Goal: Contribute content: Add original content to the website for others to see

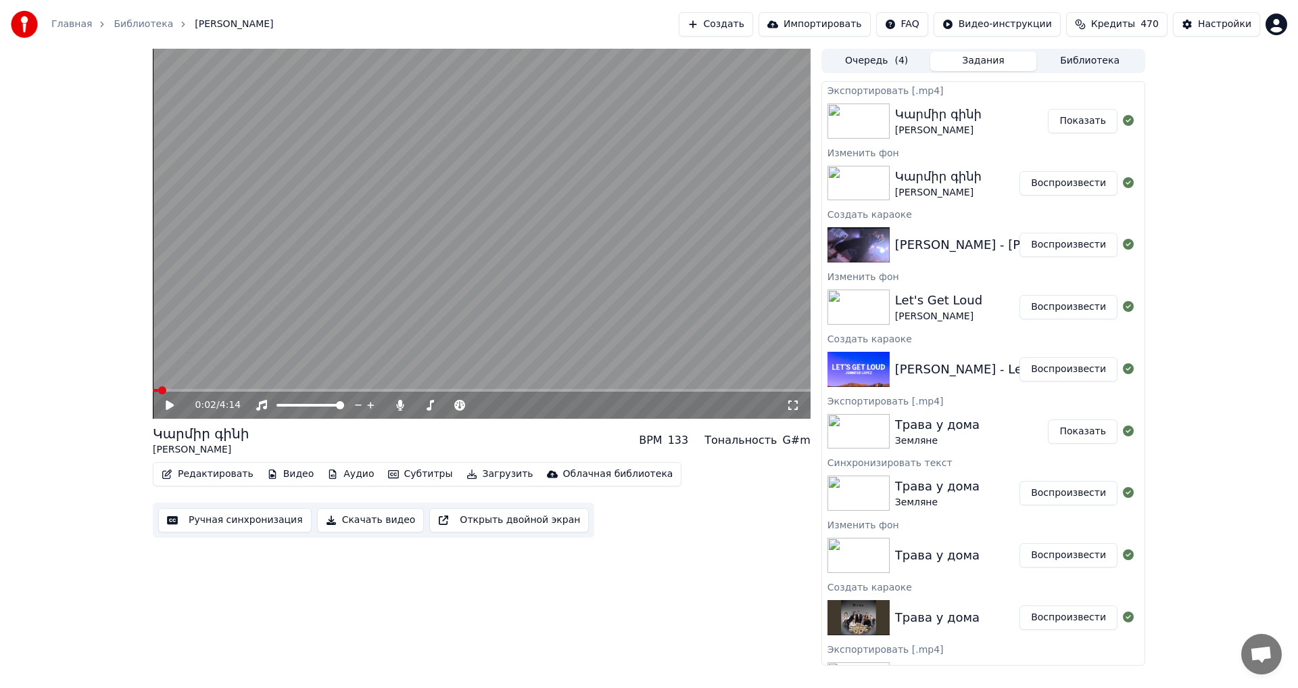
click at [733, 18] on button "Создать" at bounding box center [716, 24] width 74 height 24
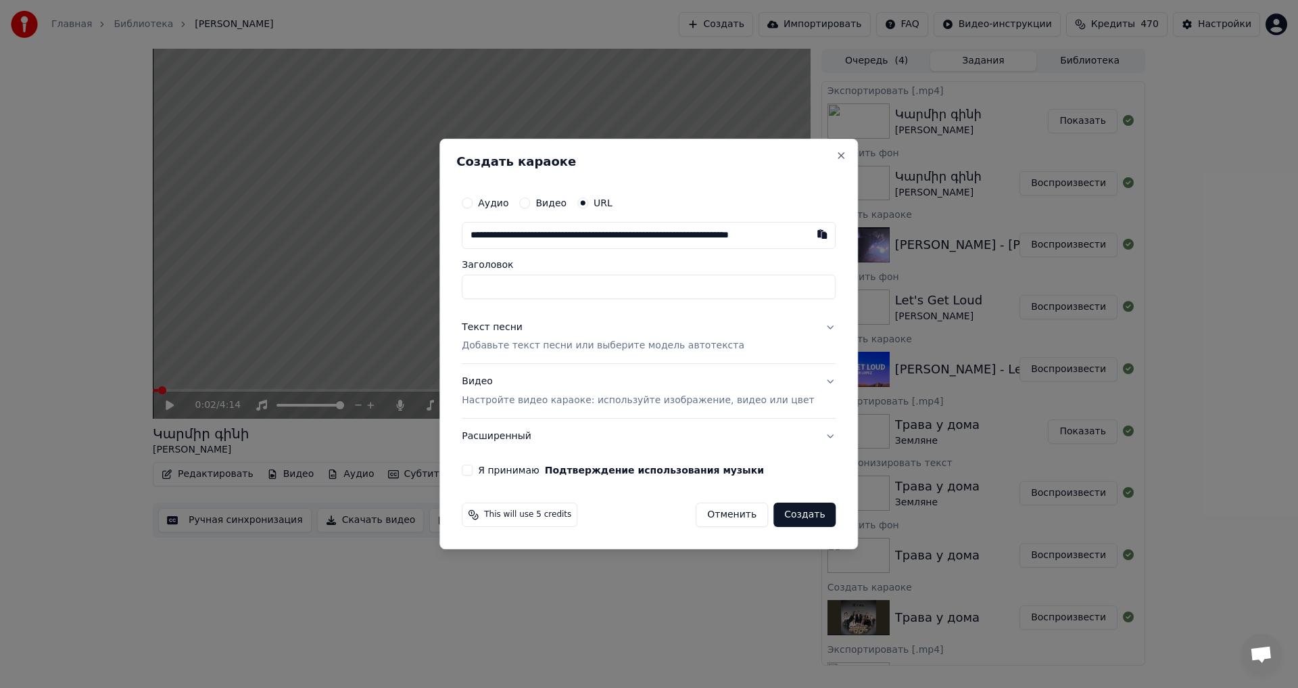
scroll to position [0, 47]
type input "**********"
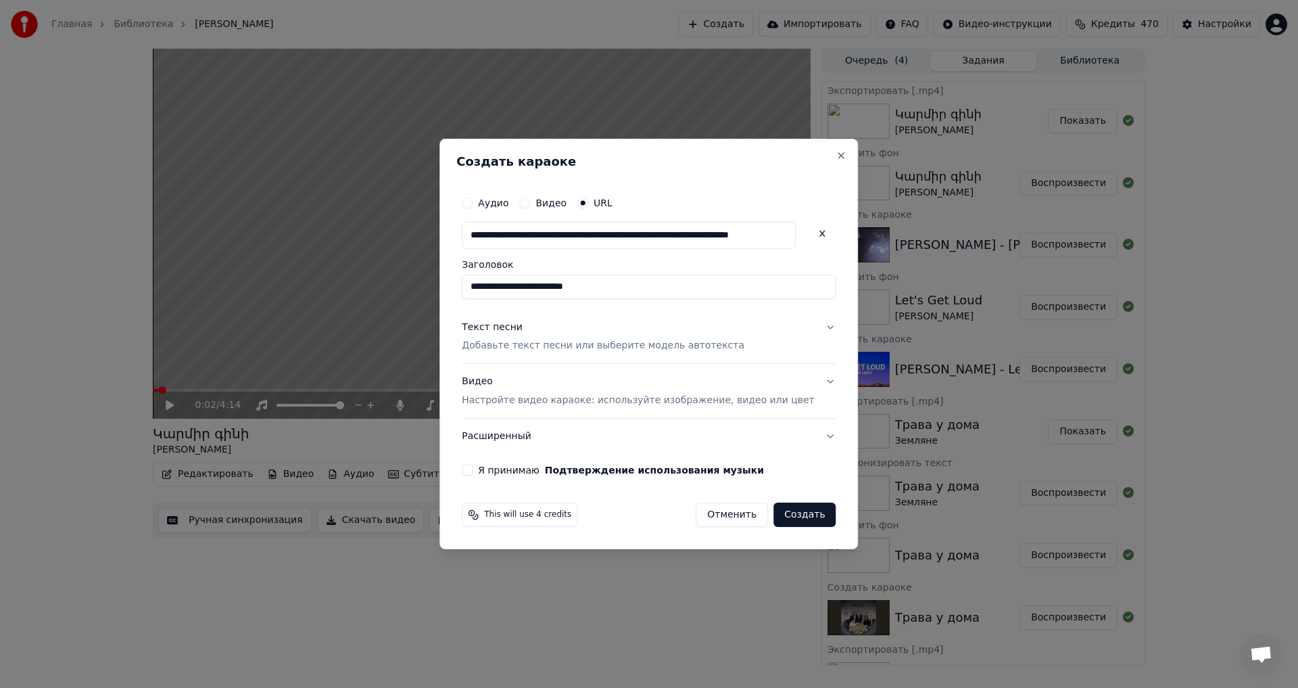
click at [567, 342] on p "Добавьте текст песни или выберите модель автотекста" at bounding box center [603, 346] width 283 height 14
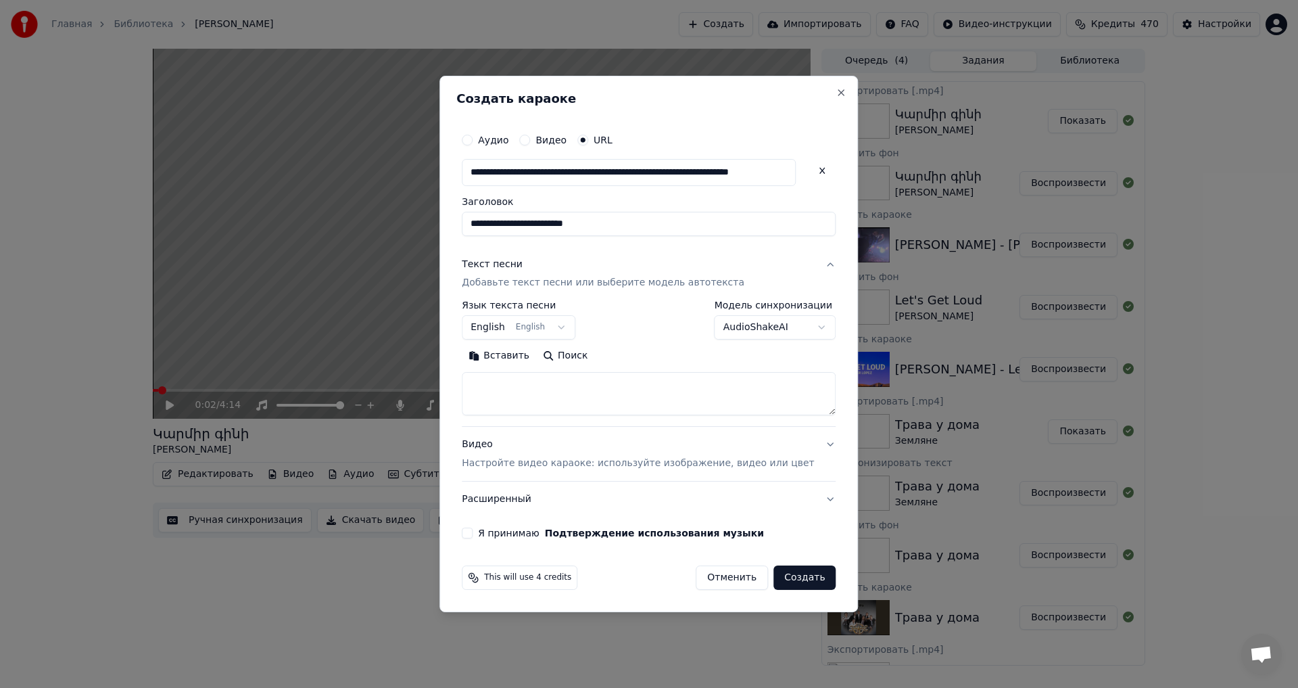
click at [530, 385] on textarea at bounding box center [649, 394] width 374 height 43
paste textarea "**********"
type textarea "**********"
click at [473, 538] on button "Я принимаю Подтверждение использования музыки" at bounding box center [467, 532] width 11 height 11
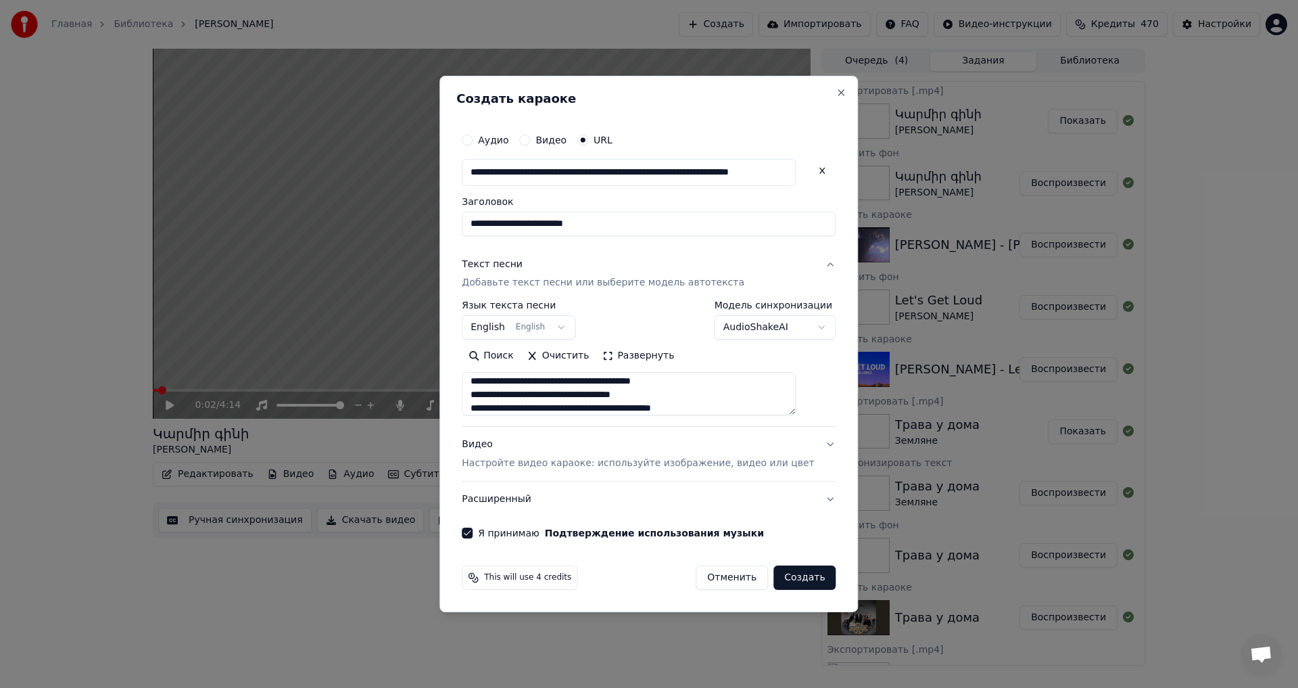
click at [793, 595] on div "This will use 4 credits Отменить Создать" at bounding box center [648, 577] width 385 height 35
click at [789, 590] on button "Создать" at bounding box center [805, 577] width 62 height 24
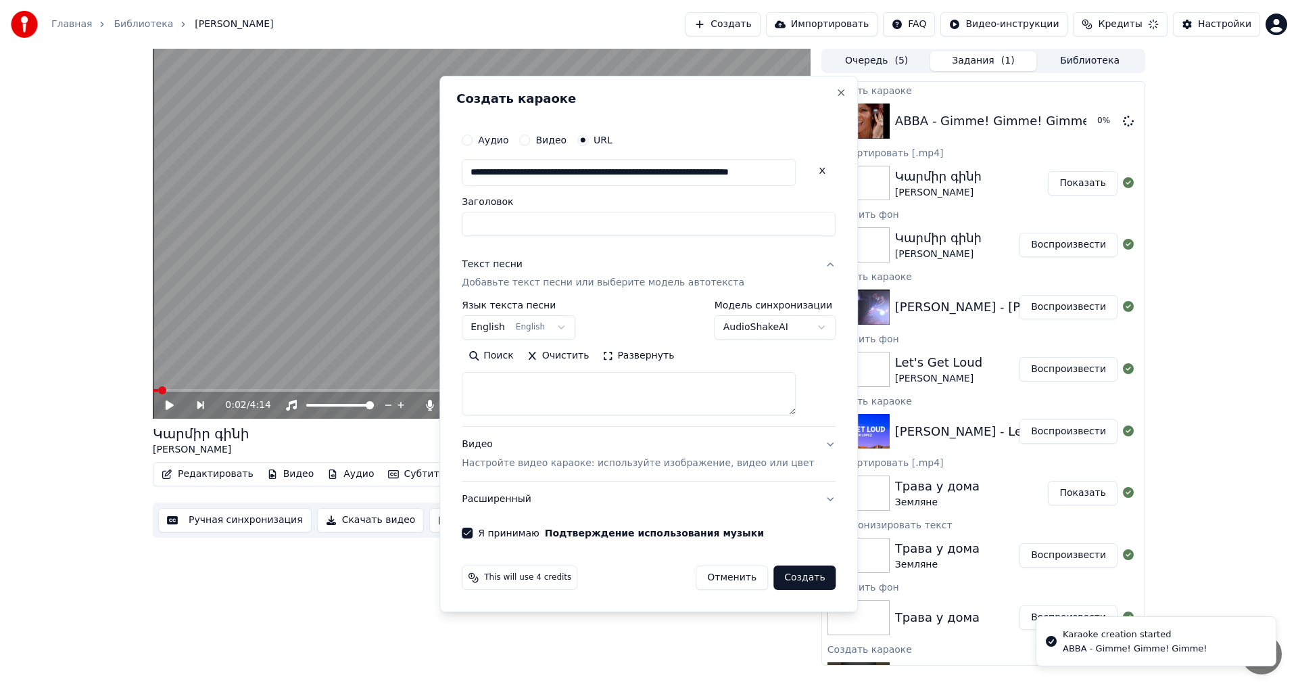
scroll to position [0, 0]
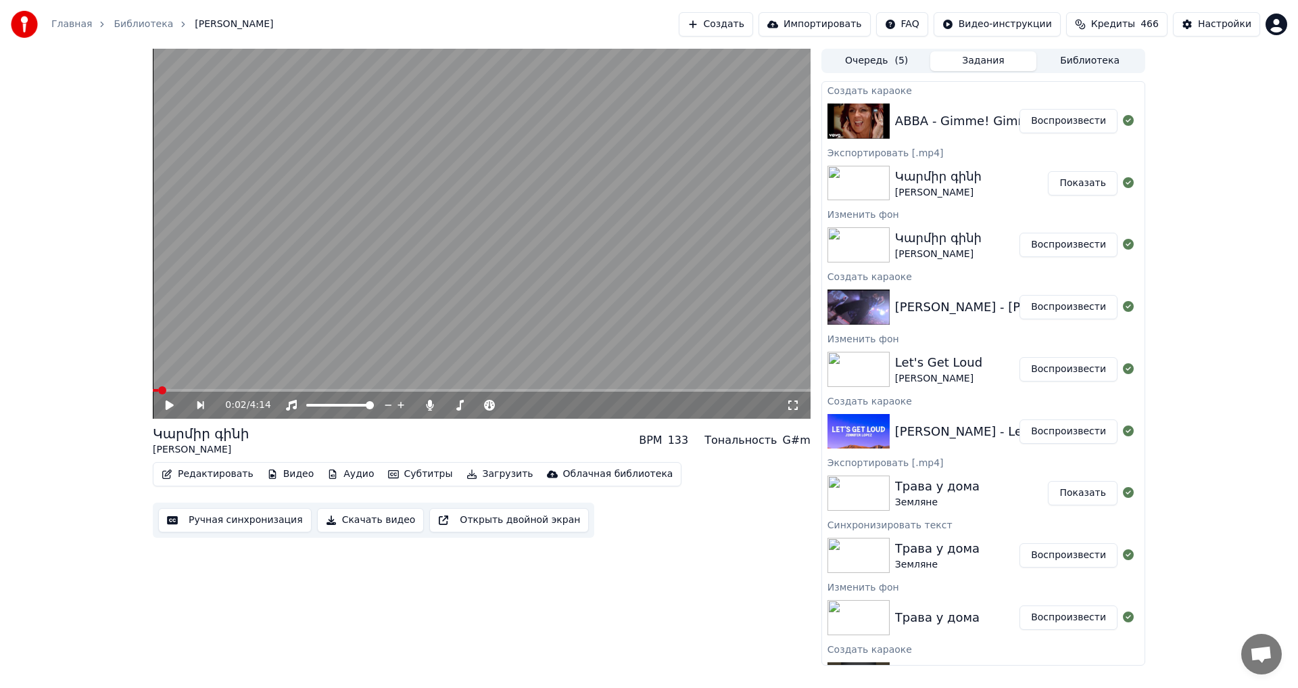
click at [1067, 133] on div "ABBA - Gimme! Gimme! Gimme! Воспроизвести" at bounding box center [983, 121] width 323 height 46
click at [1062, 122] on button "Воспроизвести" at bounding box center [1069, 121] width 98 height 24
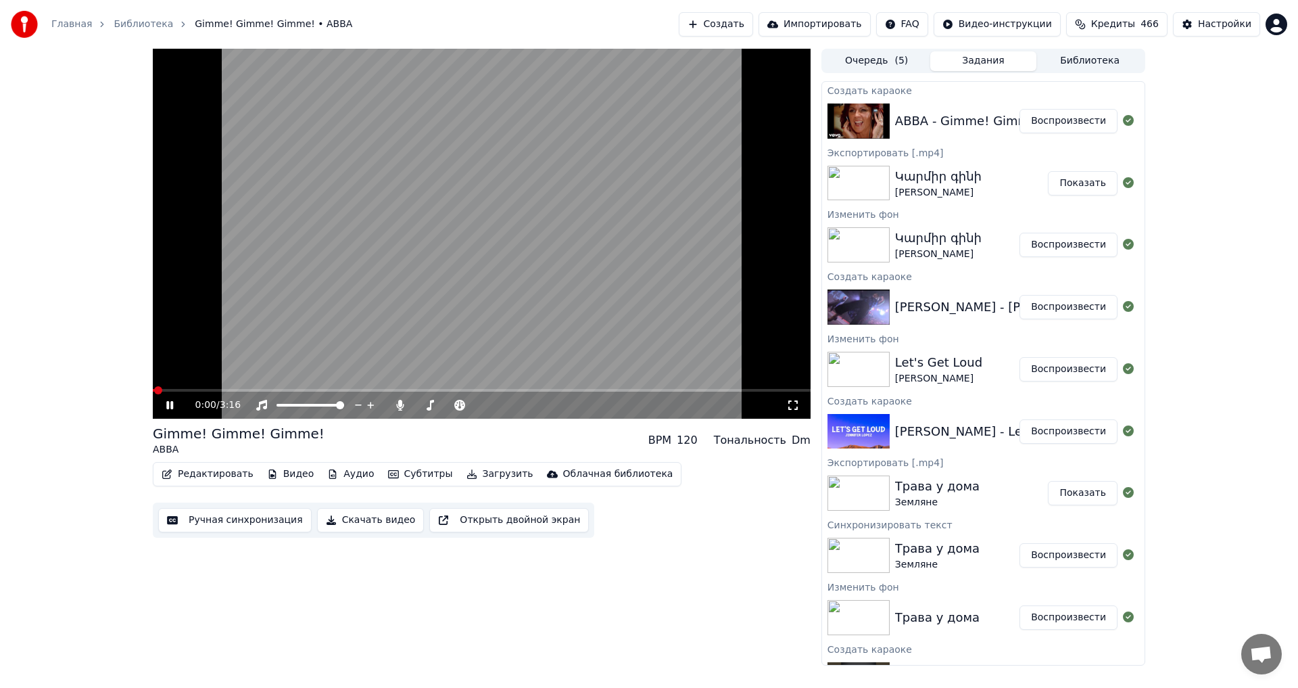
click at [173, 411] on icon at bounding box center [180, 405] width 32 height 11
click at [288, 474] on button "Видео" at bounding box center [291, 474] width 58 height 19
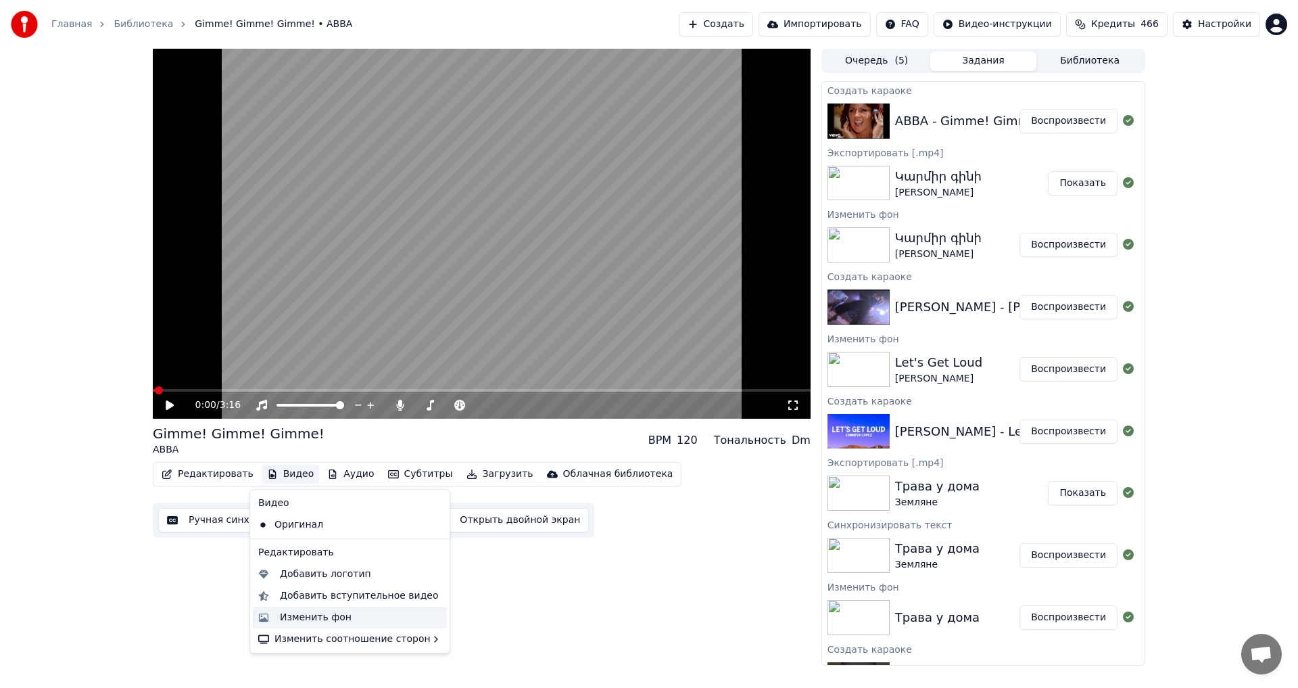
click at [304, 624] on div "Изменить фон" at bounding box center [350, 618] width 194 height 22
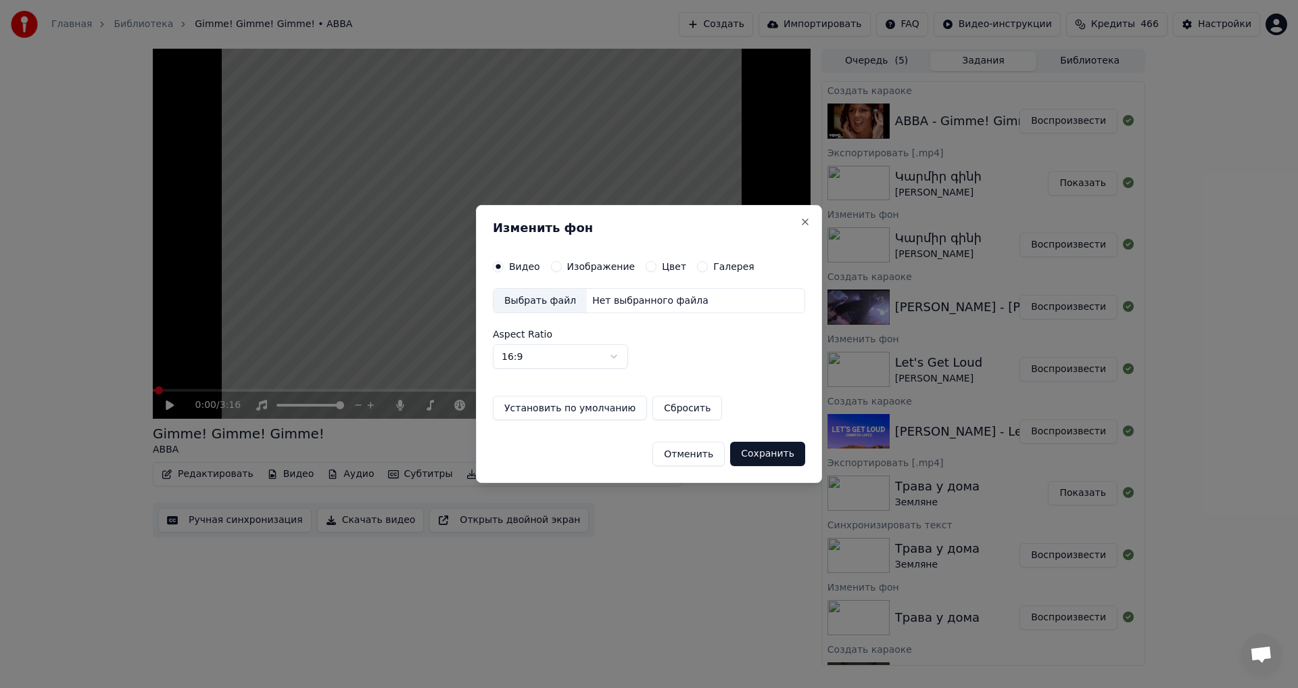
click at [553, 261] on button "Изображение" at bounding box center [556, 266] width 11 height 11
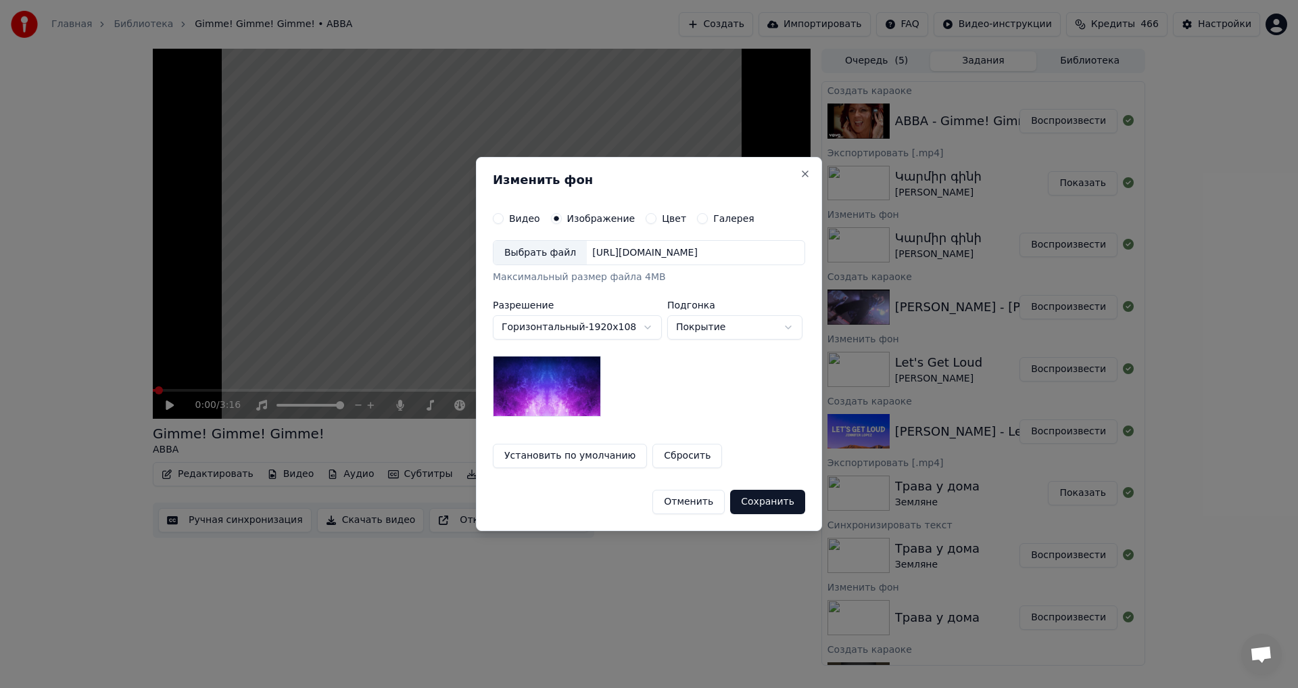
click at [549, 254] on div "Выбрать файл" at bounding box center [540, 253] width 93 height 24
click at [798, 508] on button "Сохранить" at bounding box center [767, 502] width 75 height 24
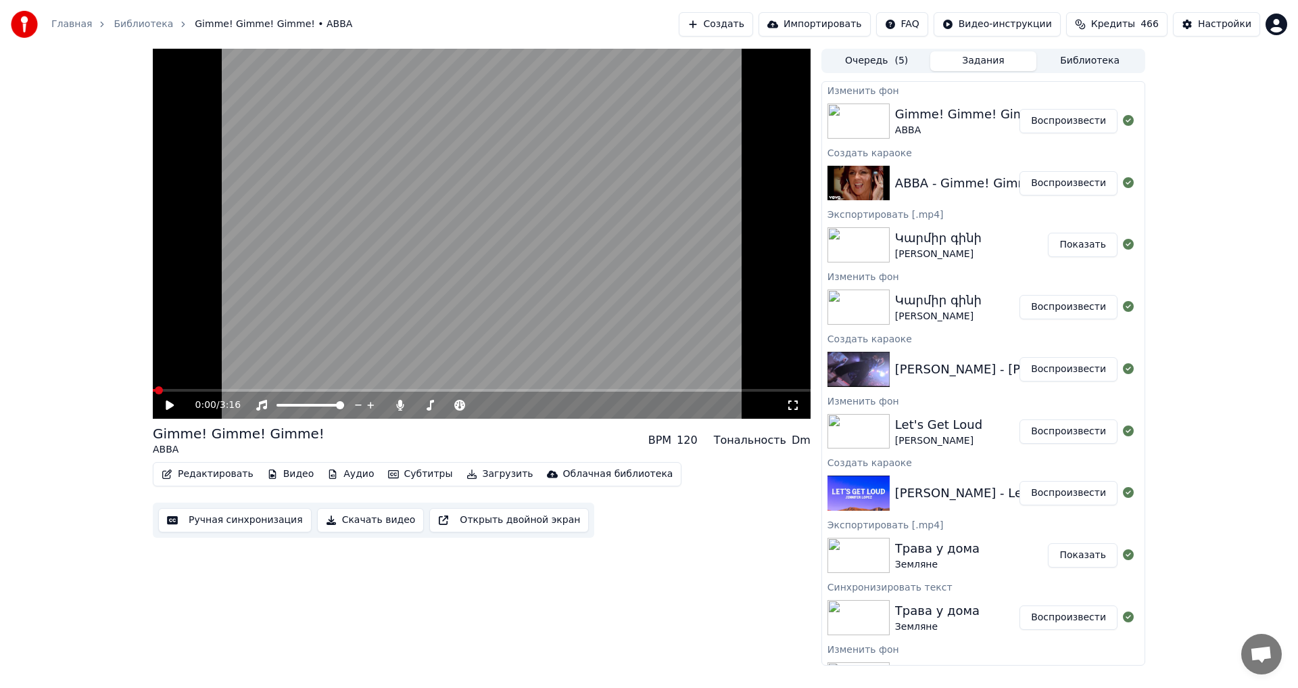
click at [1066, 122] on button "Воспроизвести" at bounding box center [1069, 121] width 98 height 24
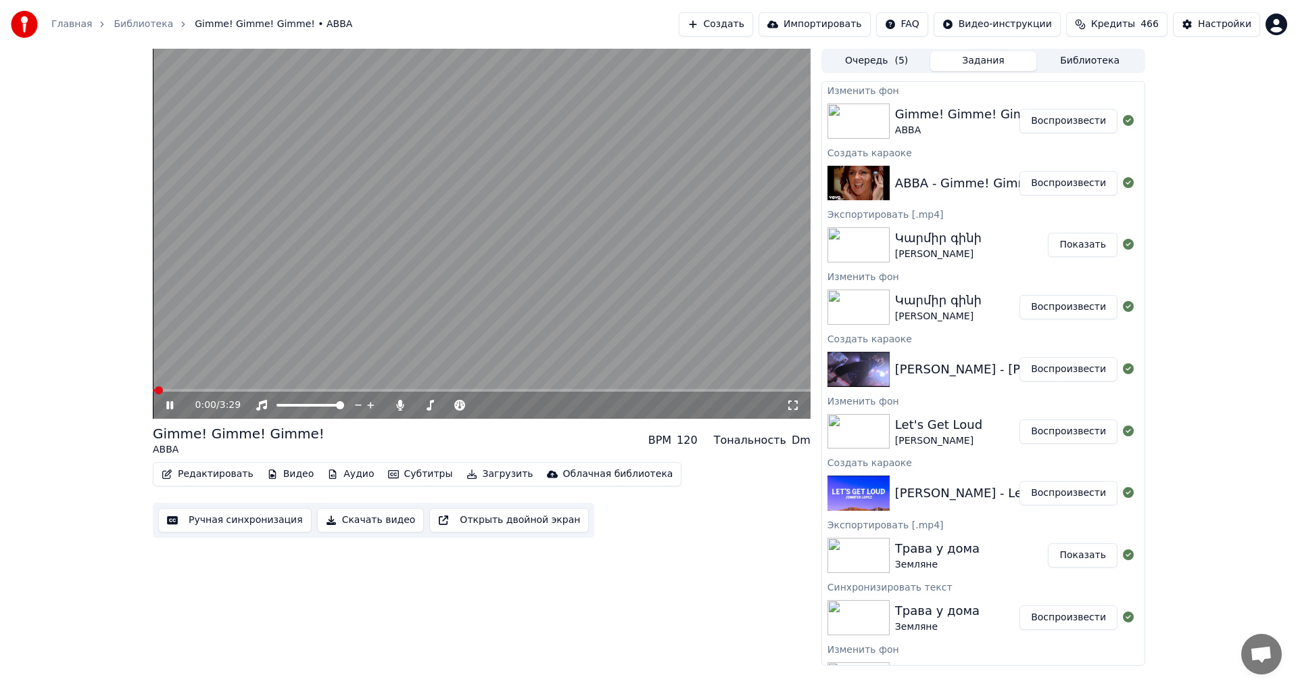
click at [168, 404] on icon at bounding box center [169, 405] width 7 height 8
click at [483, 409] on span at bounding box center [479, 405] width 8 height 8
click at [407, 246] on video at bounding box center [482, 234] width 658 height 370
click at [521, 268] on video at bounding box center [482, 234] width 658 height 370
click at [233, 520] on button "Ручная синхронизация" at bounding box center [235, 520] width 154 height 24
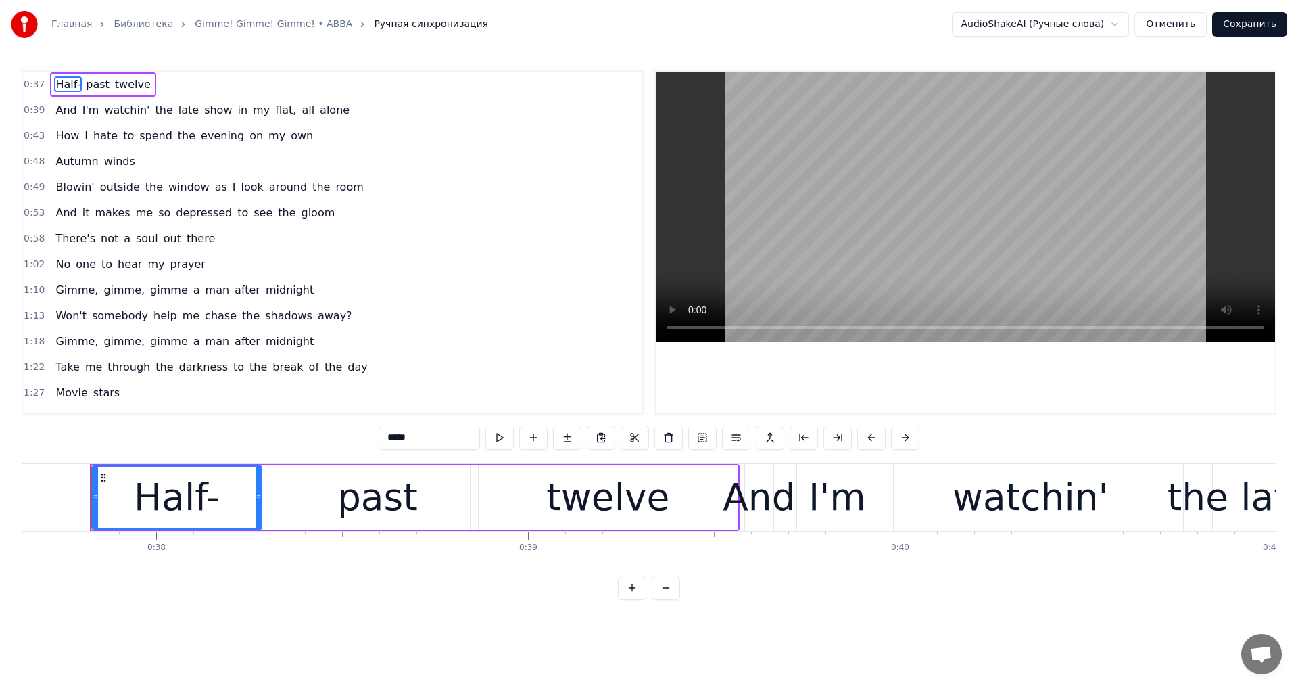
click at [76, 392] on span "Movie" at bounding box center [71, 393] width 34 height 16
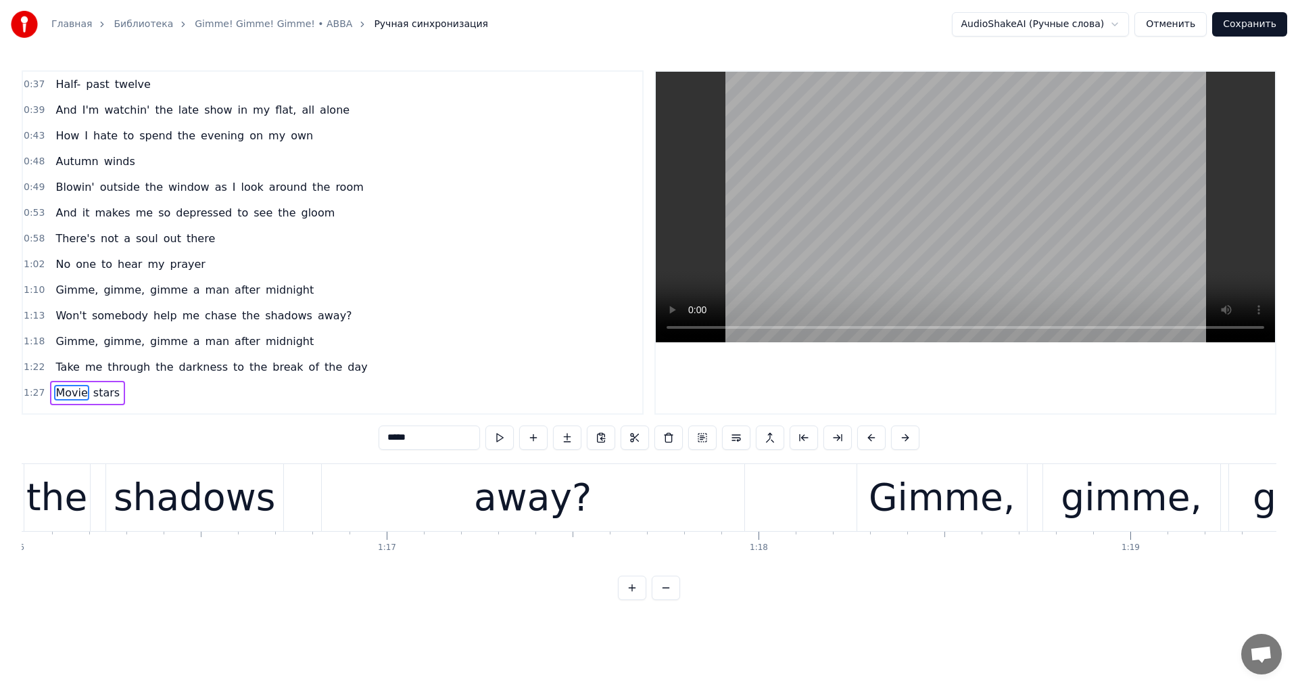
scroll to position [0, 32561]
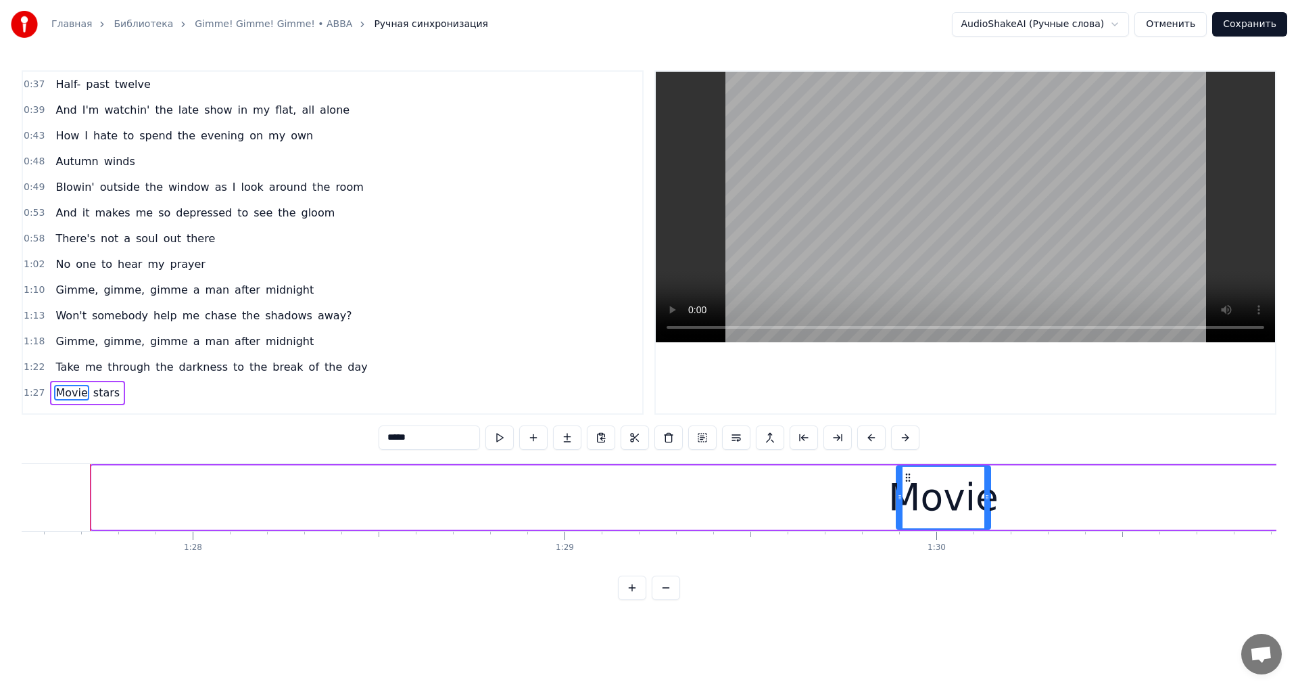
drag, startPoint x: 95, startPoint y: 497, endPoint x: 900, endPoint y: 518, distance: 805.0
click at [900, 518] on div at bounding box center [899, 498] width 5 height 62
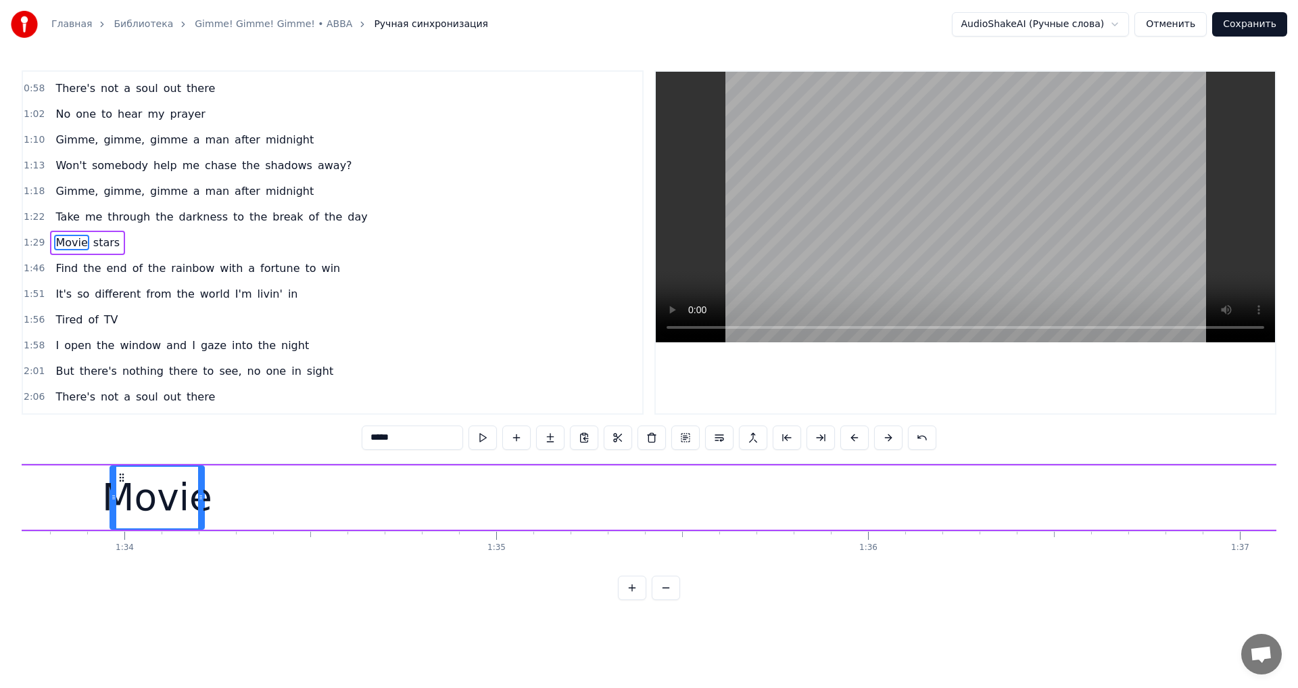
scroll to position [0, 34853]
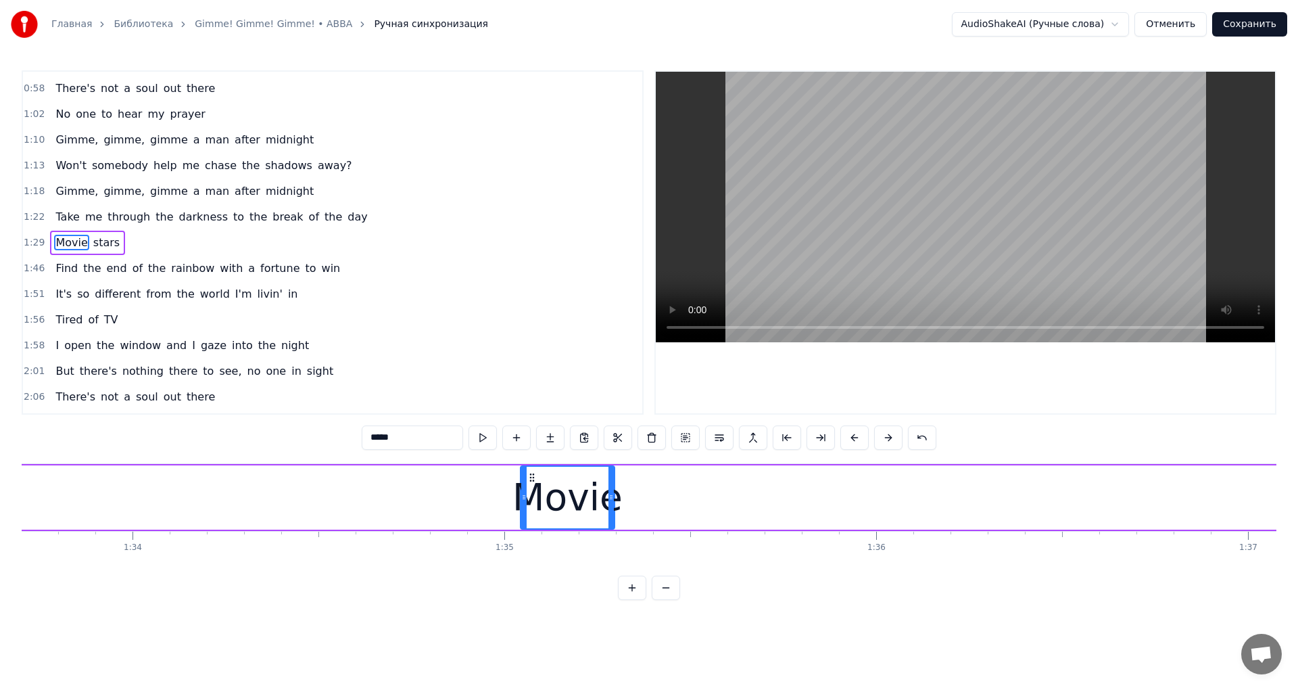
drag, startPoint x: 908, startPoint y: 479, endPoint x: 633, endPoint y: 516, distance: 277.1
click at [562, 524] on div "Movie" at bounding box center [567, 498] width 93 height 62
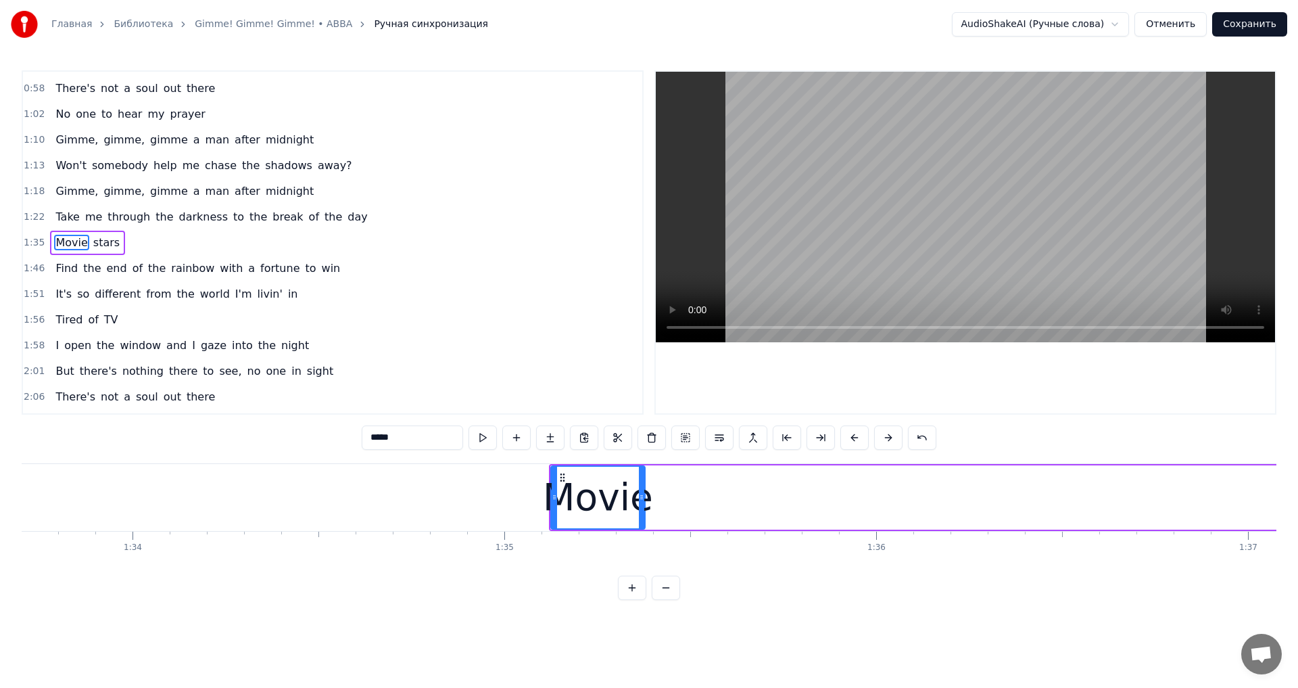
click at [838, 224] on video at bounding box center [965, 207] width 619 height 271
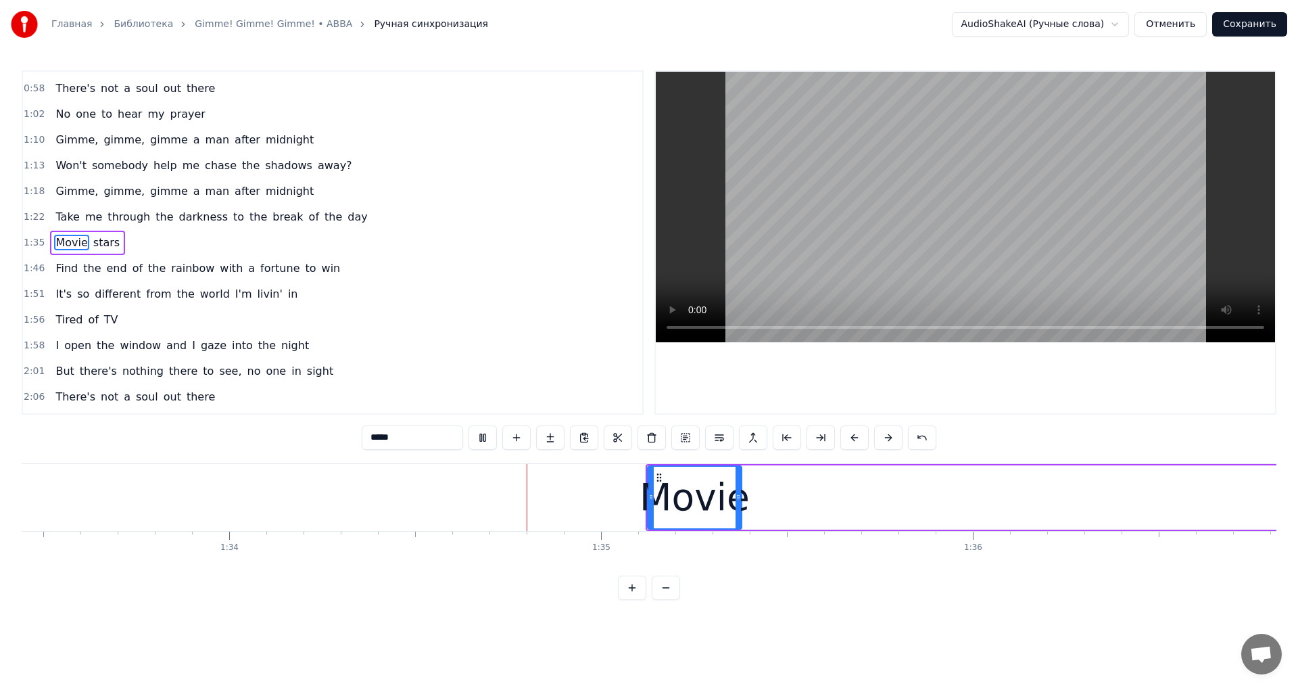
scroll to position [0, 34959]
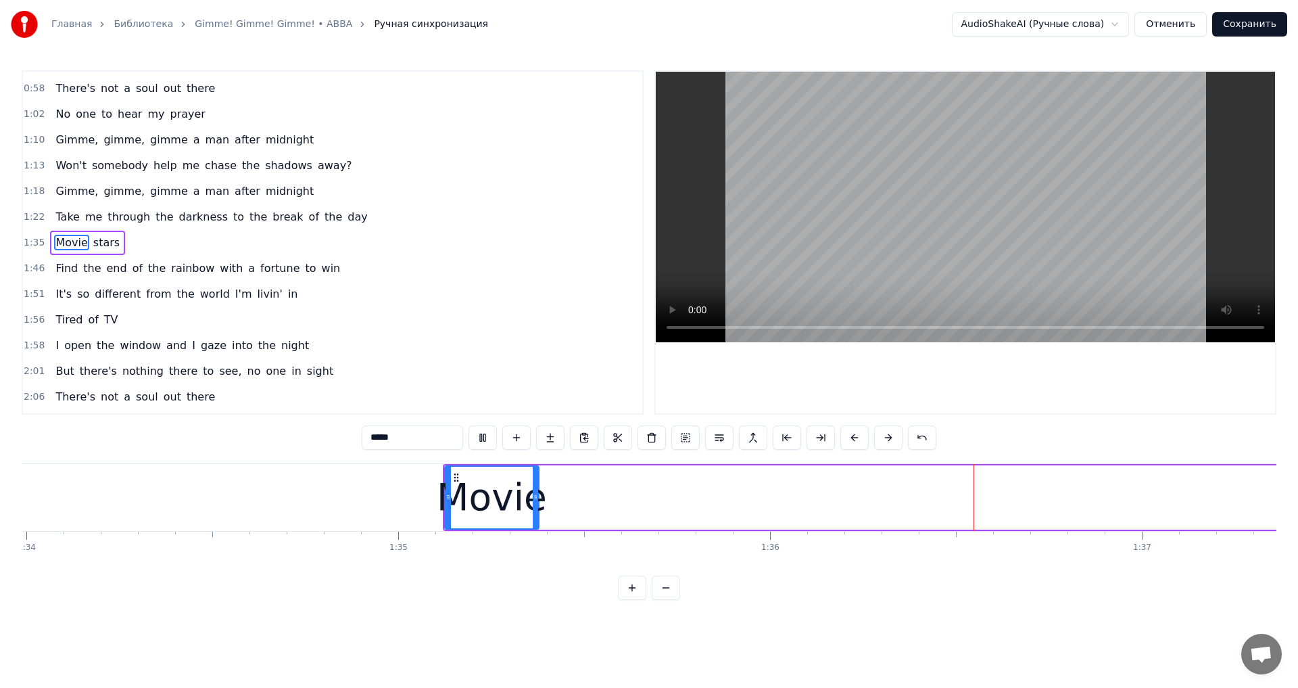
click at [853, 202] on video at bounding box center [965, 207] width 619 height 271
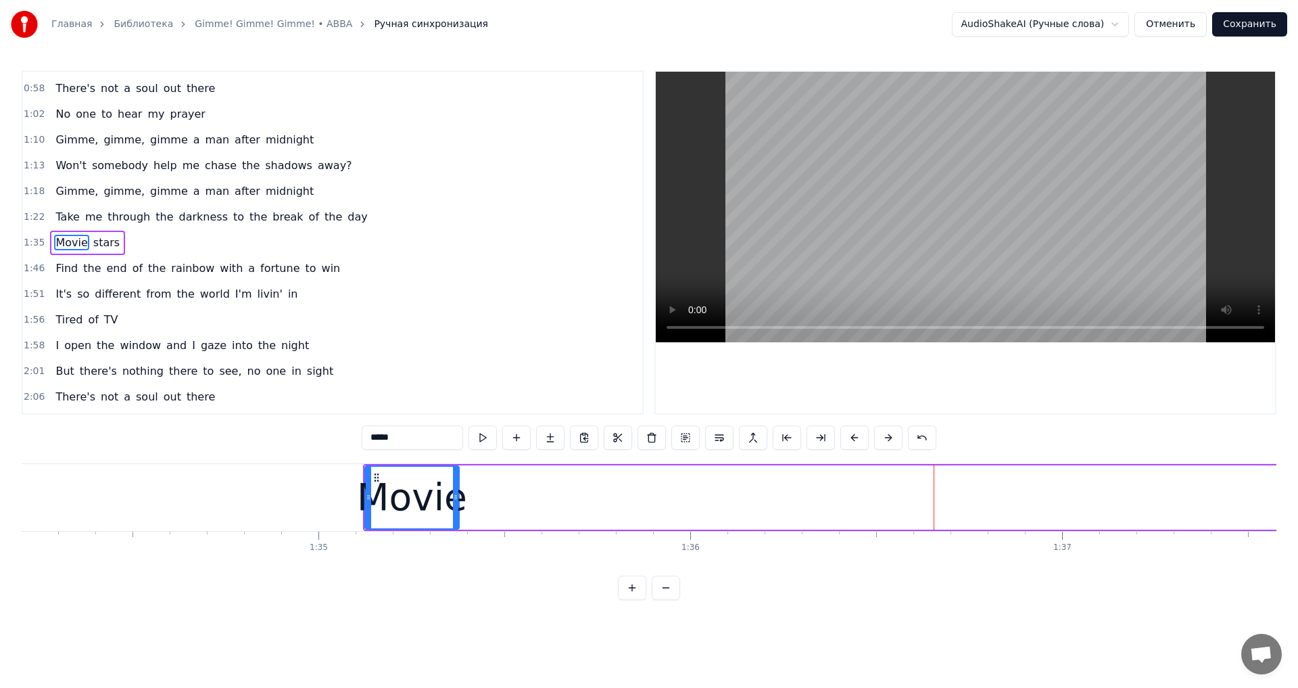
click at [1006, 262] on video at bounding box center [965, 207] width 619 height 271
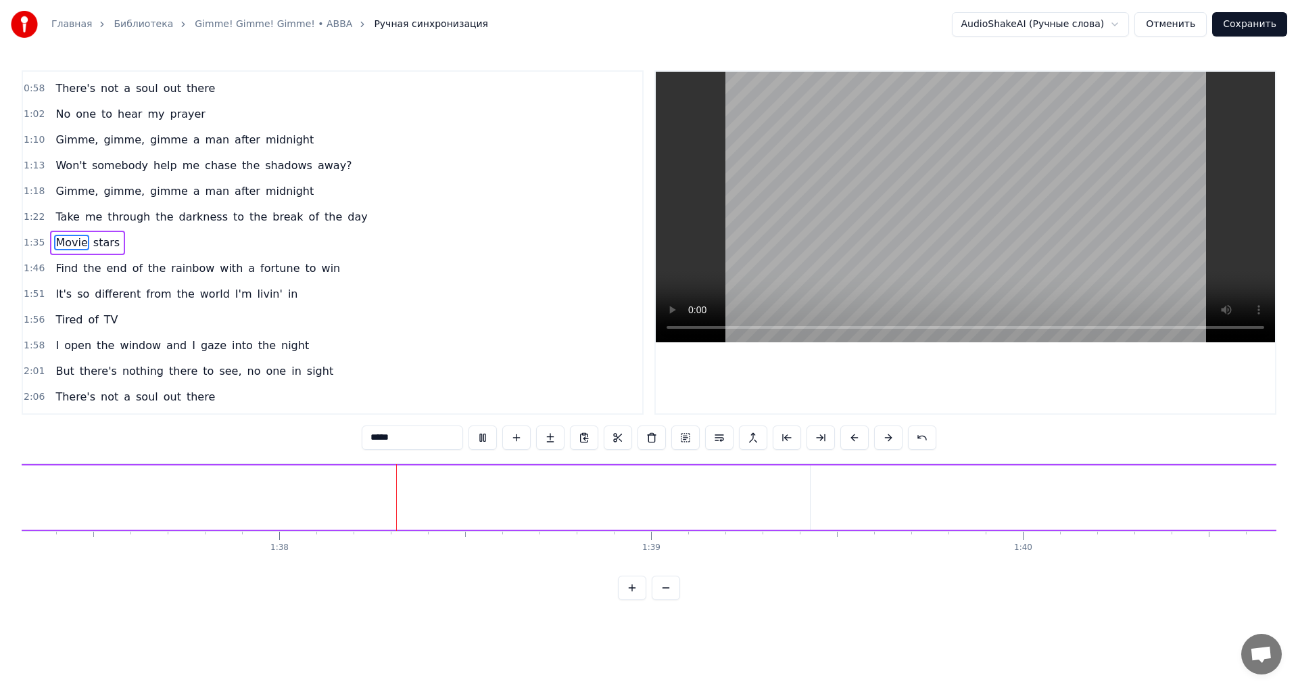
scroll to position [0, 36211]
drag, startPoint x: 796, startPoint y: 492, endPoint x: 1261, endPoint y: 506, distance: 465.5
click at [1261, 506] on div at bounding box center [1260, 498] width 5 height 62
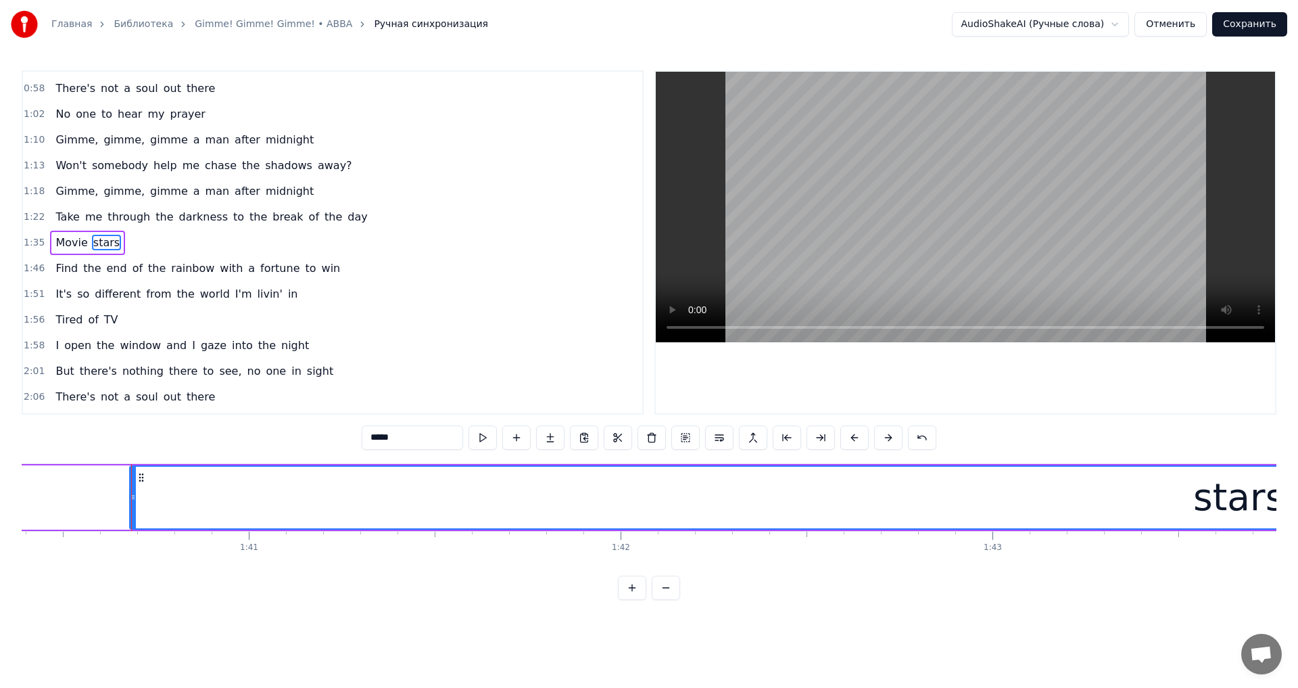
scroll to position [0, 37382]
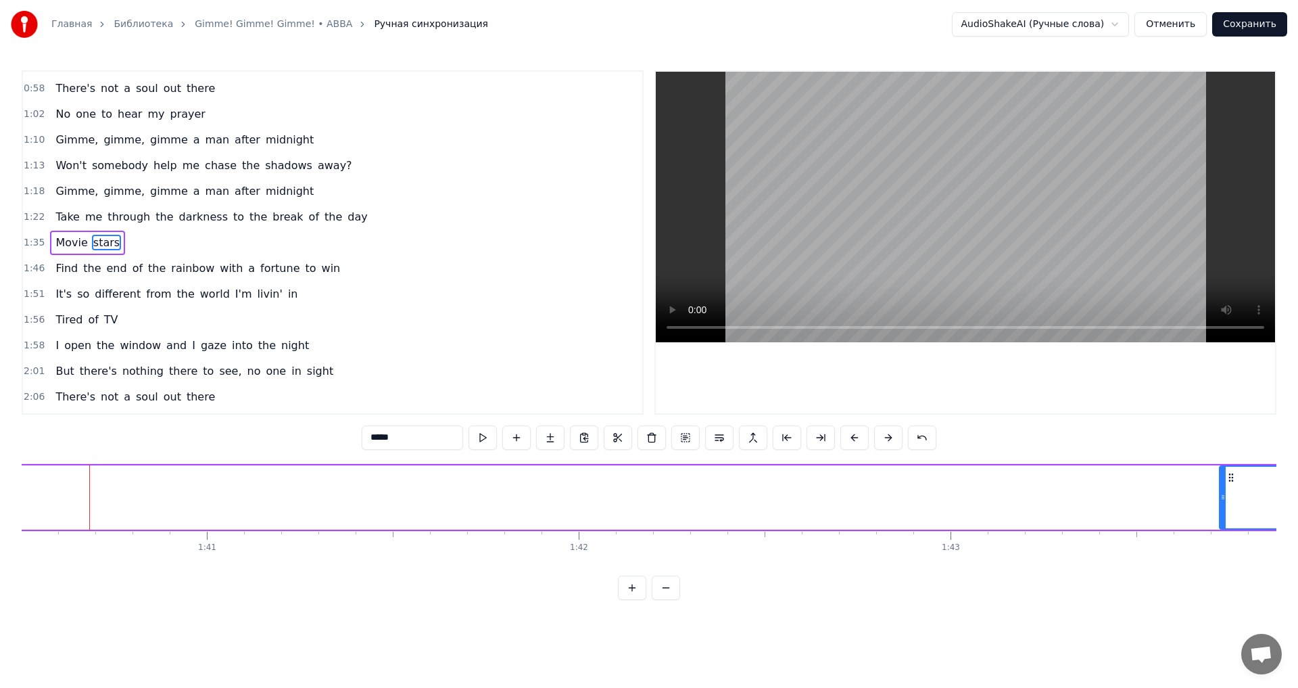
drag, startPoint x: 90, startPoint y: 492, endPoint x: 1222, endPoint y: 492, distance: 1132.1
click at [1222, 492] on icon at bounding box center [1223, 497] width 5 height 11
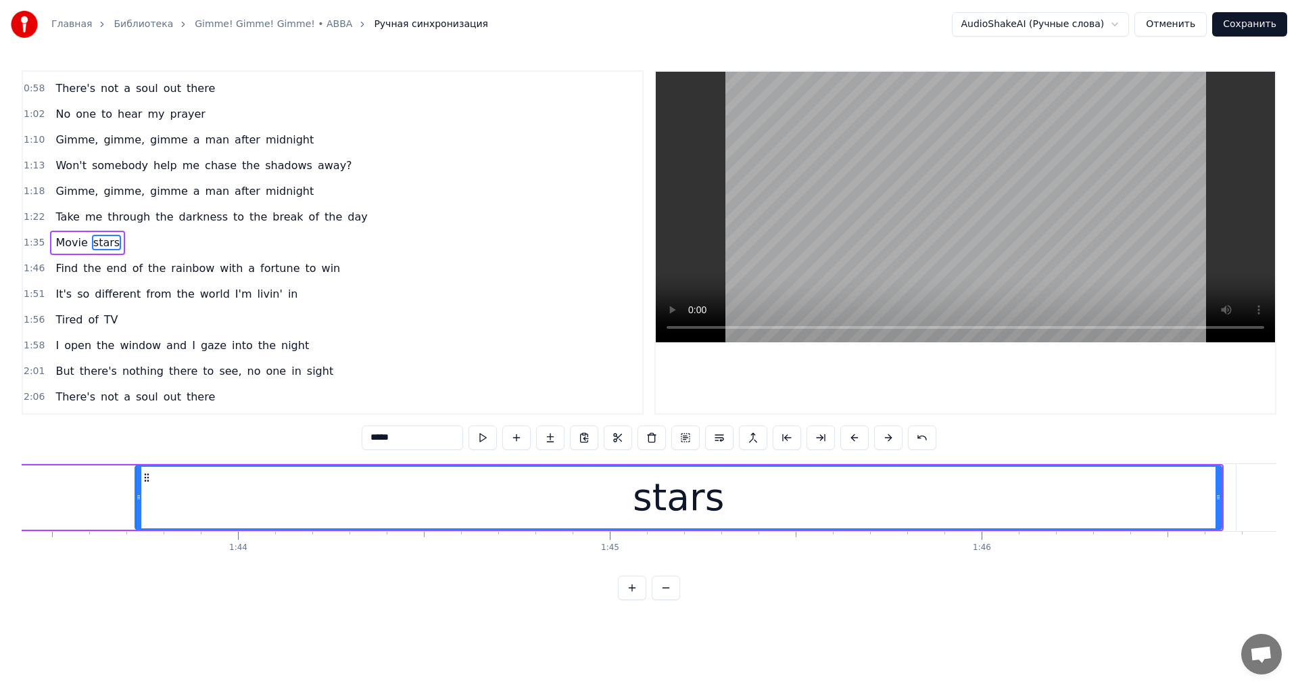
scroll to position [0, 38513]
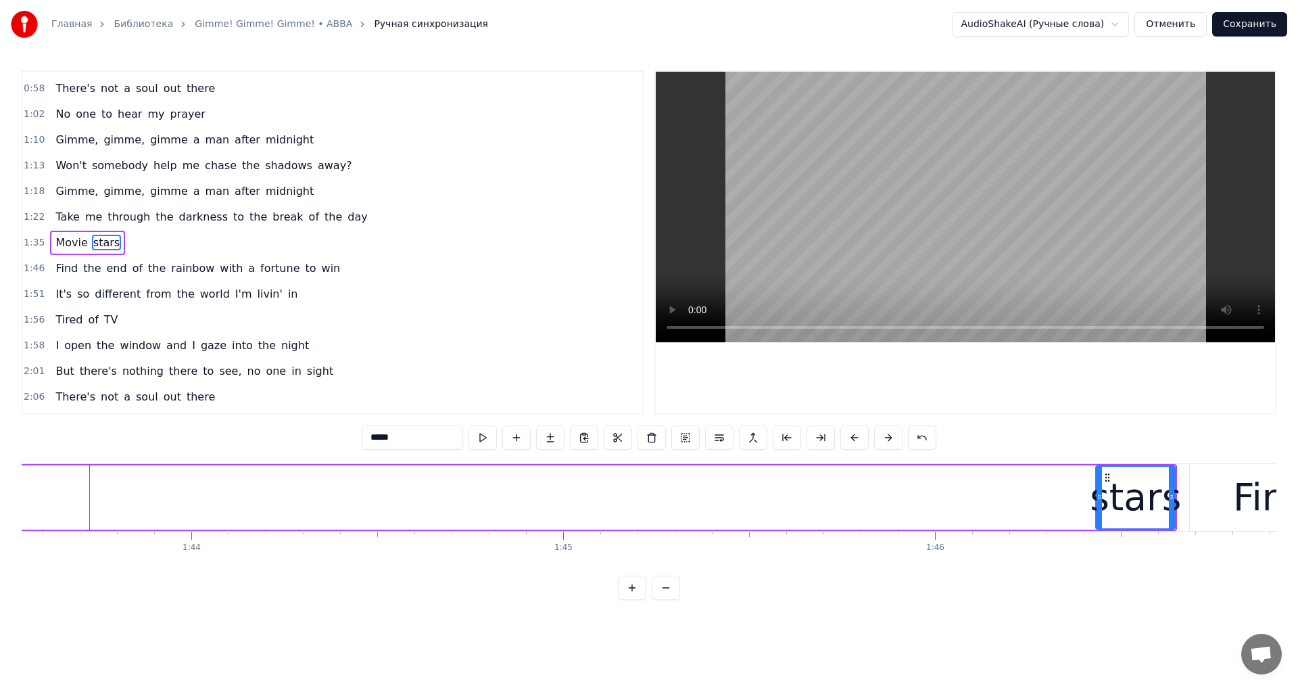
drag, startPoint x: 92, startPoint y: 488, endPoint x: 1100, endPoint y: 488, distance: 1007.7
click at [1100, 488] on div at bounding box center [1099, 498] width 5 height 62
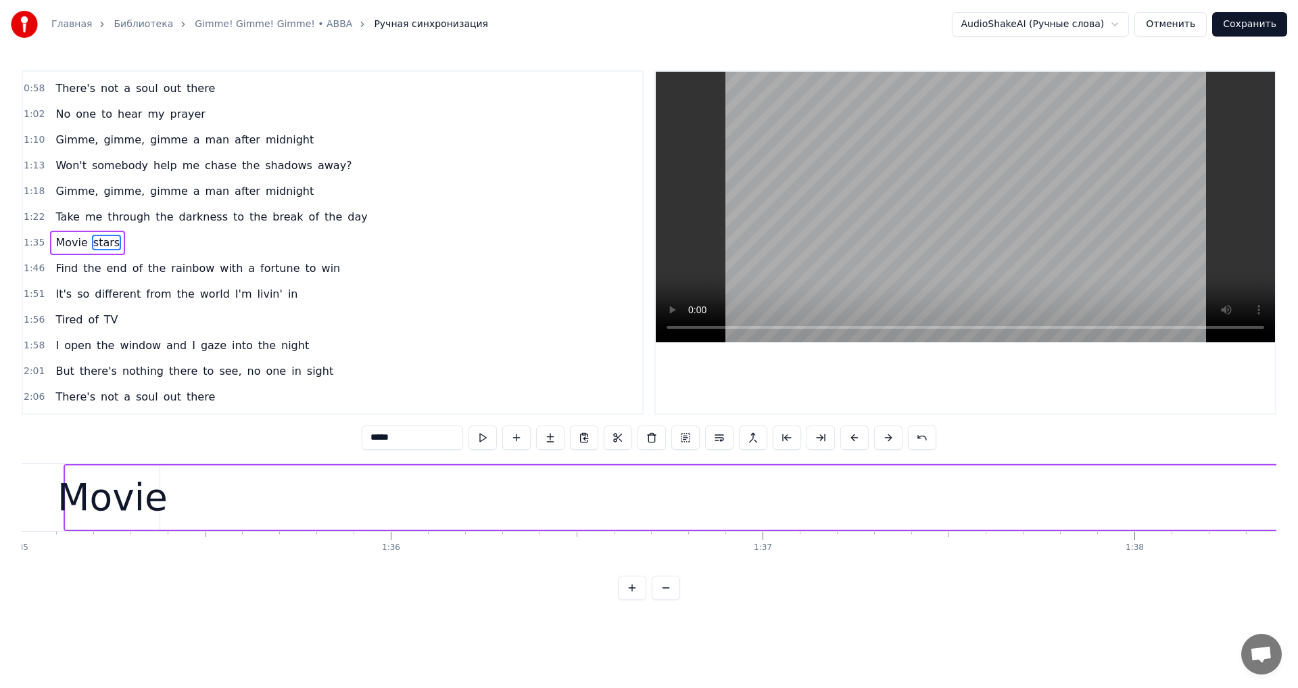
scroll to position [0, 34568]
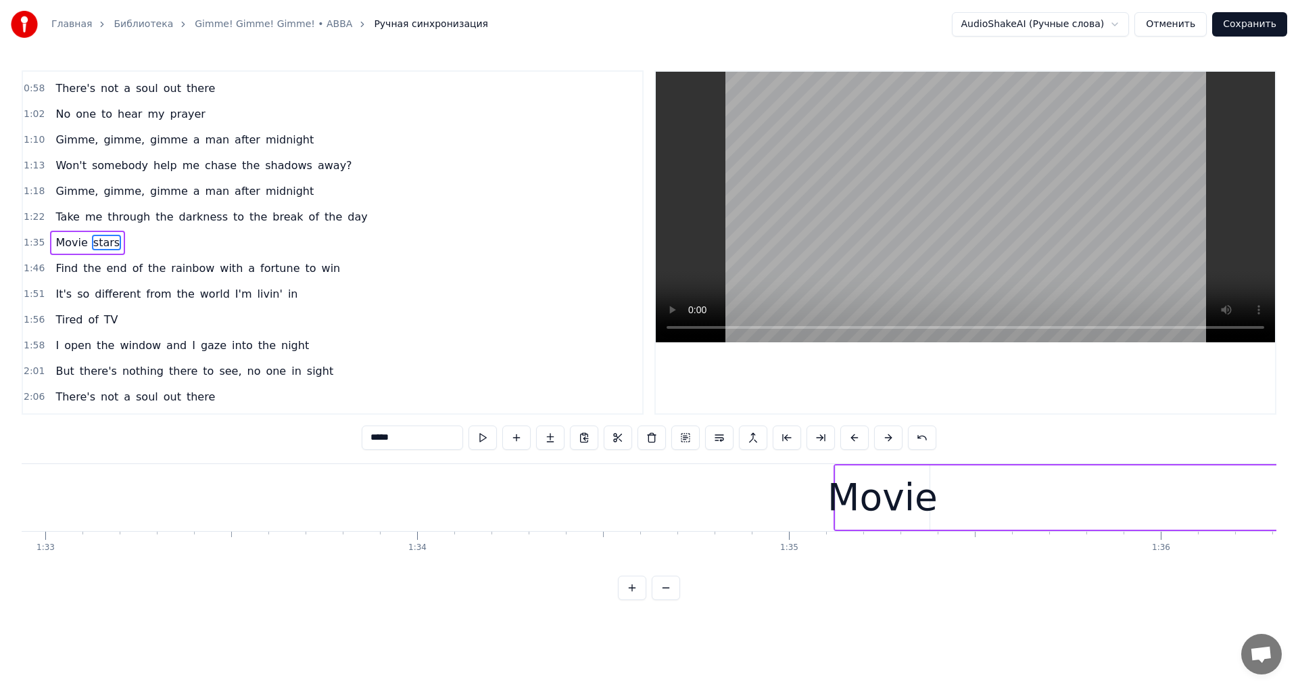
click at [902, 496] on div "Movie" at bounding box center [883, 497] width 110 height 56
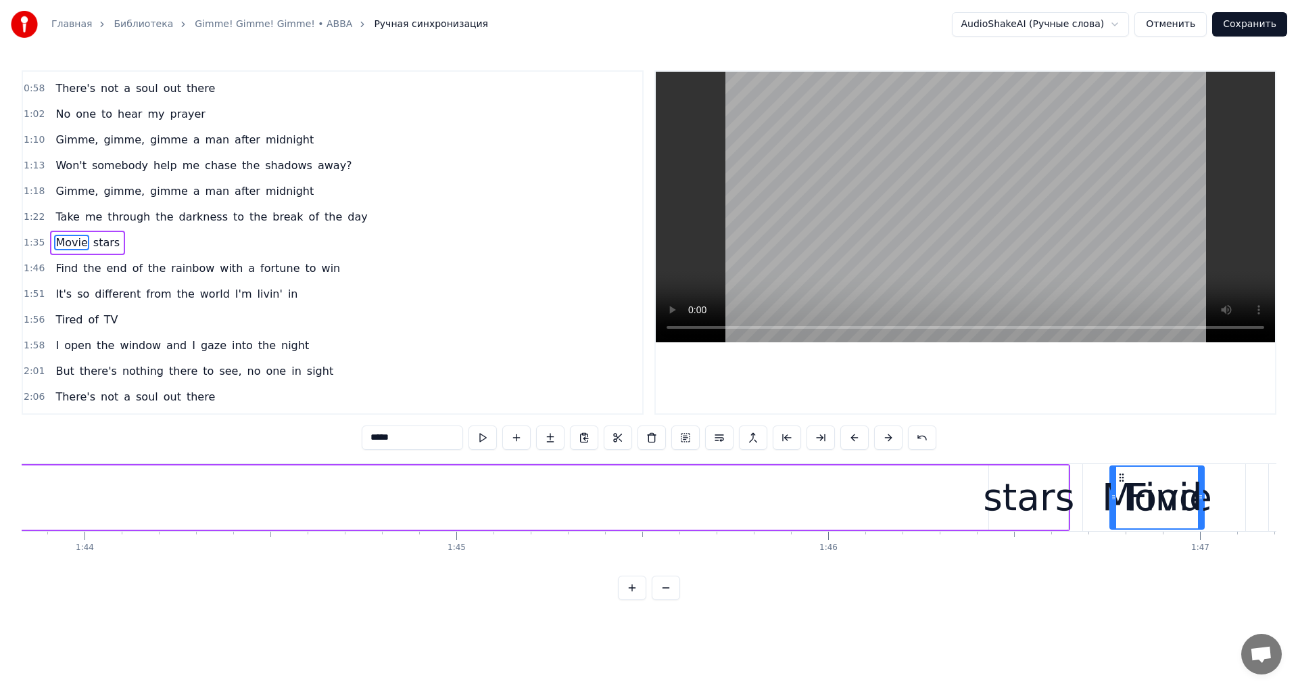
scroll to position [0, 38633]
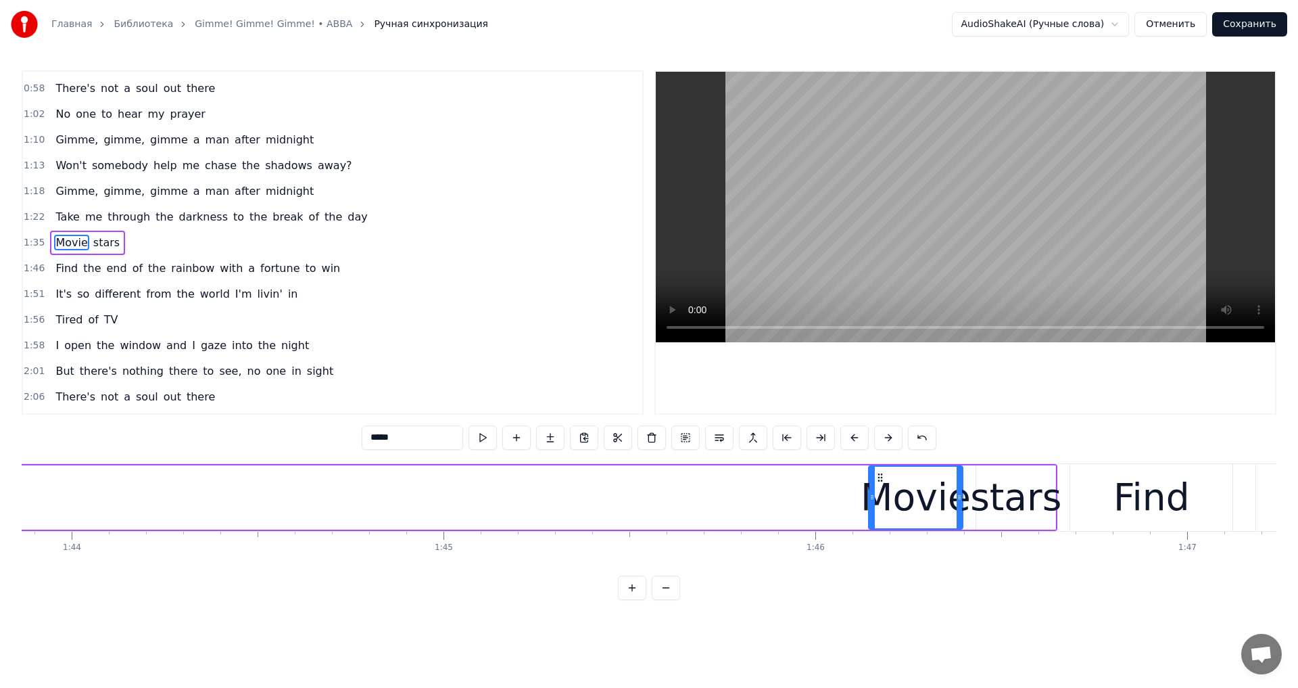
drag, startPoint x: 850, startPoint y: 482, endPoint x: 883, endPoint y: 500, distance: 38.2
click at [883, 500] on div "Movie" at bounding box center [916, 498] width 93 height 62
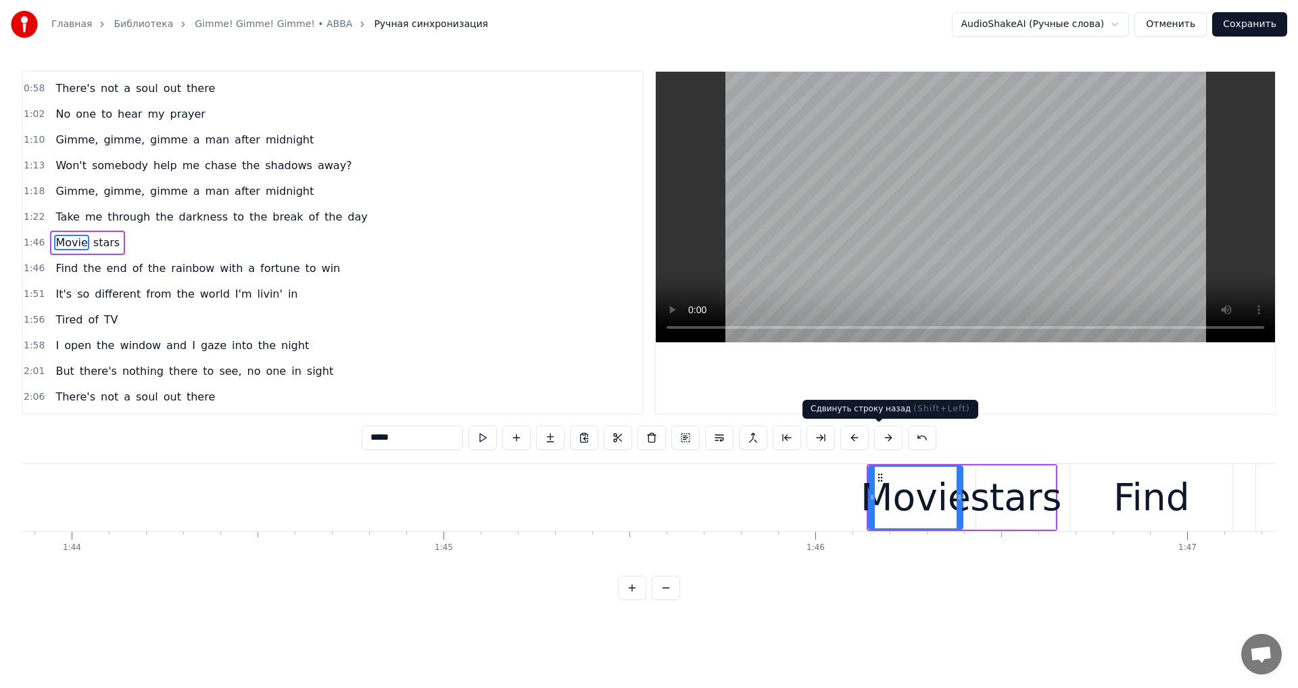
click at [912, 185] on video at bounding box center [965, 207] width 619 height 271
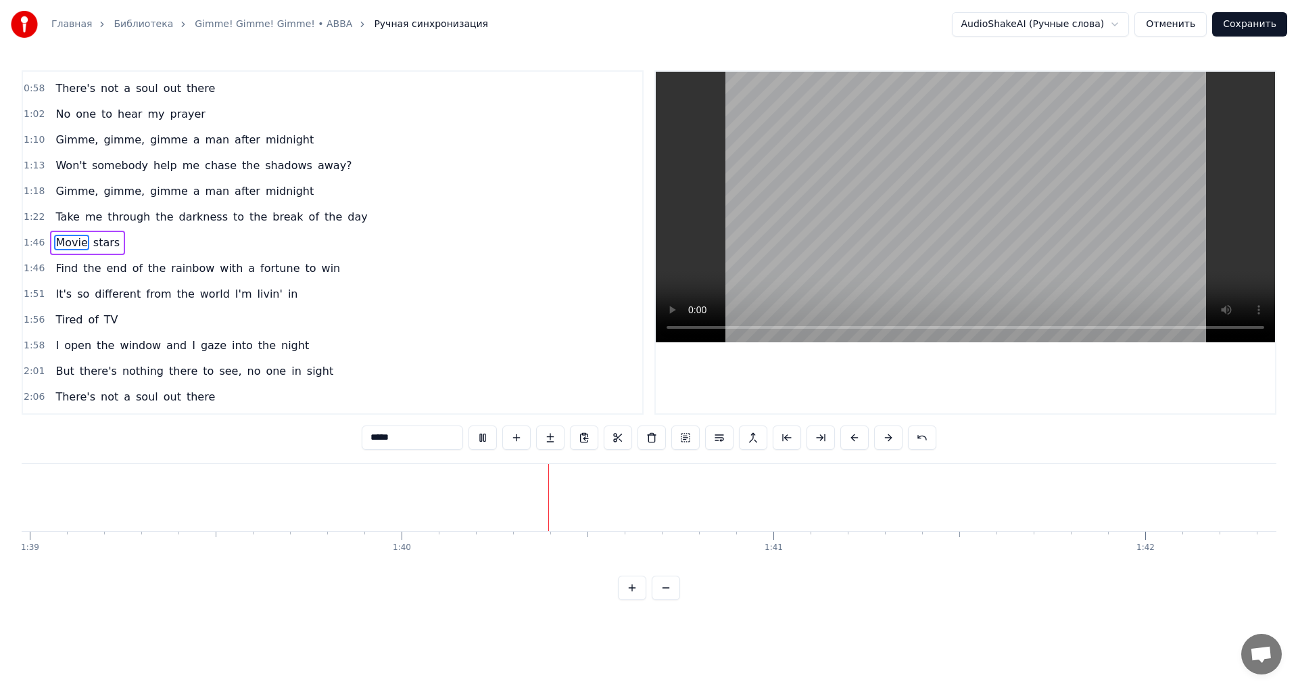
scroll to position [0, 37084]
click at [868, 121] on video at bounding box center [965, 207] width 619 height 271
click at [804, 254] on video at bounding box center [965, 207] width 619 height 271
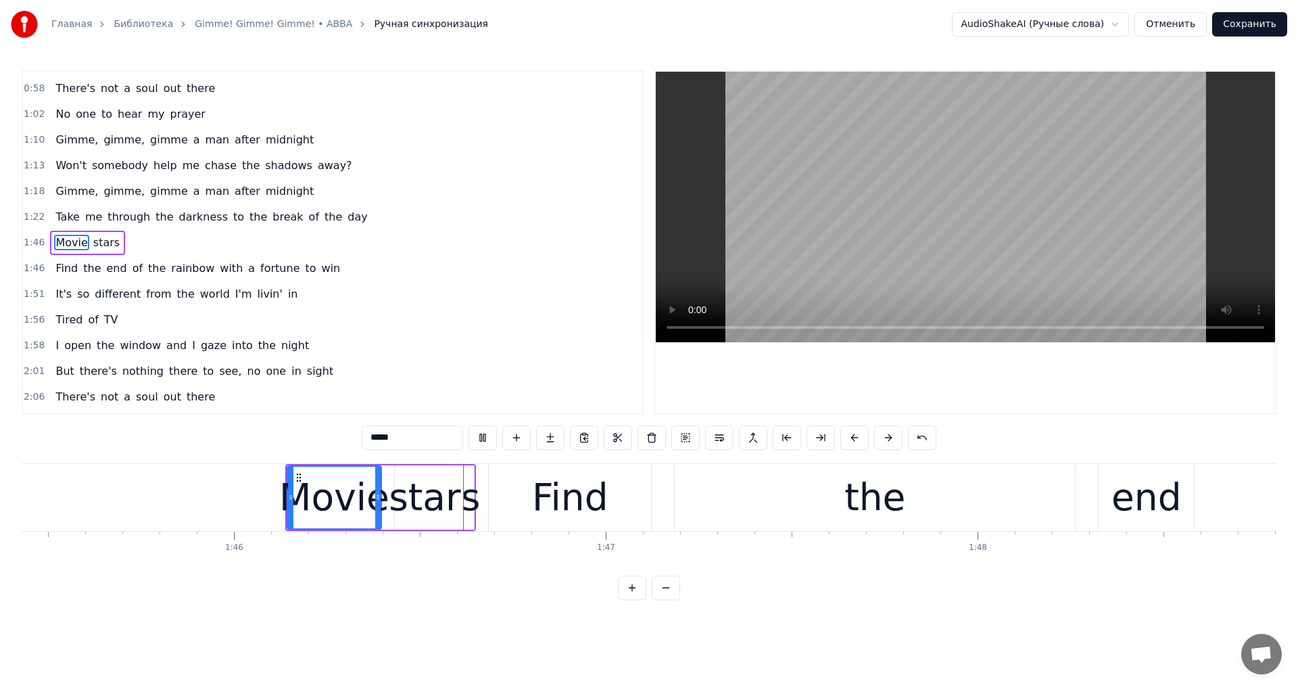
scroll to position [0, 39355]
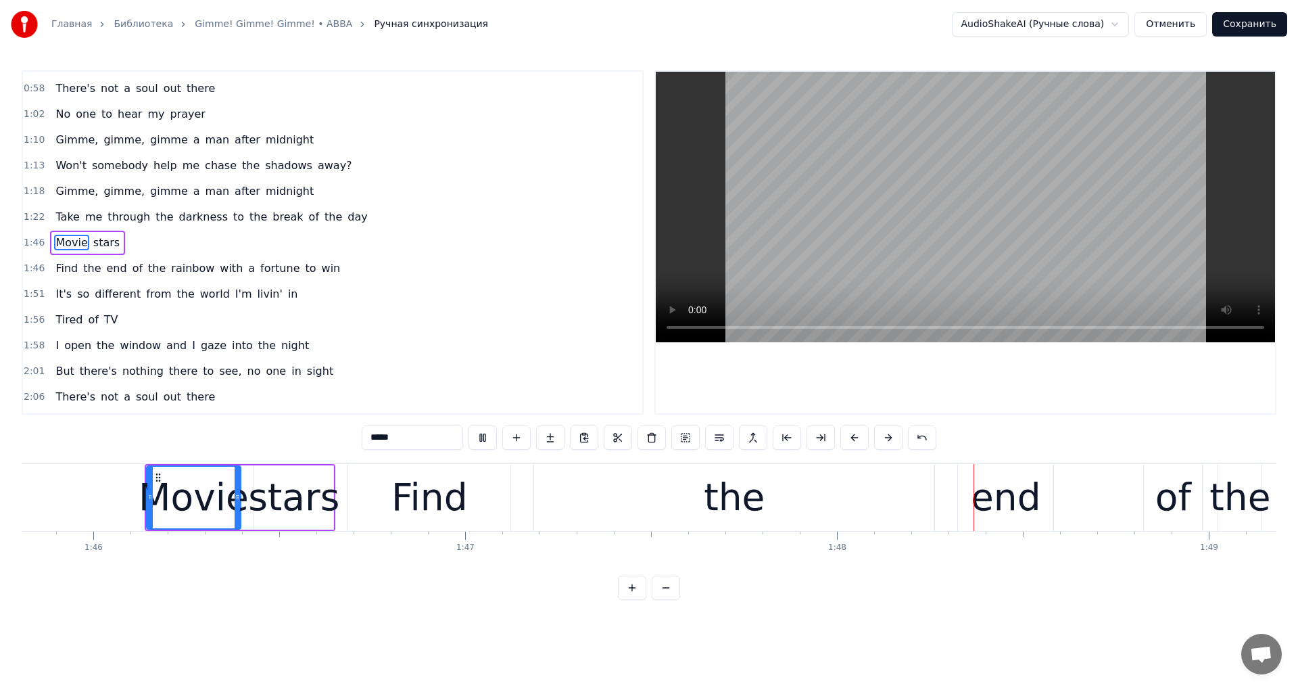
click at [874, 197] on video at bounding box center [965, 207] width 619 height 271
click at [575, 486] on div "the" at bounding box center [734, 497] width 400 height 67
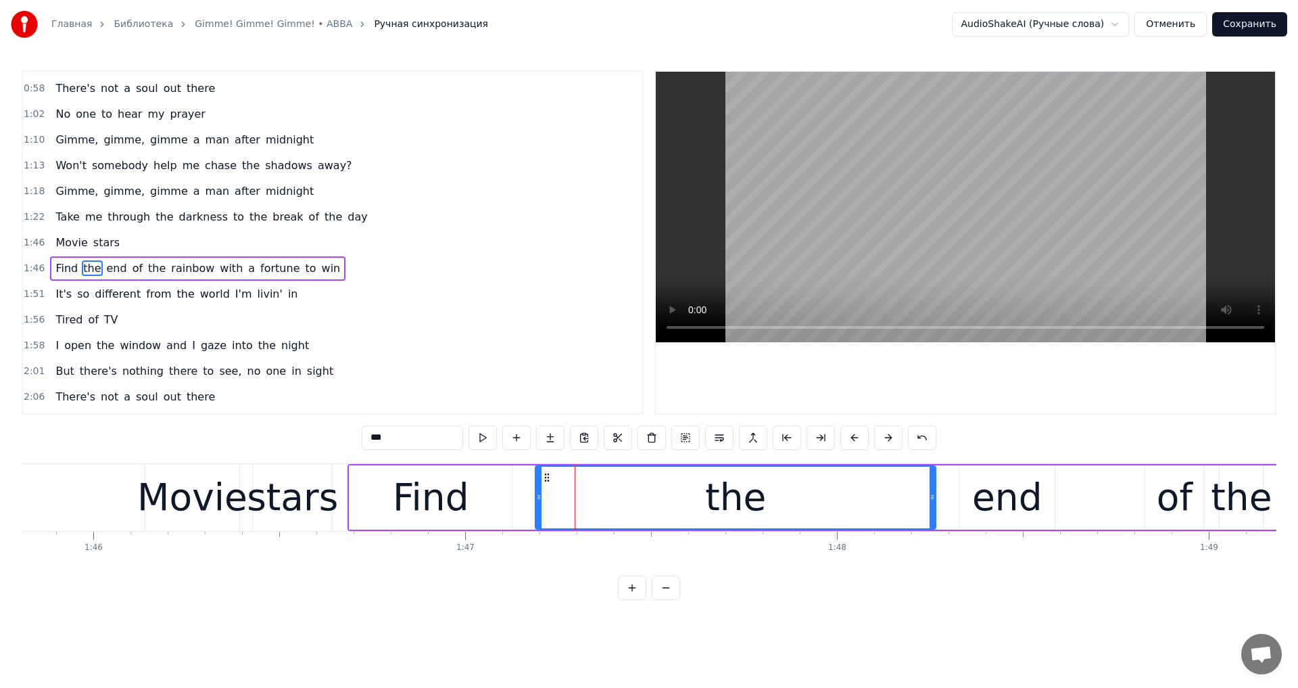
scroll to position [176, 0]
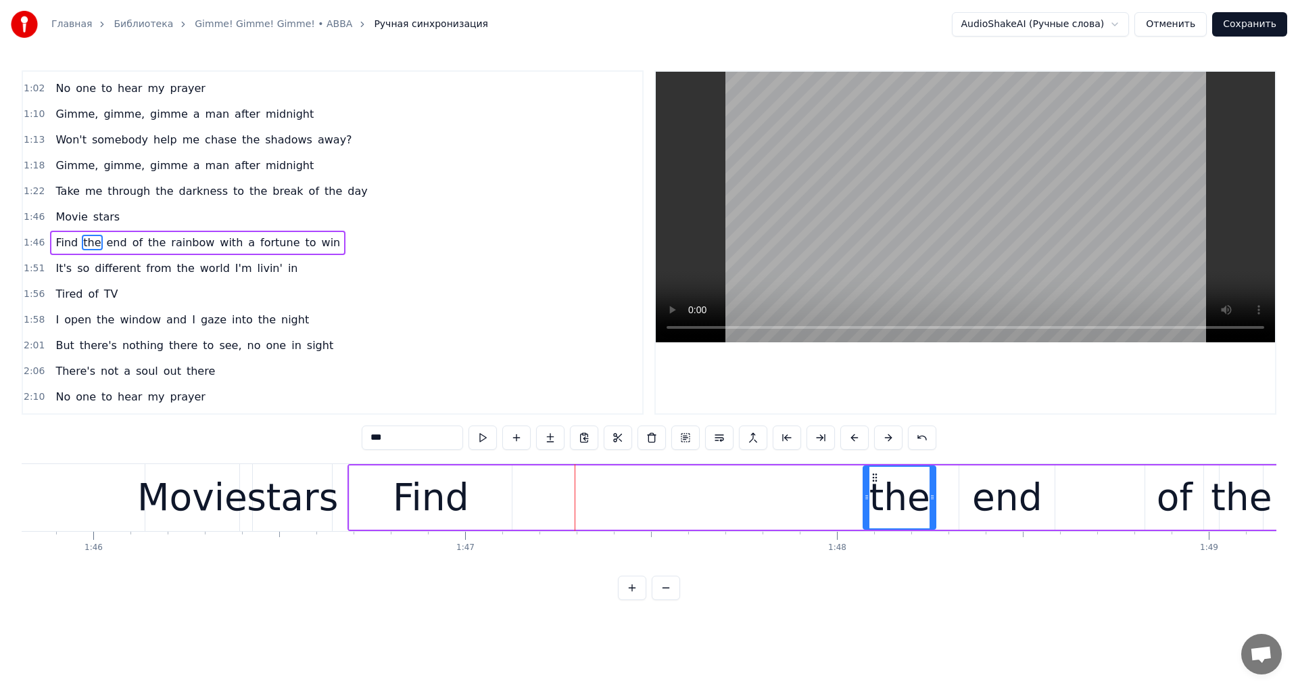
drag, startPoint x: 538, startPoint y: 496, endPoint x: 612, endPoint y: 492, distance: 74.5
click at [867, 515] on div at bounding box center [866, 498] width 5 height 62
drag, startPoint x: 415, startPoint y: 496, endPoint x: 363, endPoint y: 484, distance: 52.7
click at [415, 496] on div "Find" at bounding box center [431, 497] width 76 height 56
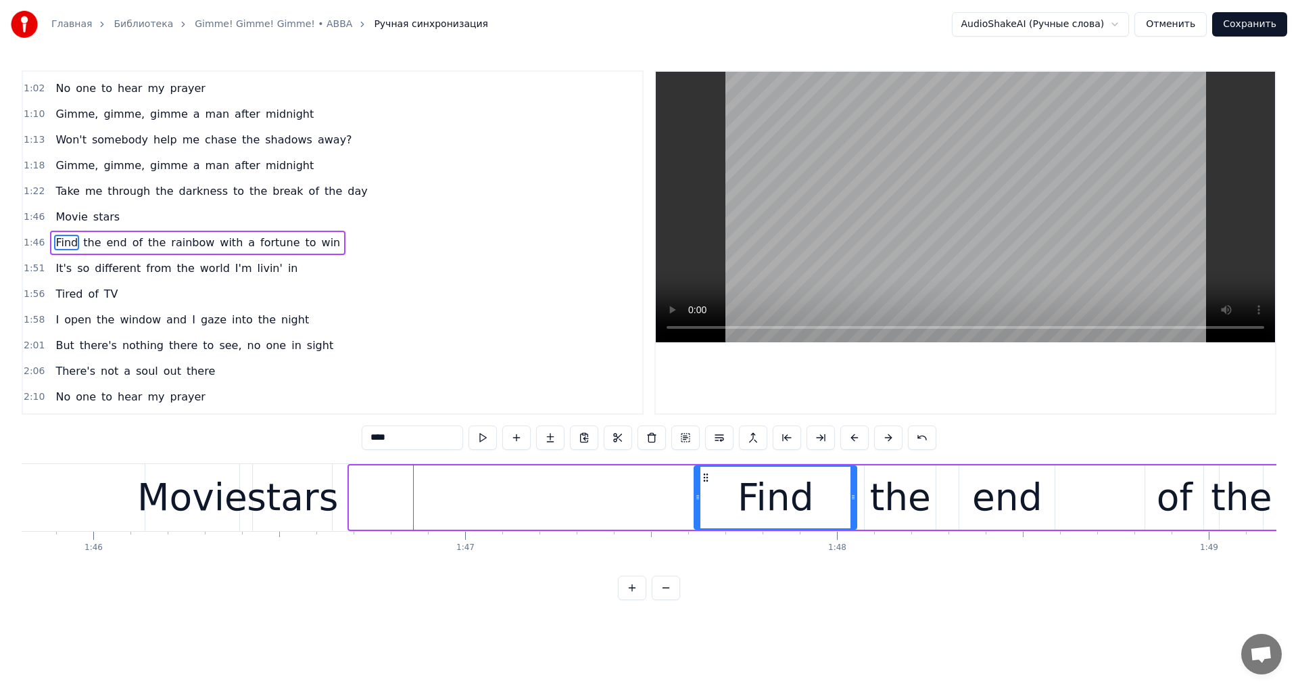
drag, startPoint x: 367, startPoint y: 479, endPoint x: 702, endPoint y: 498, distance: 335.3
click at [705, 498] on div "Find" at bounding box center [775, 498] width 161 height 62
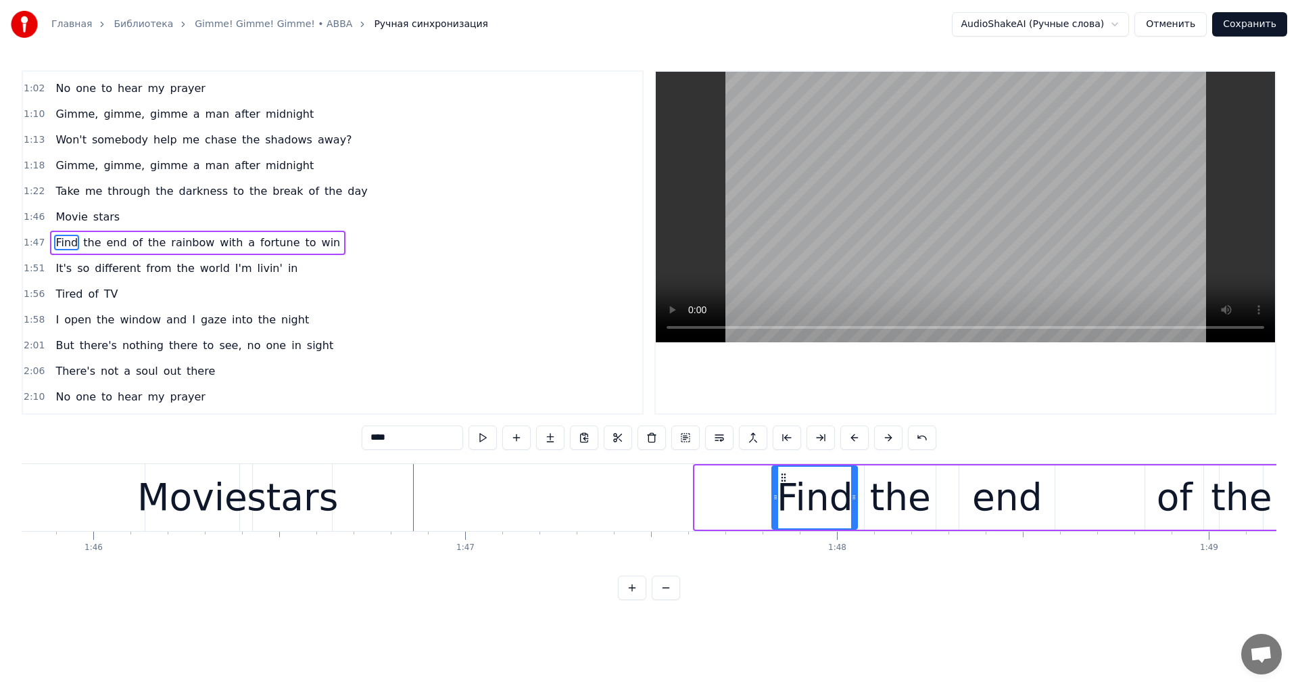
drag, startPoint x: 698, startPoint y: 494, endPoint x: 786, endPoint y: 499, distance: 88.1
click at [778, 499] on icon at bounding box center [775, 497] width 5 height 11
click at [310, 495] on div "stars" at bounding box center [292, 497] width 91 height 56
type input "*****"
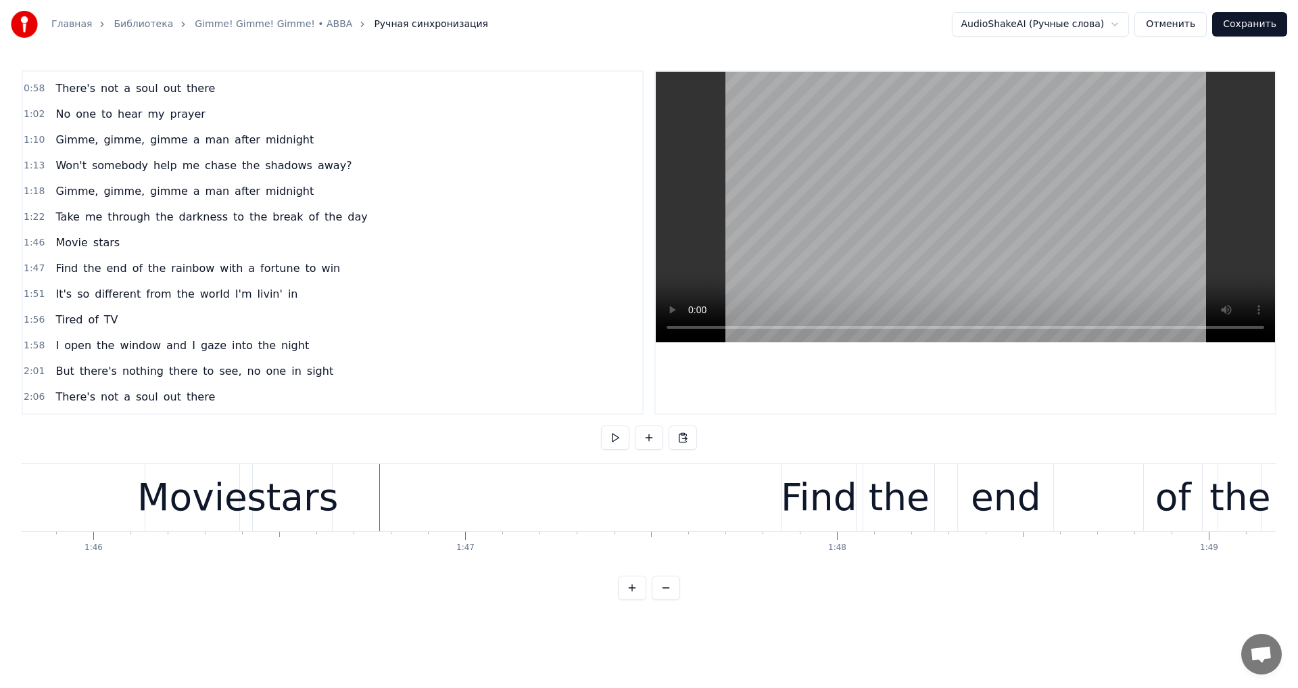
click at [319, 496] on div "stars" at bounding box center [292, 497] width 91 height 56
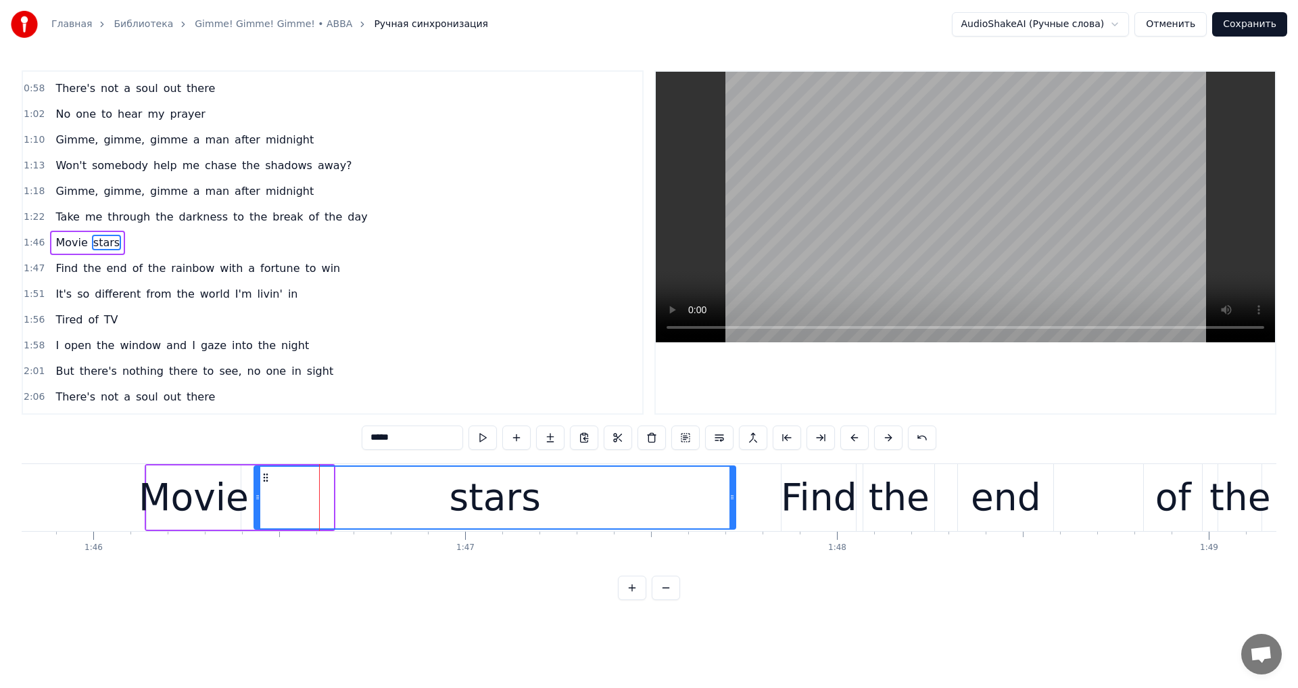
drag, startPoint x: 331, startPoint y: 494, endPoint x: 746, endPoint y: 507, distance: 414.8
click at [735, 507] on div at bounding box center [732, 498] width 5 height 62
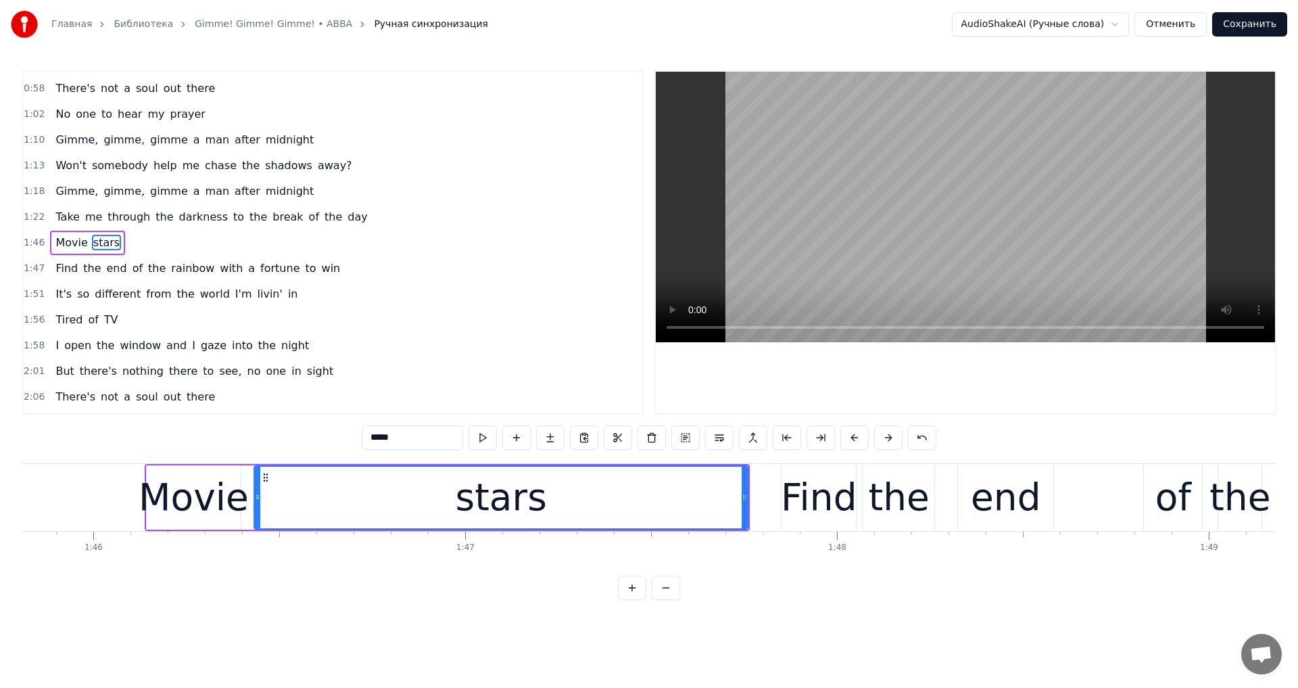
click at [1116, 81] on video at bounding box center [965, 207] width 619 height 271
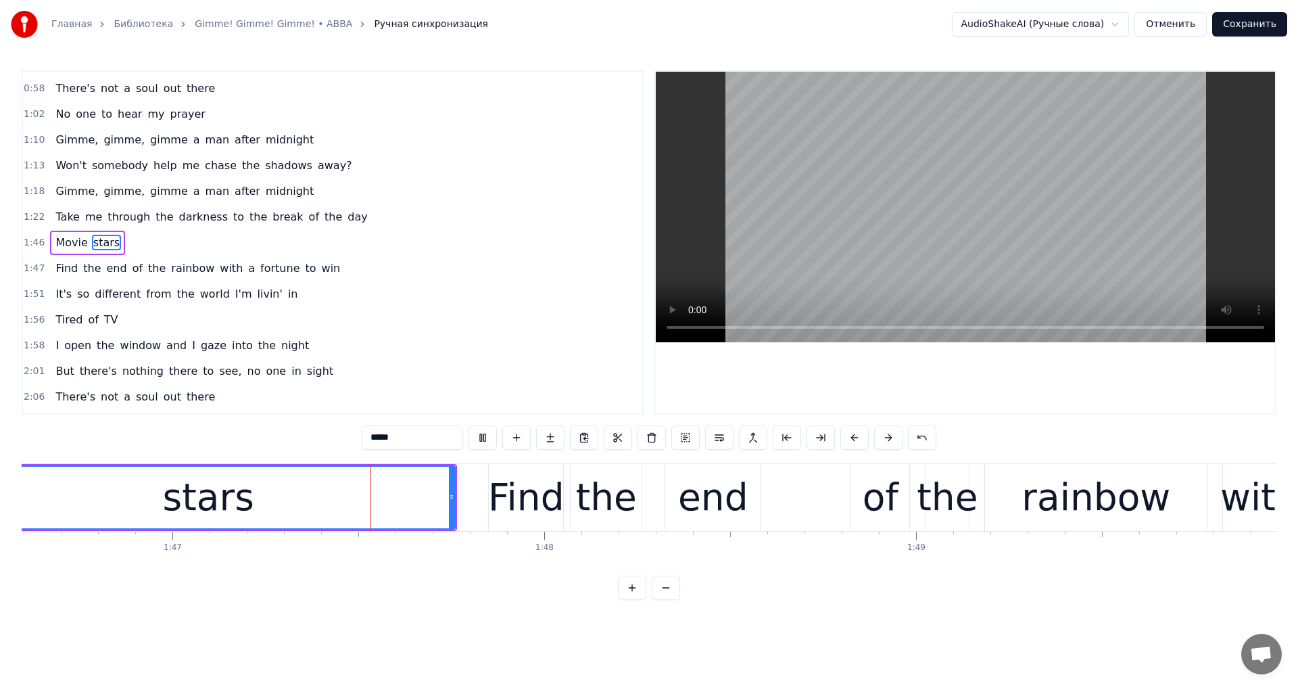
scroll to position [0, 39682]
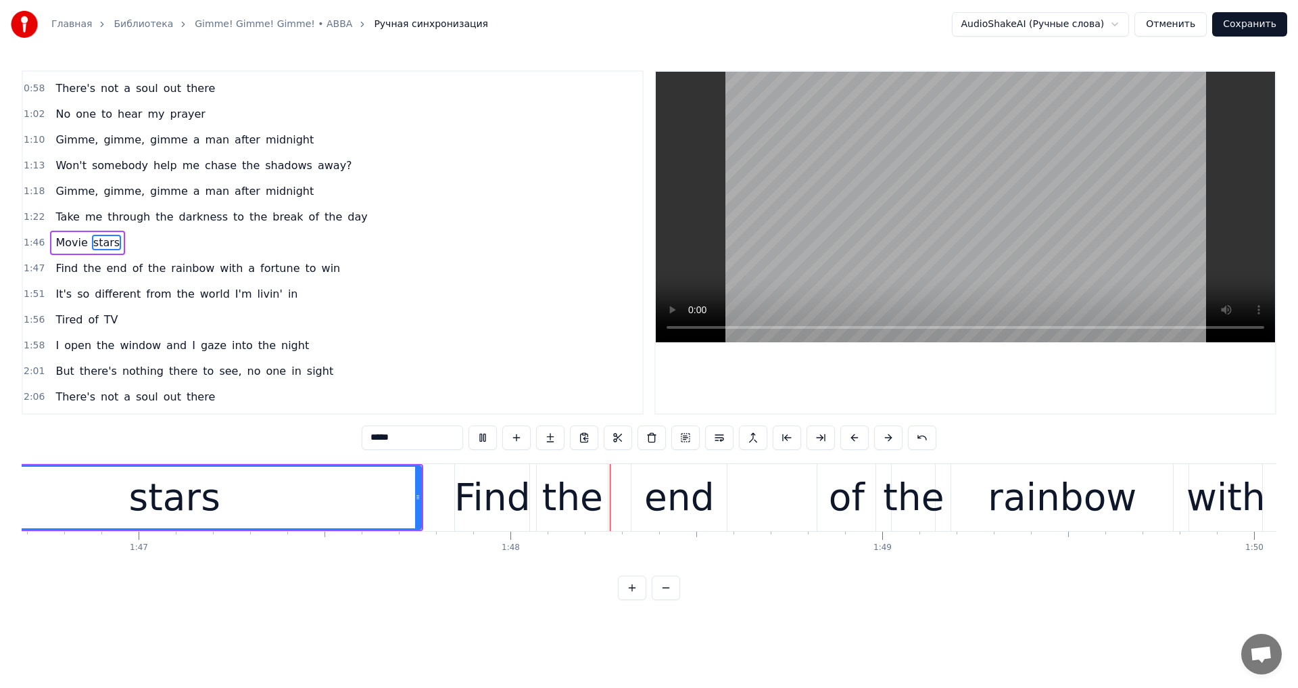
click at [985, 224] on video at bounding box center [965, 207] width 619 height 271
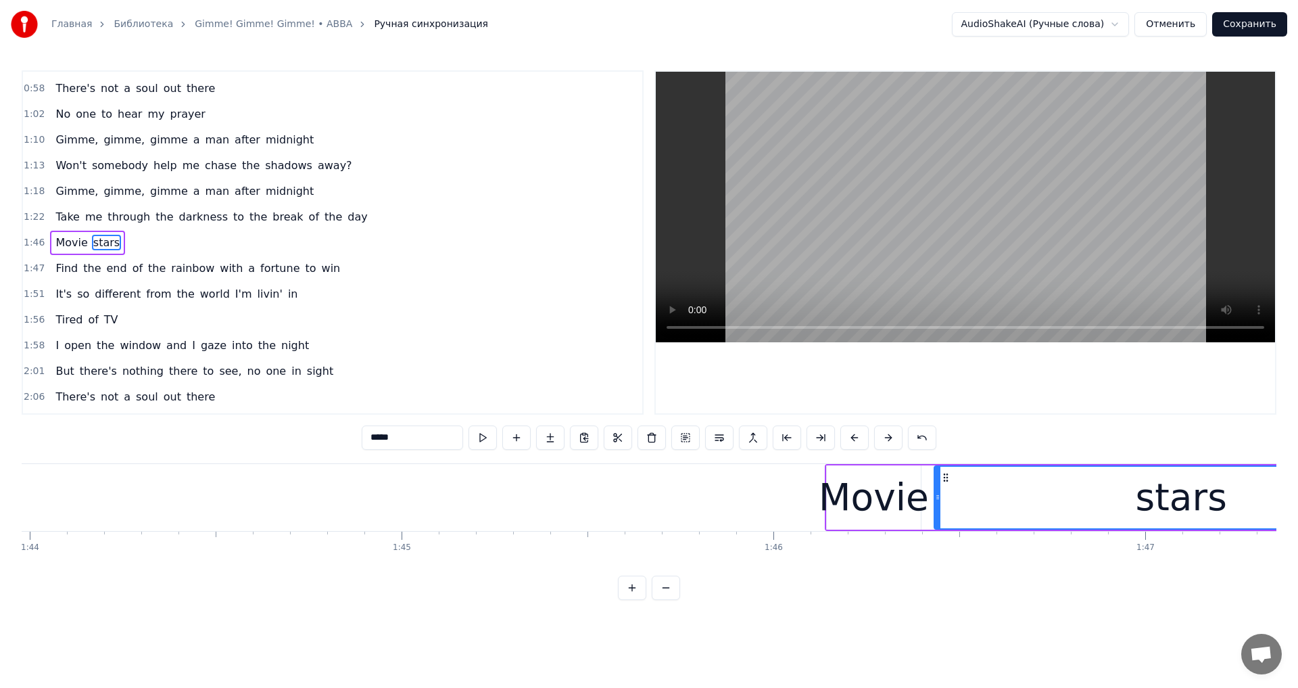
scroll to position [0, 39231]
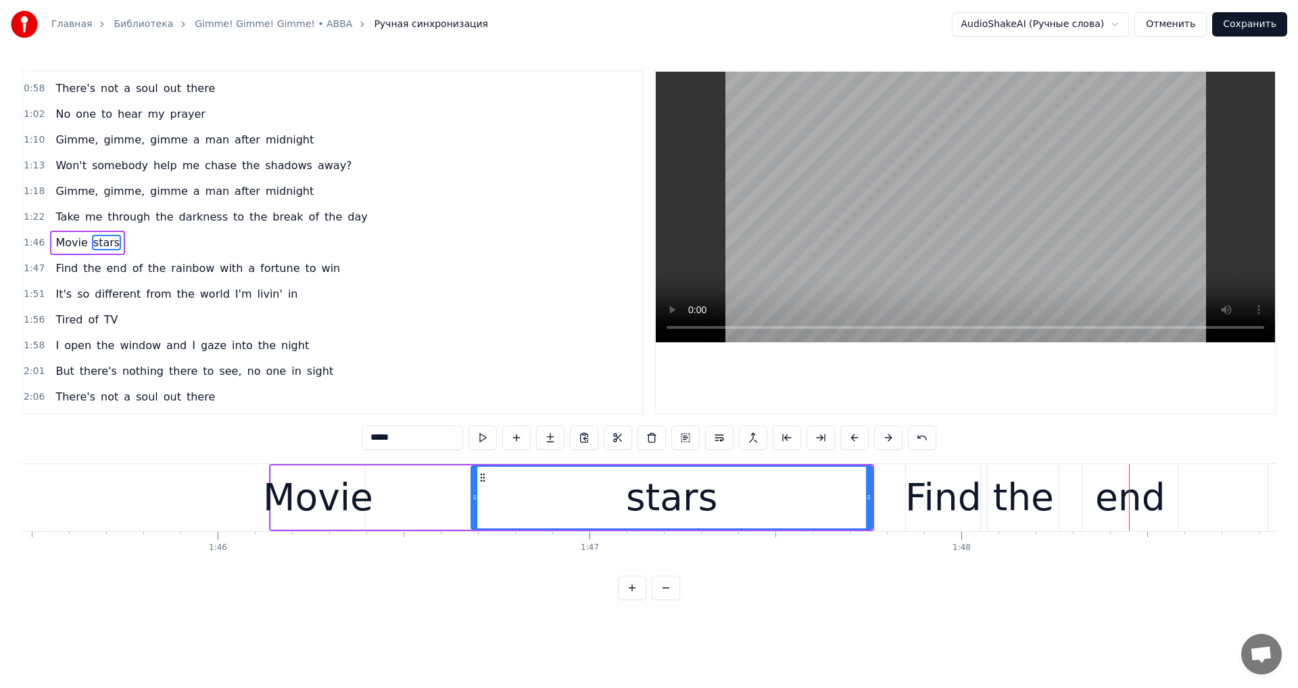
drag, startPoint x: 382, startPoint y: 496, endPoint x: 475, endPoint y: 505, distance: 93.0
click at [475, 505] on div at bounding box center [474, 498] width 5 height 62
click at [359, 504] on div "Movie" at bounding box center [318, 497] width 110 height 56
type input "*****"
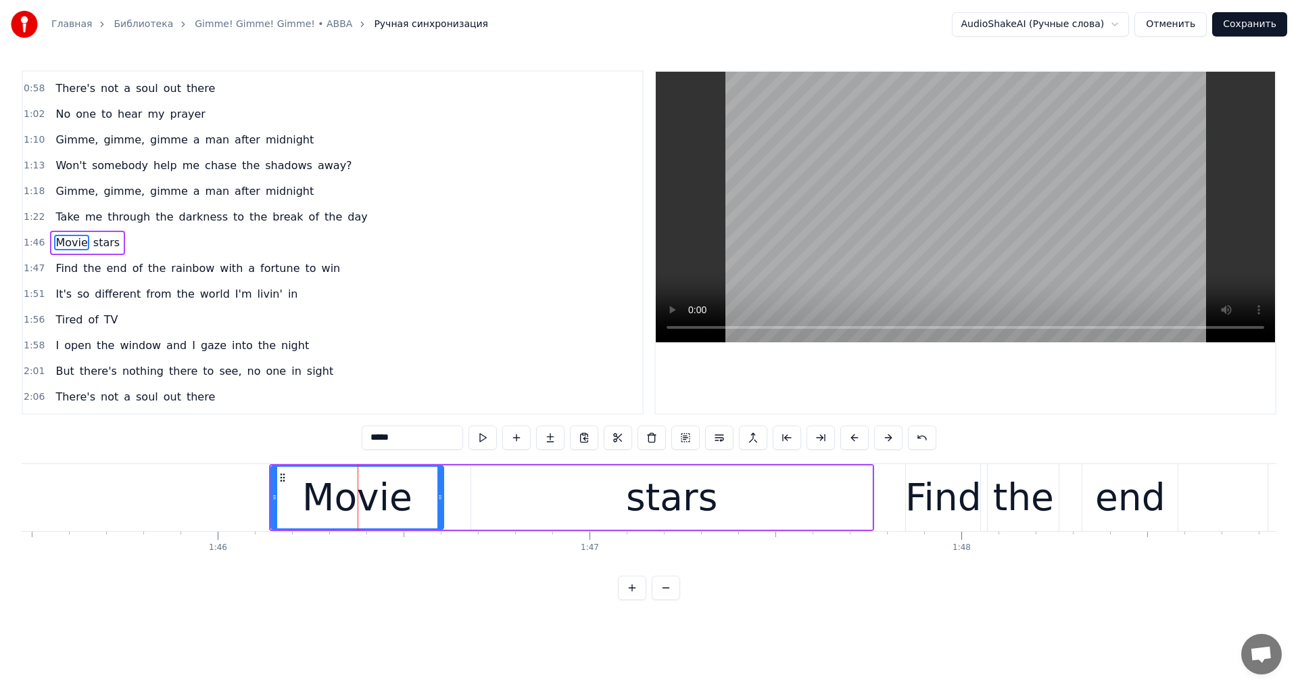
drag, startPoint x: 363, startPoint y: 501, endPoint x: 442, endPoint y: 519, distance: 80.5
click at [442, 519] on div at bounding box center [440, 498] width 5 height 62
click at [956, 244] on video at bounding box center [965, 207] width 619 height 271
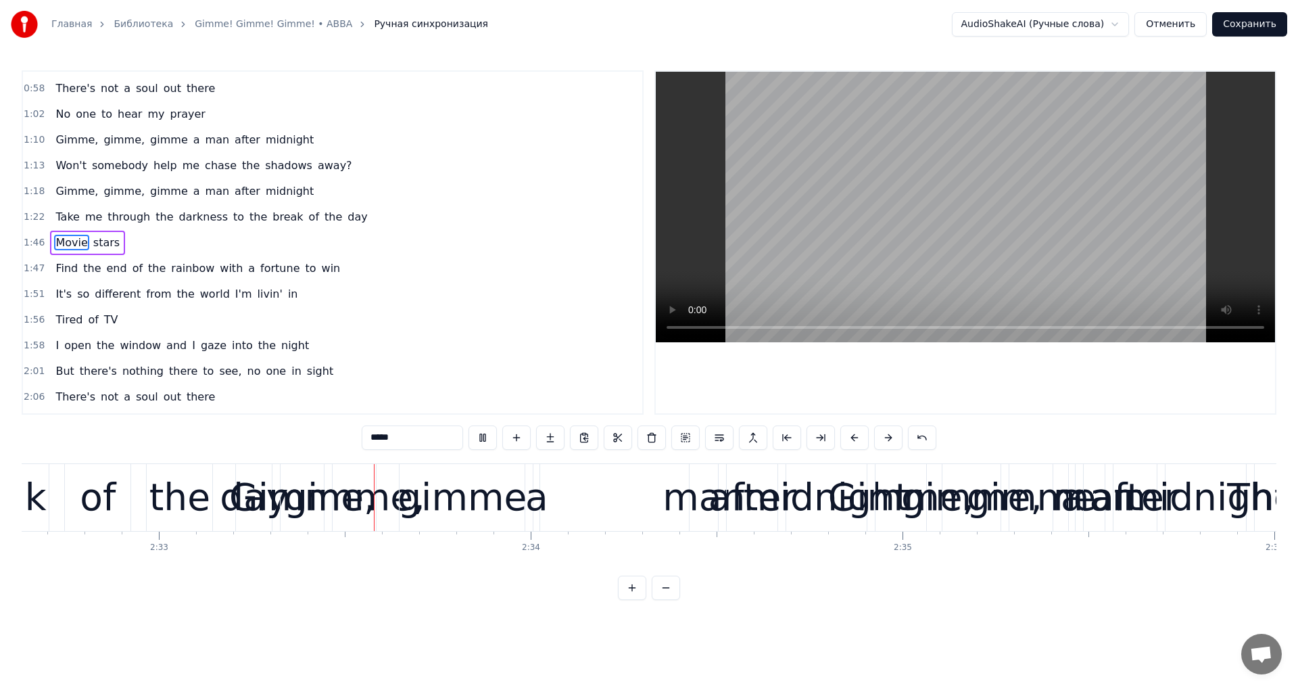
scroll to position [0, 56859]
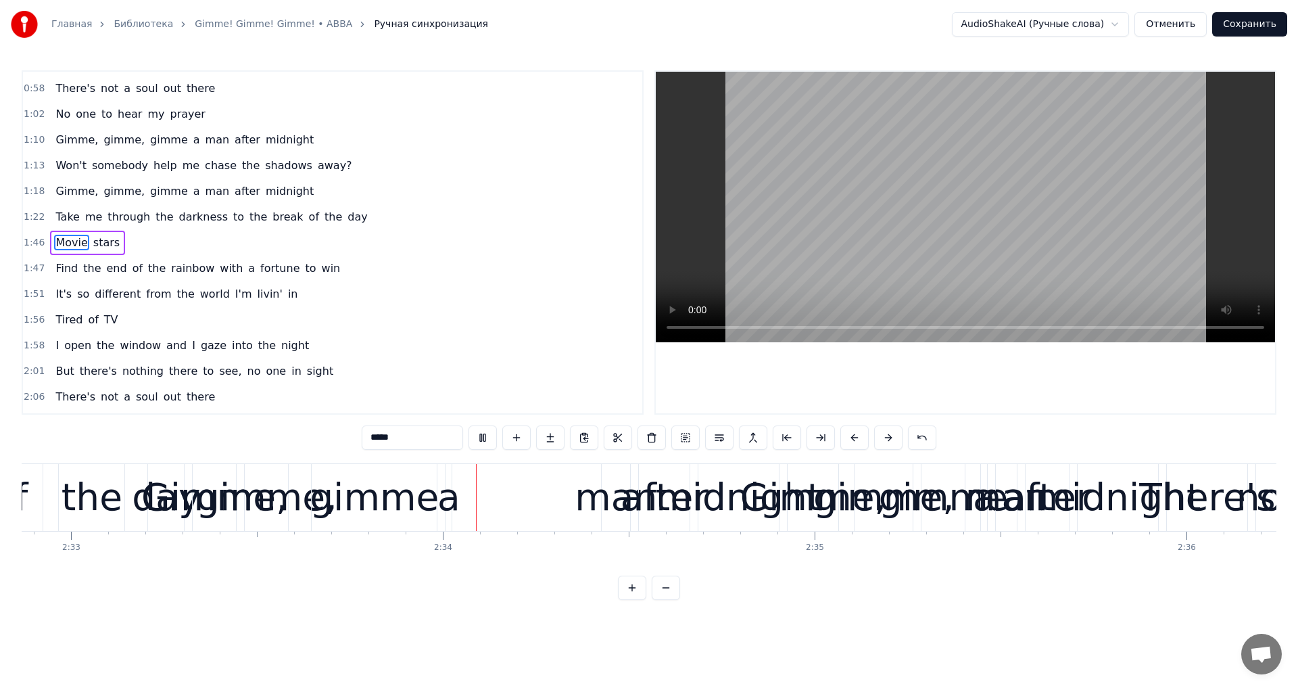
click at [1045, 225] on video at bounding box center [965, 207] width 619 height 271
click at [441, 464] on div "Gimme, gimme, gimme a man after midnight" at bounding box center [487, 497] width 590 height 67
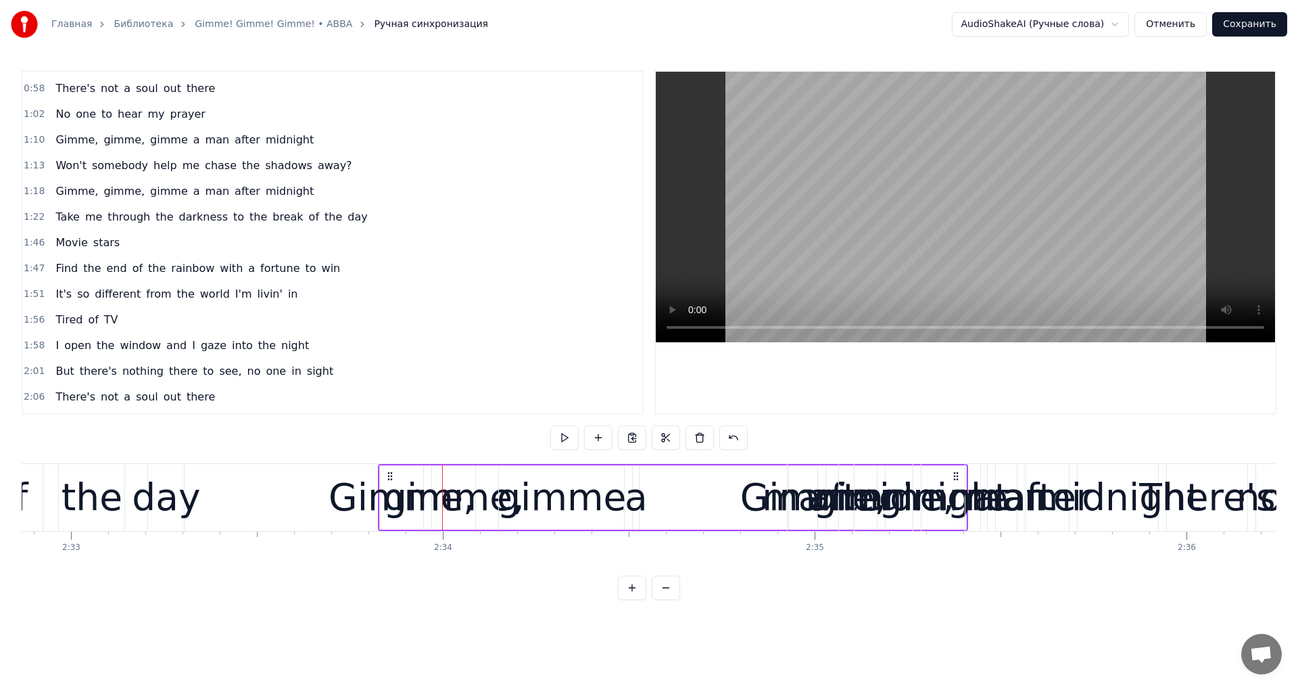
drag, startPoint x: 202, startPoint y: 473, endPoint x: 390, endPoint y: 499, distance: 189.8
click at [390, 499] on div "Gimme, gimme, gimme a man after midnight" at bounding box center [673, 497] width 590 height 67
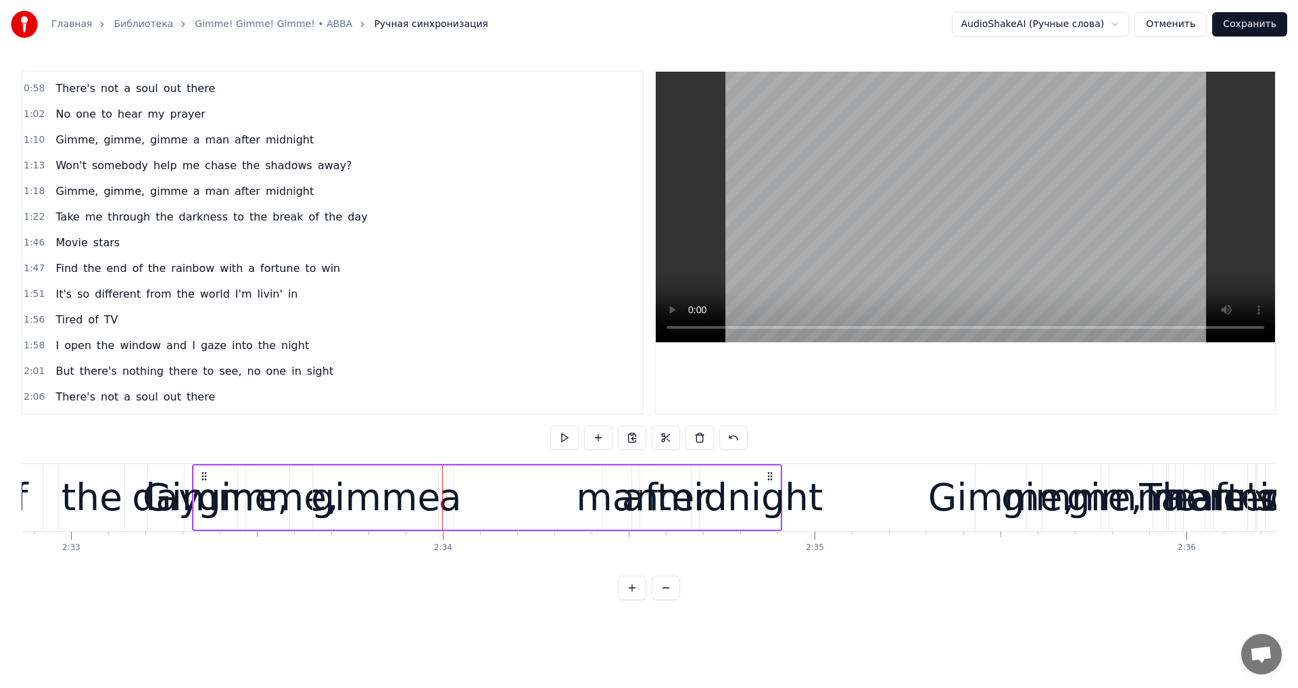
click at [957, 205] on video at bounding box center [965, 207] width 619 height 271
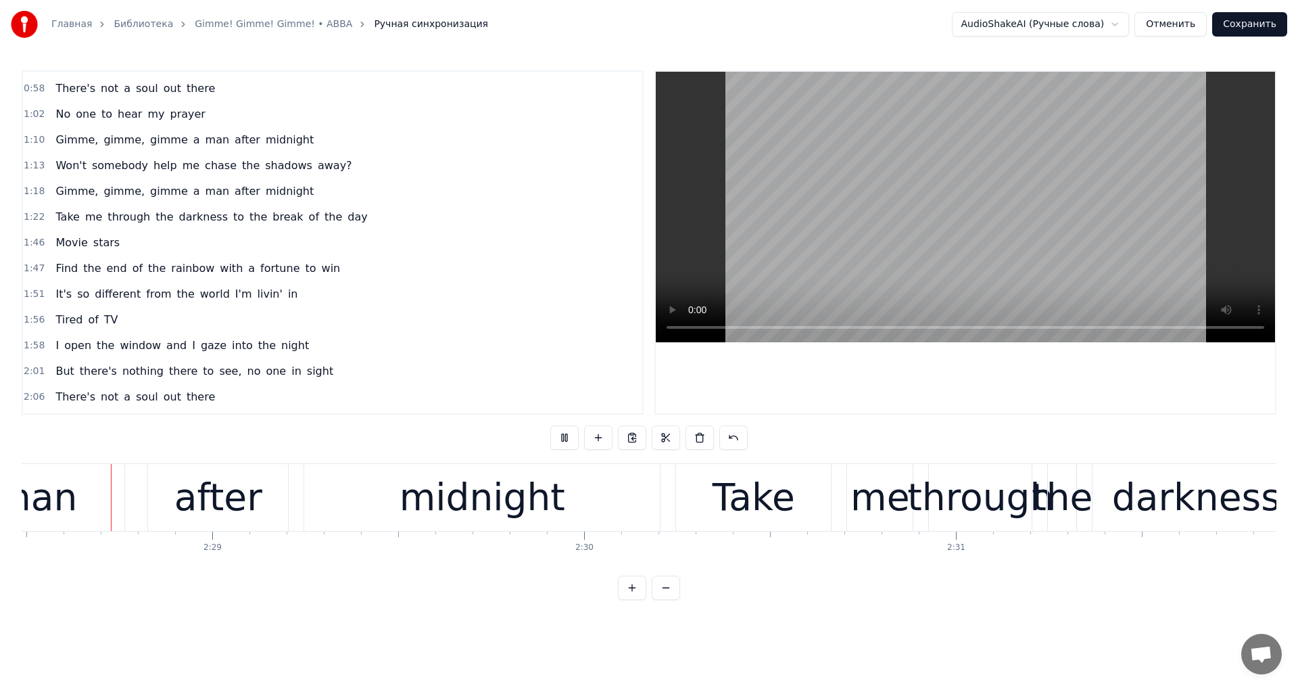
scroll to position [0, 55200]
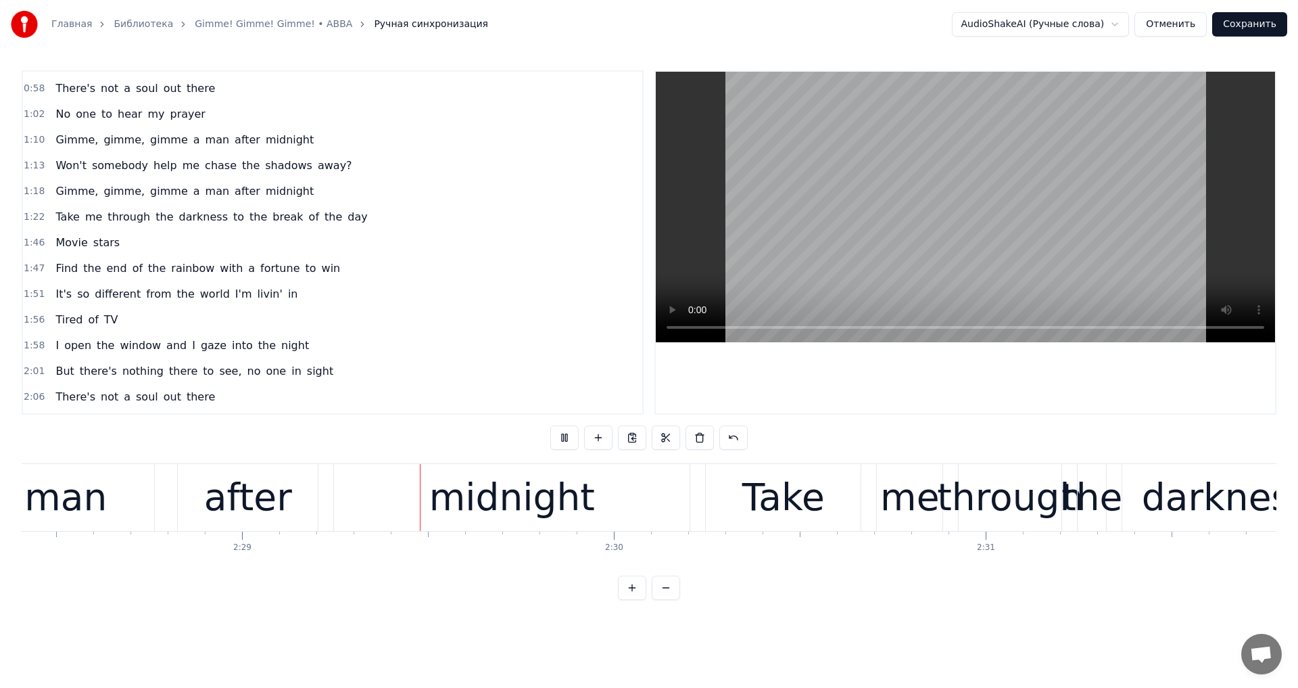
click at [966, 232] on video at bounding box center [965, 207] width 619 height 271
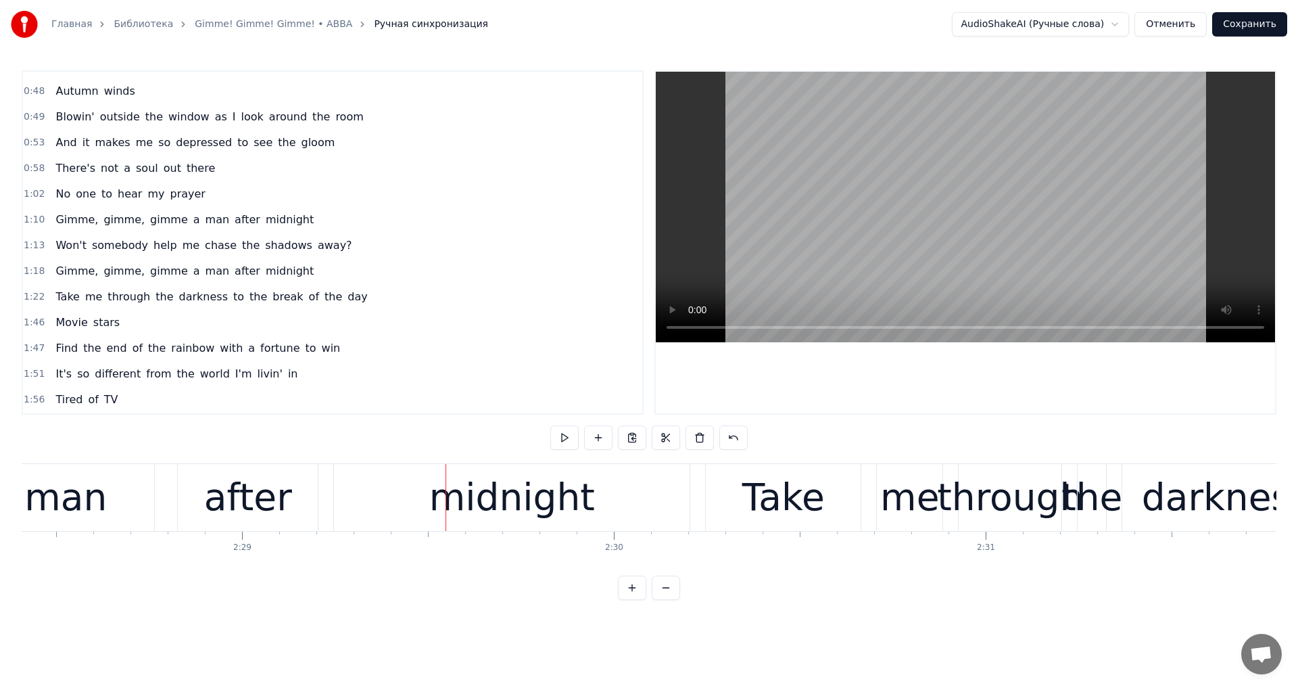
scroll to position [0, 0]
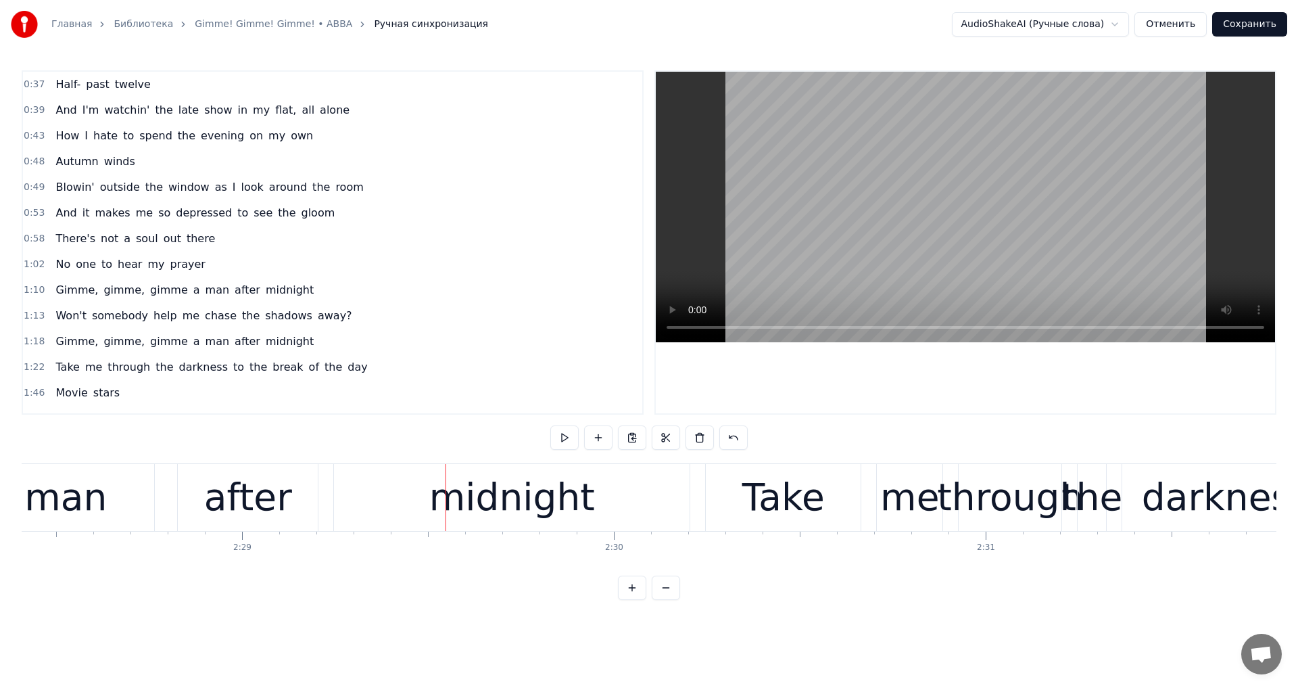
click at [274, 114] on span "flat," at bounding box center [286, 110] width 24 height 16
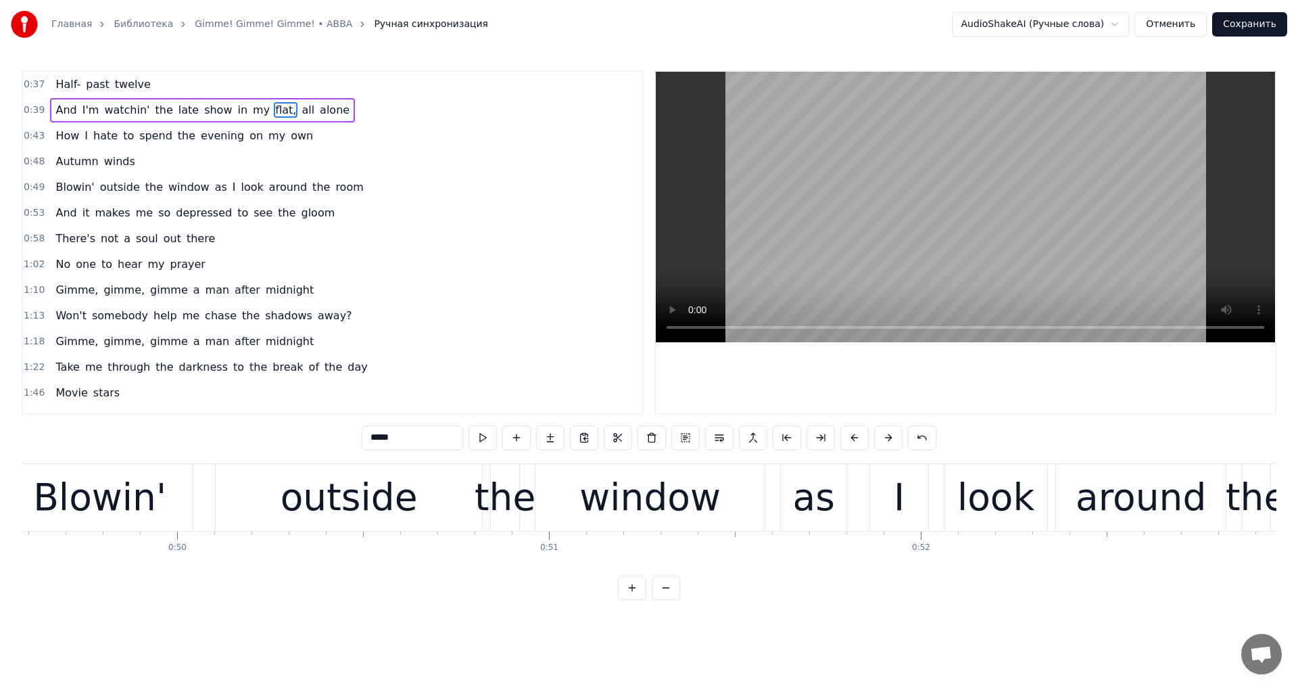
scroll to position [0, 15540]
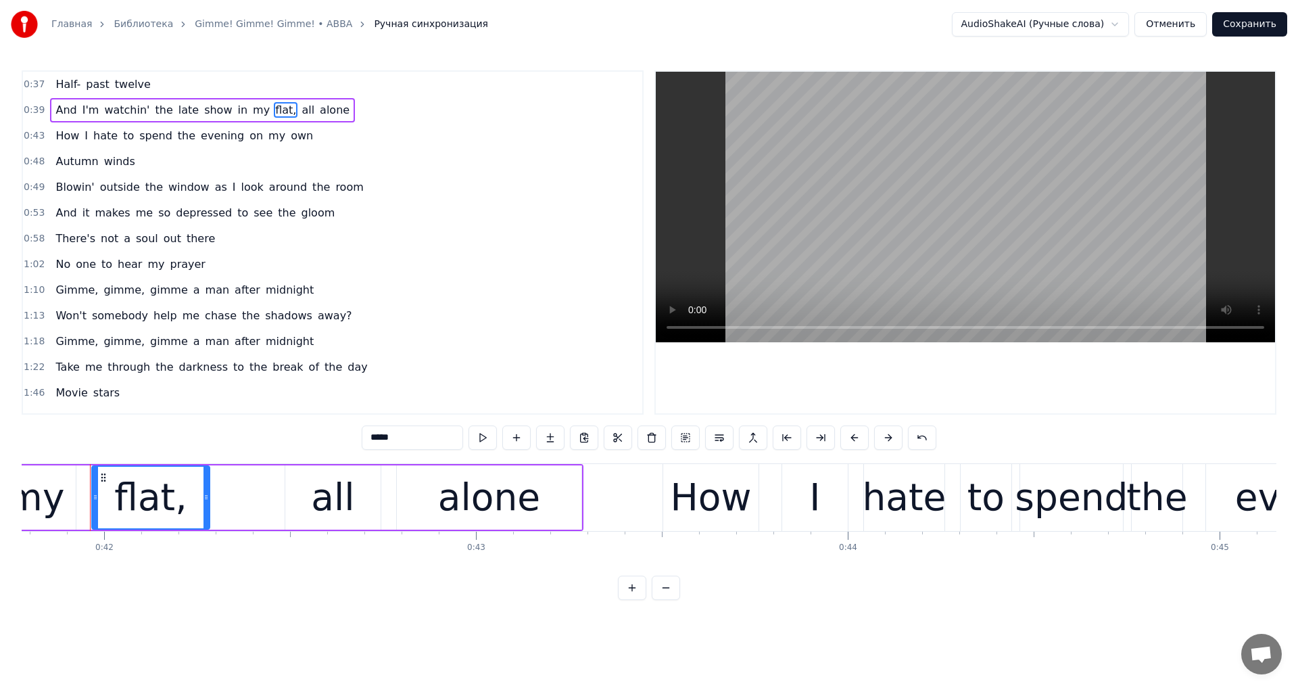
drag, startPoint x: 401, startPoint y: 437, endPoint x: 278, endPoint y: 419, distance: 124.4
click at [278, 419] on div "0:37 Half- past twelve 0:39 And I'm watchin' the late show in my flat, all alon…" at bounding box center [649, 335] width 1255 height 530
click at [112, 160] on span "winds" at bounding box center [120, 162] width 34 height 16
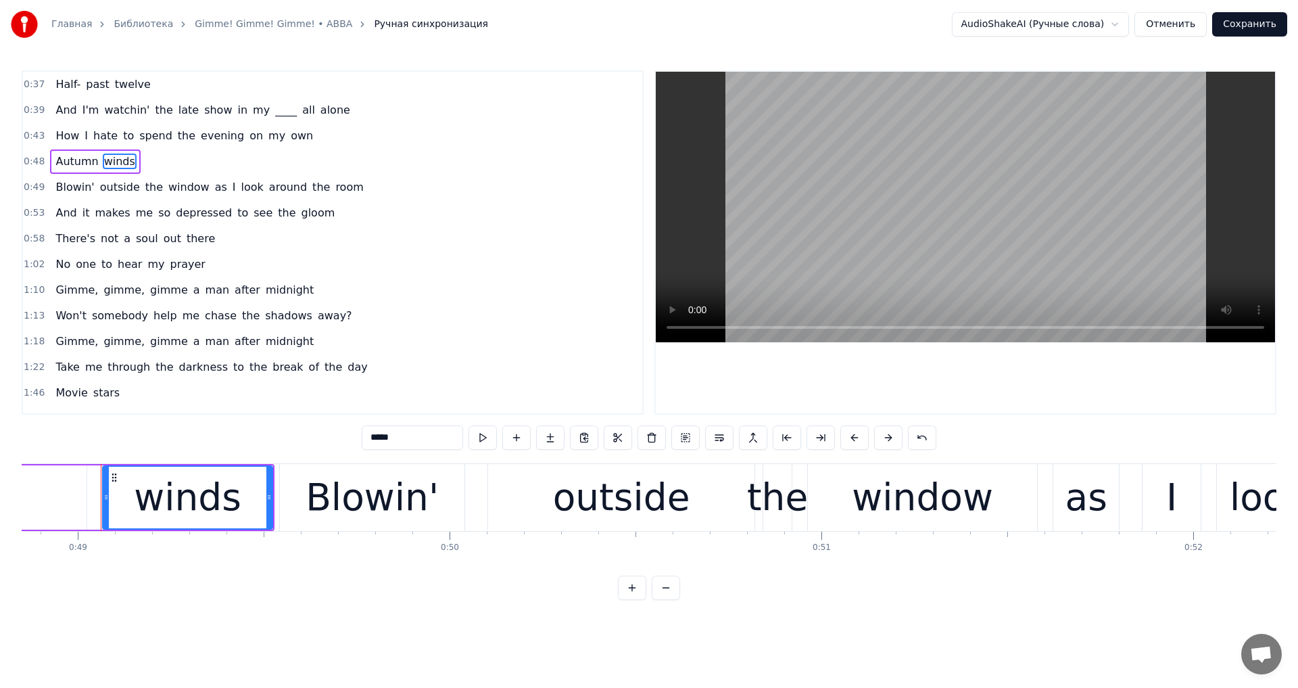
drag, startPoint x: 362, startPoint y: 438, endPoint x: 300, endPoint y: 433, distance: 62.4
click at [300, 433] on div "0:37 Half- past twelve 0:39 And I'm watchin' the late show in my ____ all alone…" at bounding box center [649, 335] width 1255 height 530
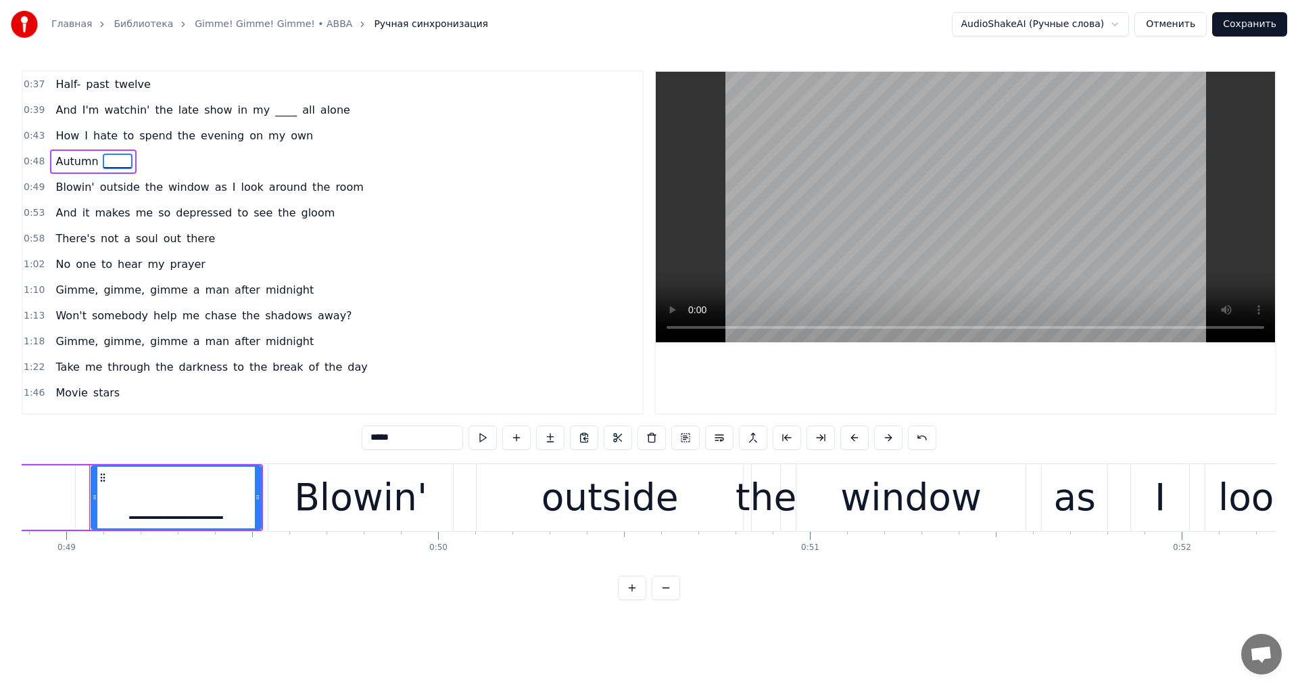
click at [167, 185] on span "window" at bounding box center [189, 187] width 44 height 16
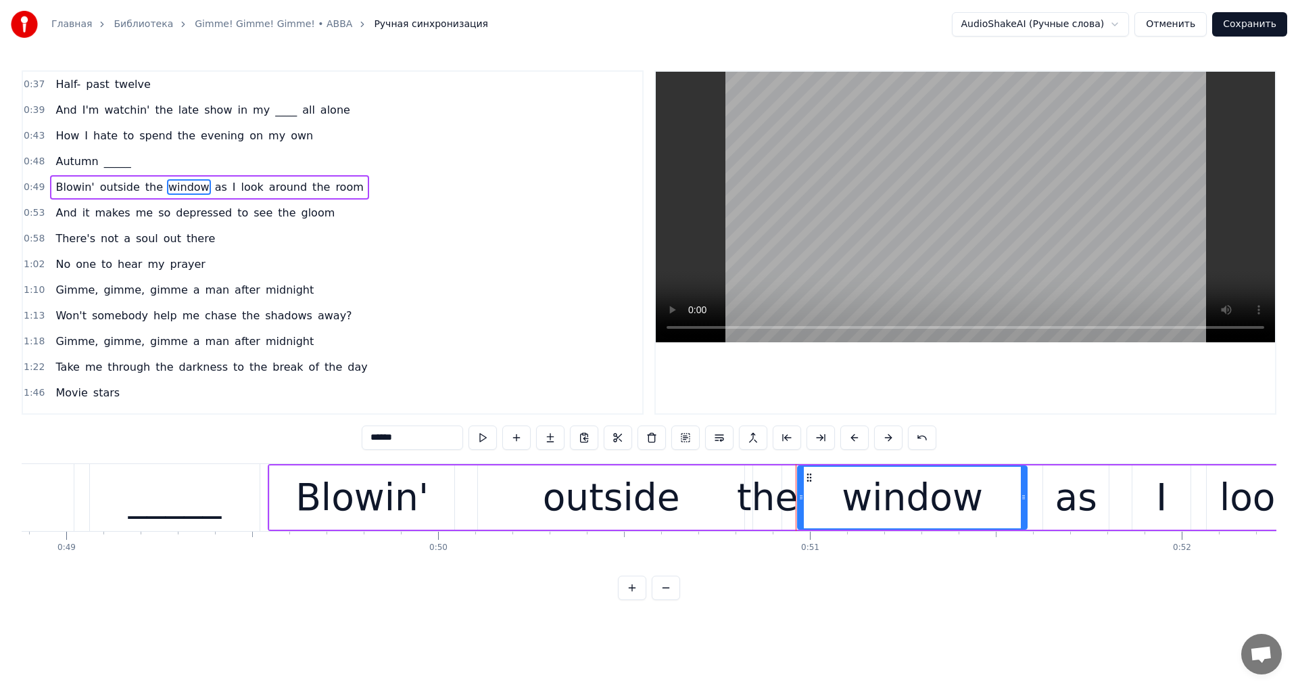
drag, startPoint x: 399, startPoint y: 442, endPoint x: 295, endPoint y: 442, distance: 104.1
click at [295, 442] on div "0:37 Half- past twelve 0:39 And I'm watchin' the late show in my ____ all alone…" at bounding box center [649, 335] width 1255 height 530
click at [326, 194] on span "room" at bounding box center [341, 187] width 30 height 16
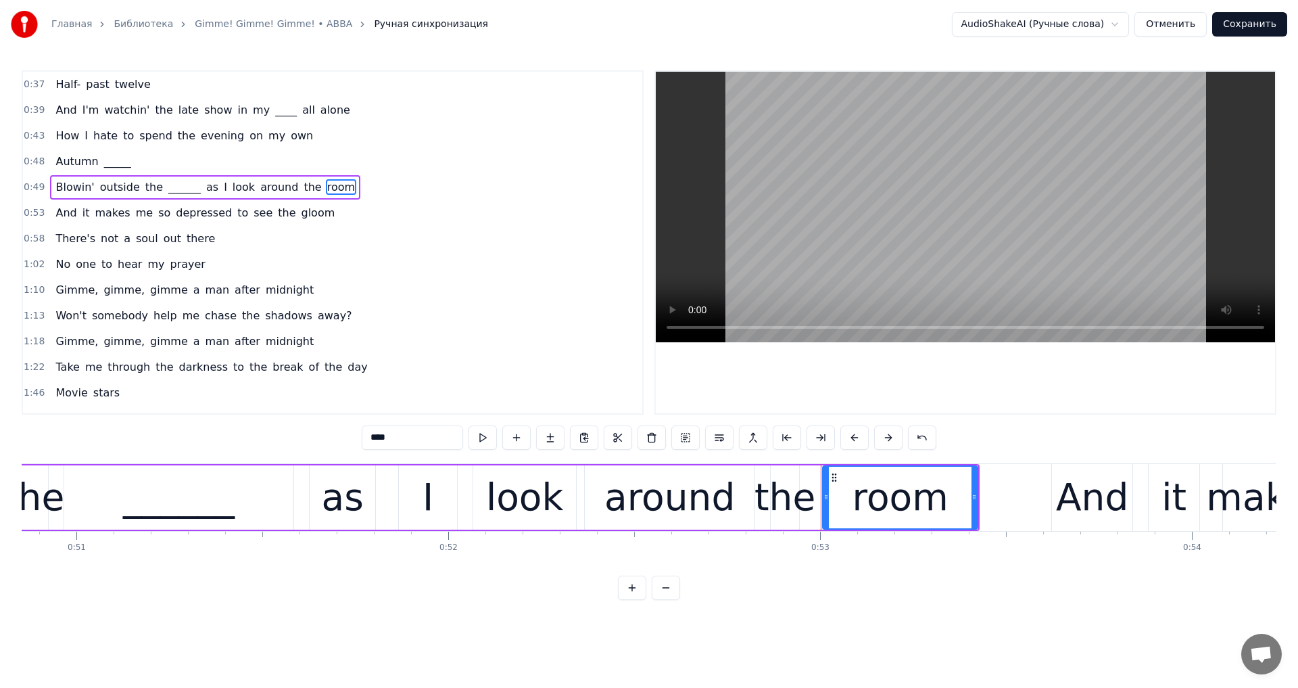
drag, startPoint x: 335, startPoint y: 434, endPoint x: 271, endPoint y: 434, distance: 64.2
click at [271, 434] on div "0:37 Half- past twelve 0:39 And I'm watchin' the late show in my ____ all alone…" at bounding box center [649, 335] width 1255 height 530
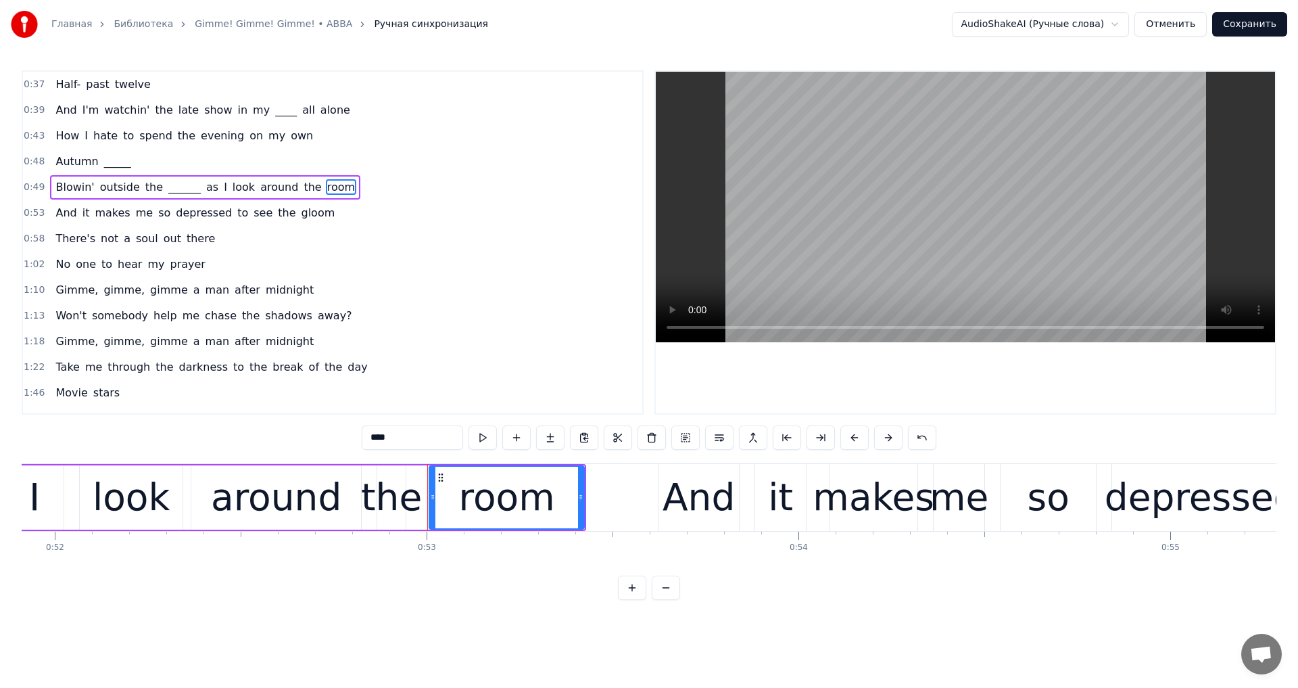
scroll to position [0, 19647]
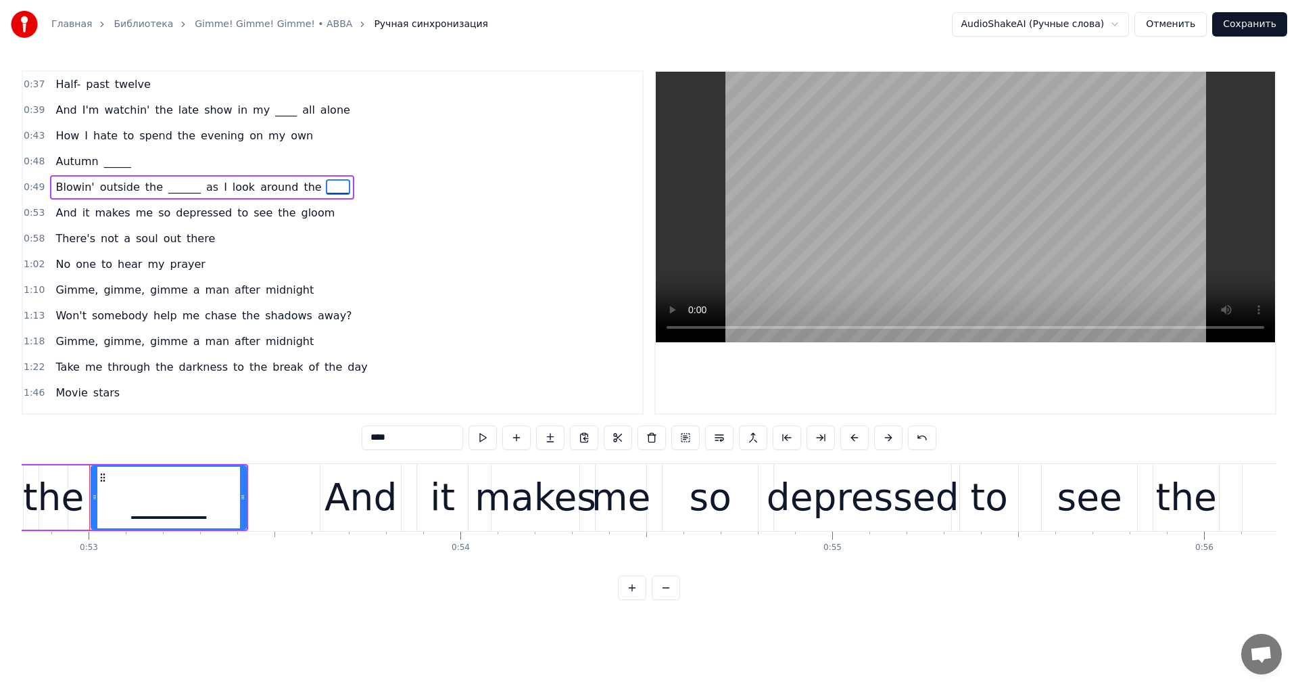
click at [300, 216] on span "gloom" at bounding box center [318, 213] width 37 height 16
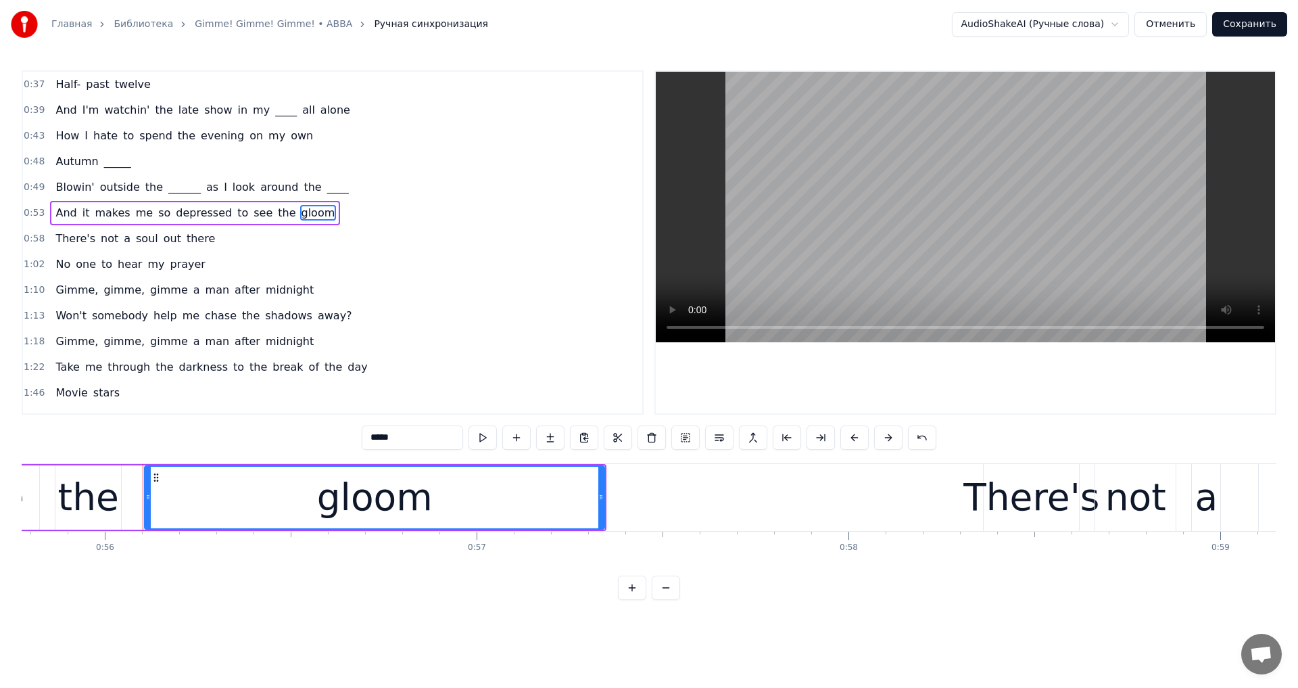
scroll to position [0, 20800]
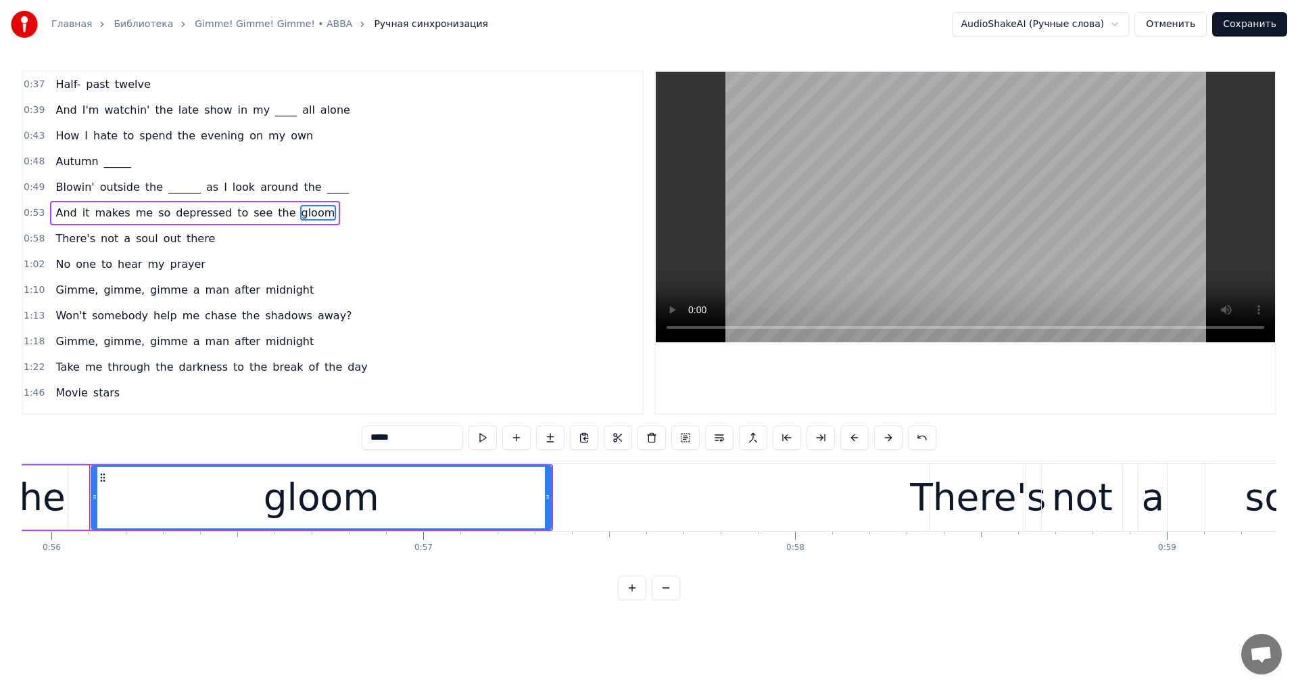
drag, startPoint x: 363, startPoint y: 437, endPoint x: 229, endPoint y: 425, distance: 134.5
click at [229, 425] on div "0:37 Half- past twelve 0:39 And I'm watchin' the late show in my ____ all alone…" at bounding box center [649, 335] width 1255 height 530
click at [233, 284] on span "after" at bounding box center [247, 290] width 28 height 16
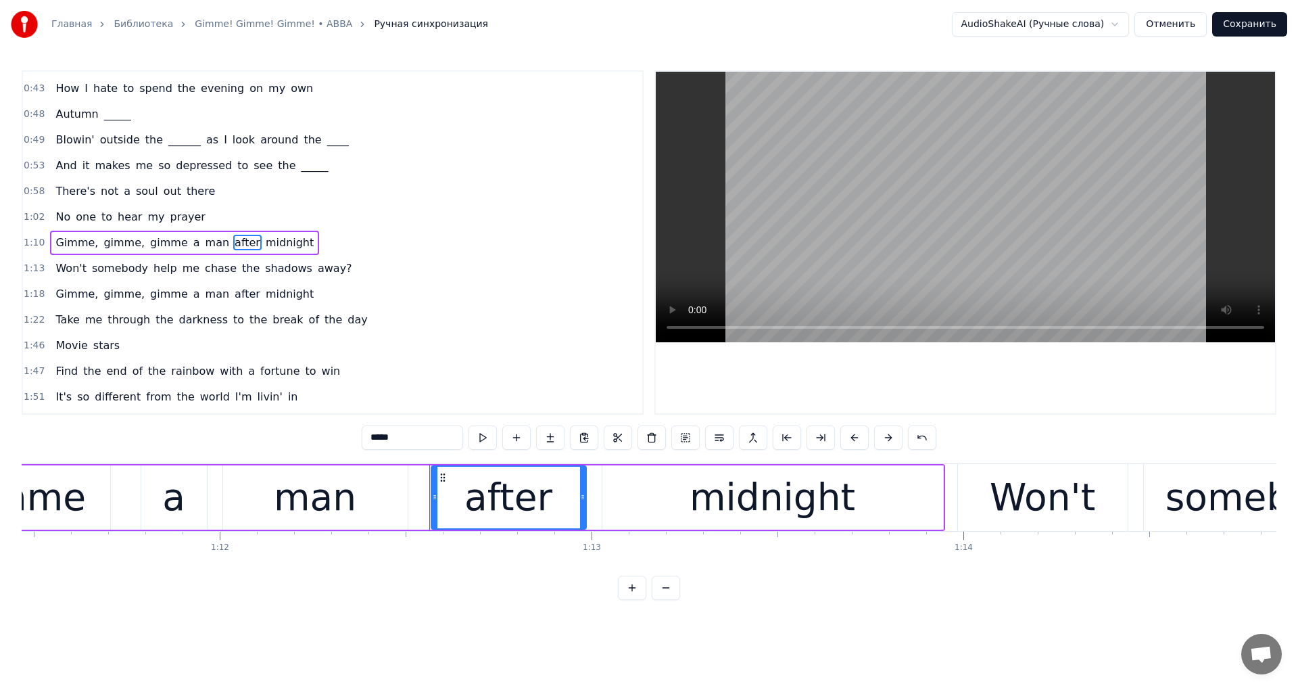
scroll to position [0, 26922]
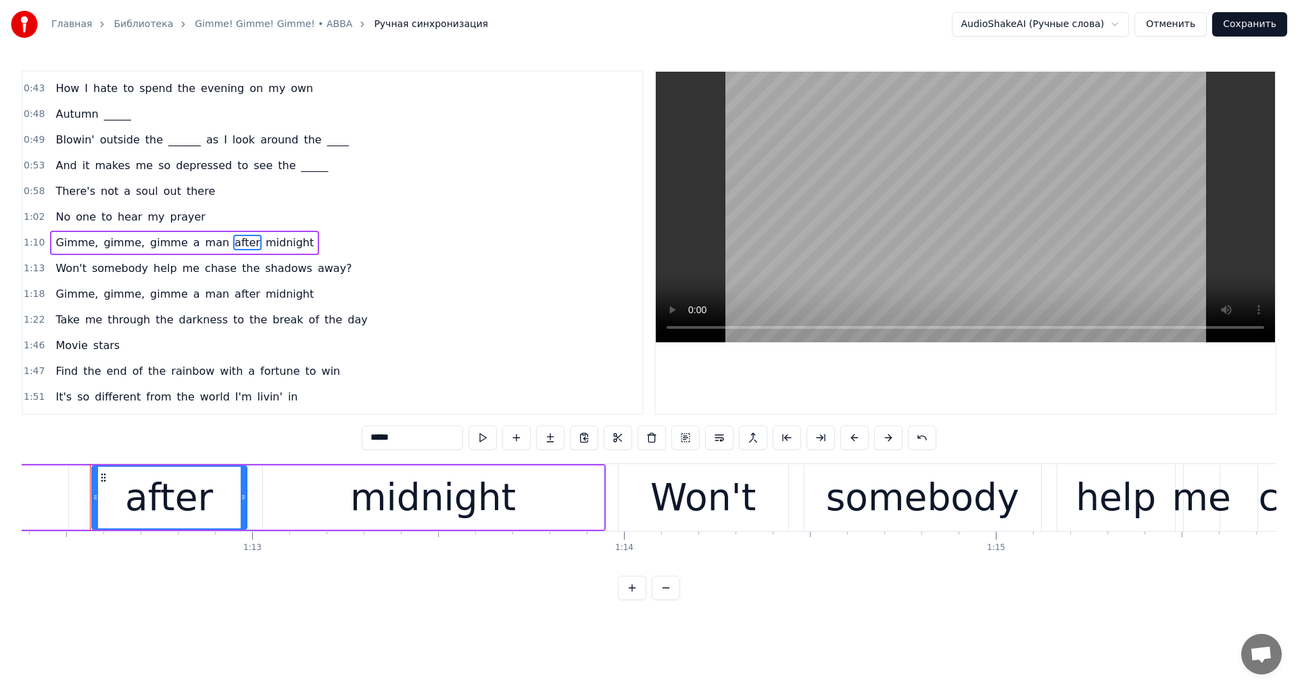
drag, startPoint x: 373, startPoint y: 435, endPoint x: 209, endPoint y: 368, distance: 177.5
click at [254, 413] on div "0:37 Half- past twelve 0:39 And I'm watchin' the late show in my ____ all alone…" at bounding box center [649, 335] width 1255 height 530
type input "*****"
click at [1245, 31] on button "Сохранить" at bounding box center [1250, 24] width 75 height 24
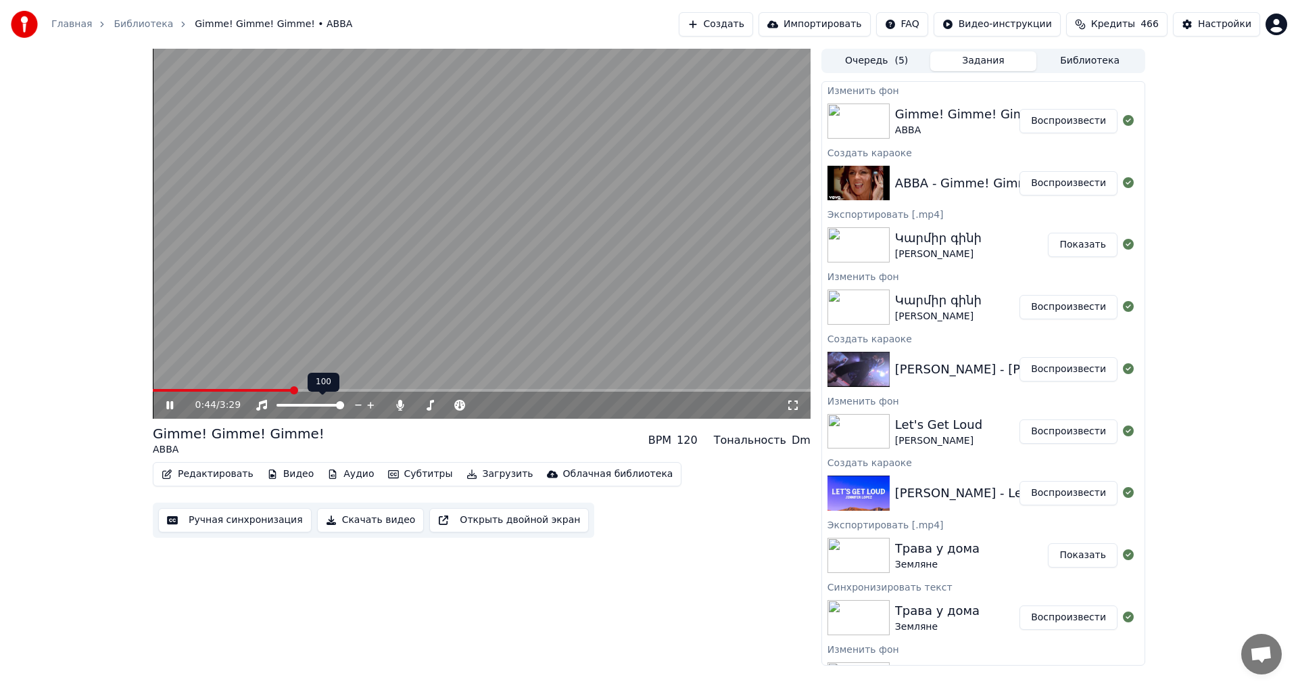
click at [239, 392] on div "0:44 / 3:29" at bounding box center [482, 405] width 658 height 27
click at [240, 390] on span at bounding box center [197, 390] width 88 height 3
click at [536, 298] on video at bounding box center [482, 234] width 658 height 370
click at [417, 404] on span at bounding box center [416, 405] width 2 height 3
click at [379, 390] on span at bounding box center [402, 390] width 498 height 3
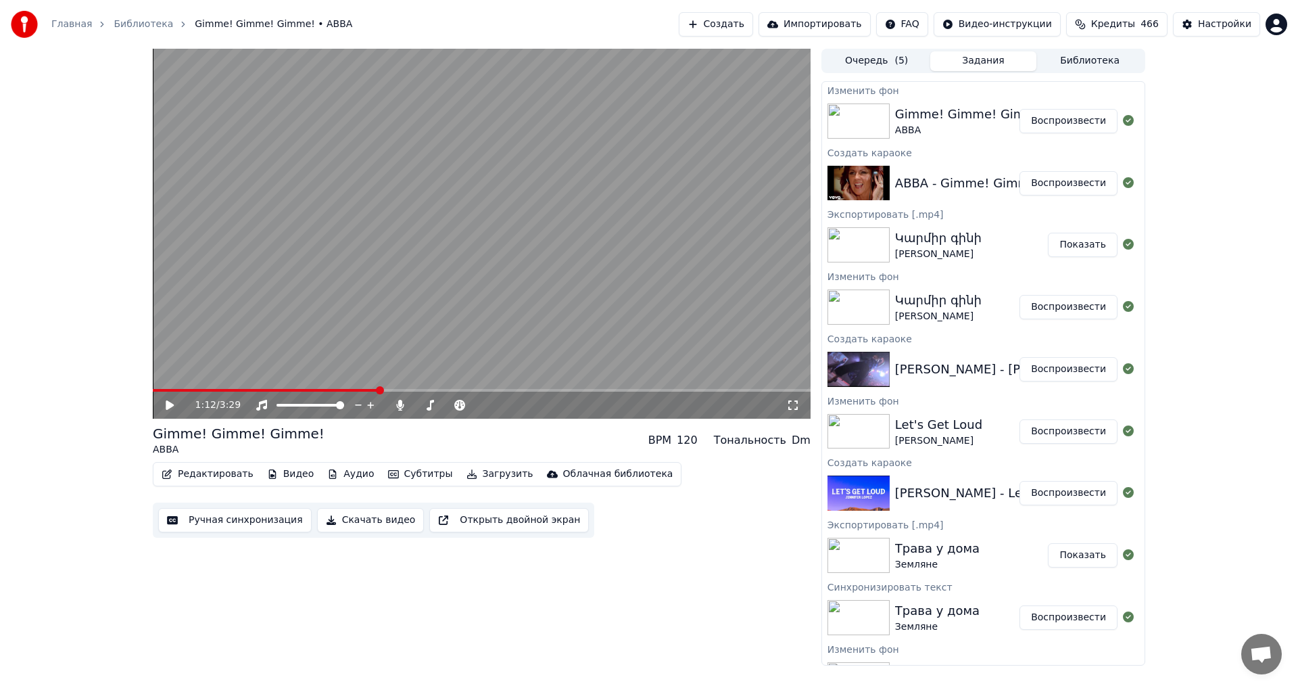
click at [385, 288] on video at bounding box center [482, 234] width 658 height 370
click at [502, 404] on icon at bounding box center [497, 405] width 13 height 14
click at [473, 473] on button "Загрузить" at bounding box center [500, 474] width 78 height 19
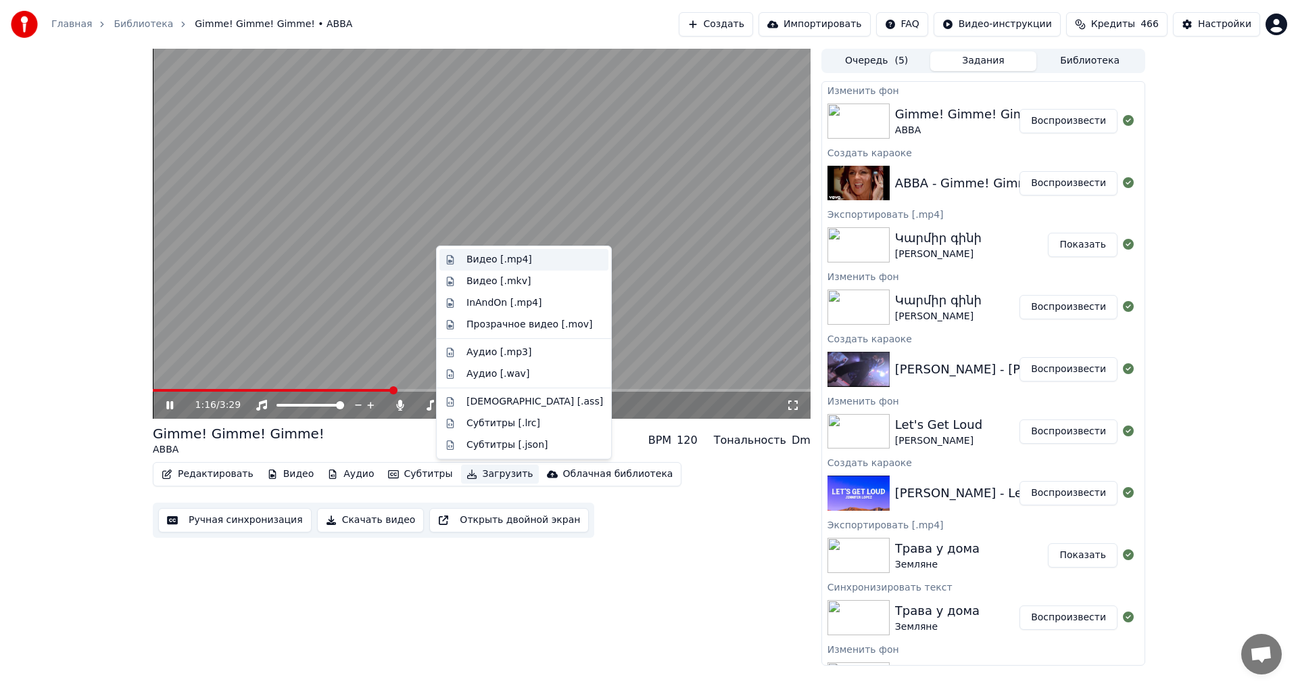
click at [468, 258] on div "Видео [.mp4]" at bounding box center [500, 260] width 66 height 14
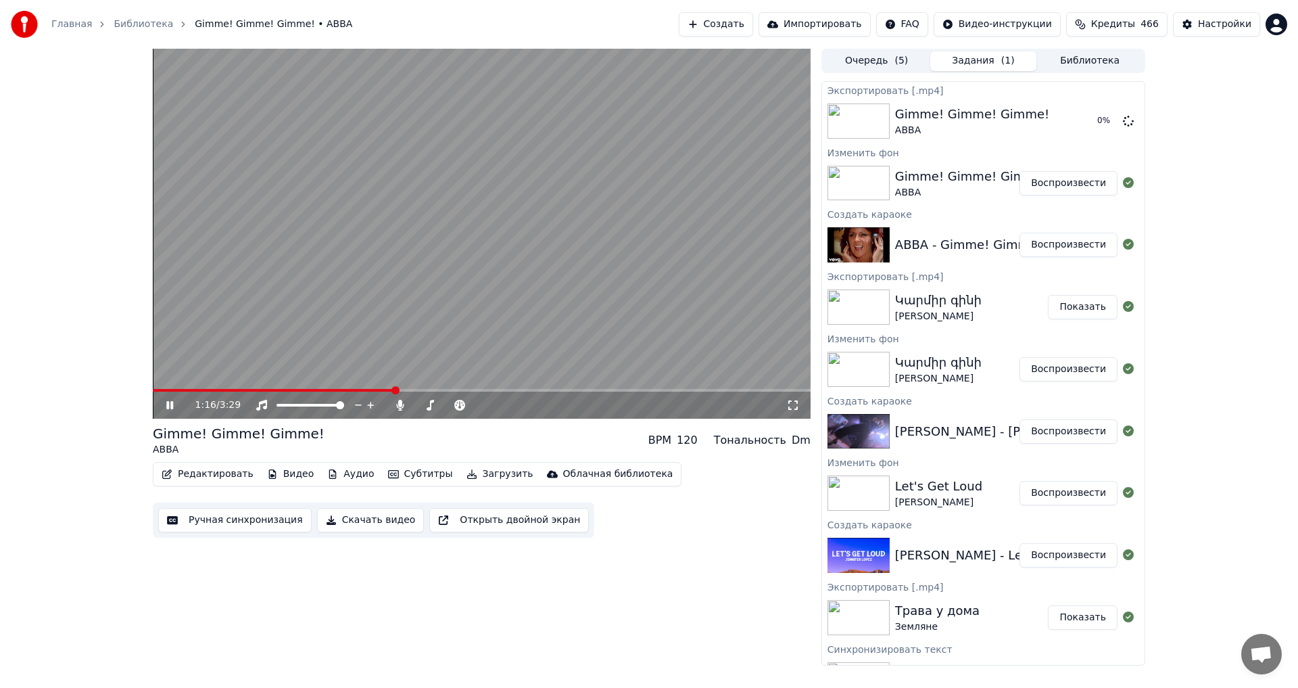
click at [423, 194] on video at bounding box center [482, 234] width 658 height 370
click at [1041, 114] on div "Gimme! Gimme! Gimme! ABBA" at bounding box center [972, 121] width 154 height 32
click at [1093, 109] on button "Показать" at bounding box center [1083, 121] width 70 height 24
click at [273, 420] on div "1:17 / 3:29 Gimme! Gimme! Gimme! ABBA BPM 120 Тональность Dm Редактировать Виде…" at bounding box center [482, 357] width 658 height 617
click at [699, 22] on button "Создать" at bounding box center [716, 24] width 74 height 24
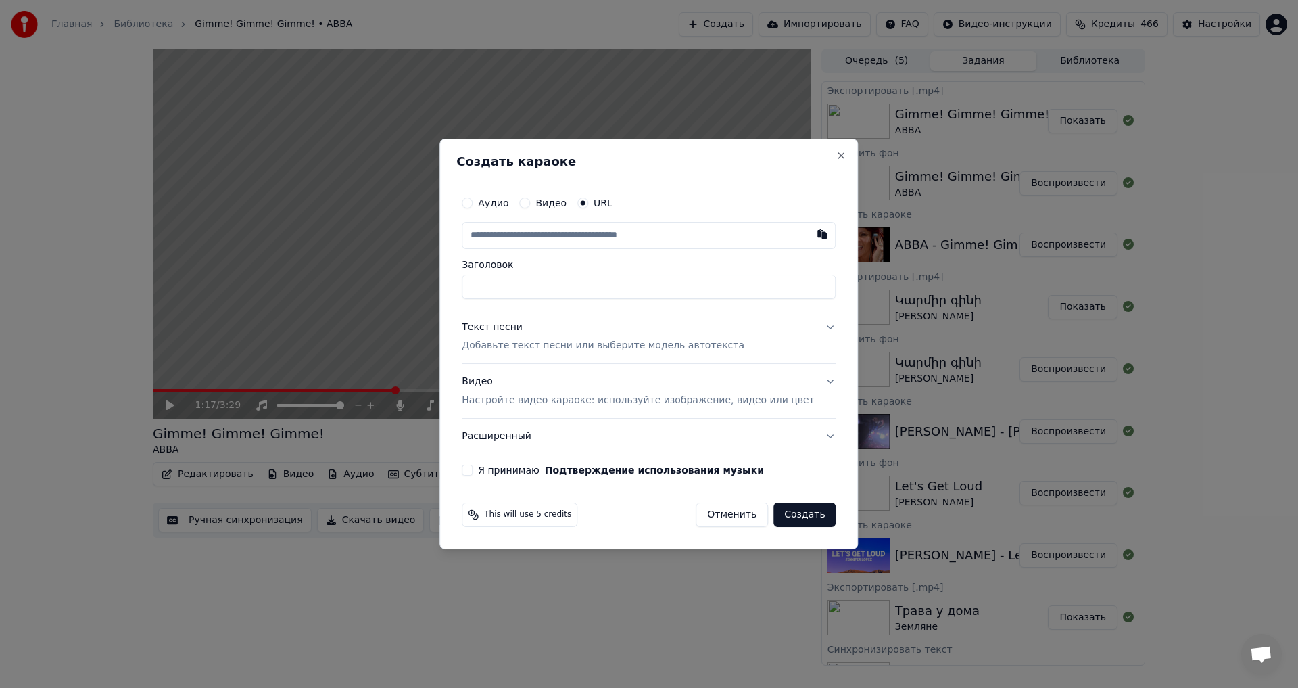
type input "**********"
click at [511, 343] on p "Добавьте текст песни или выберите модель автотекста" at bounding box center [603, 346] width 283 height 14
type input "**********"
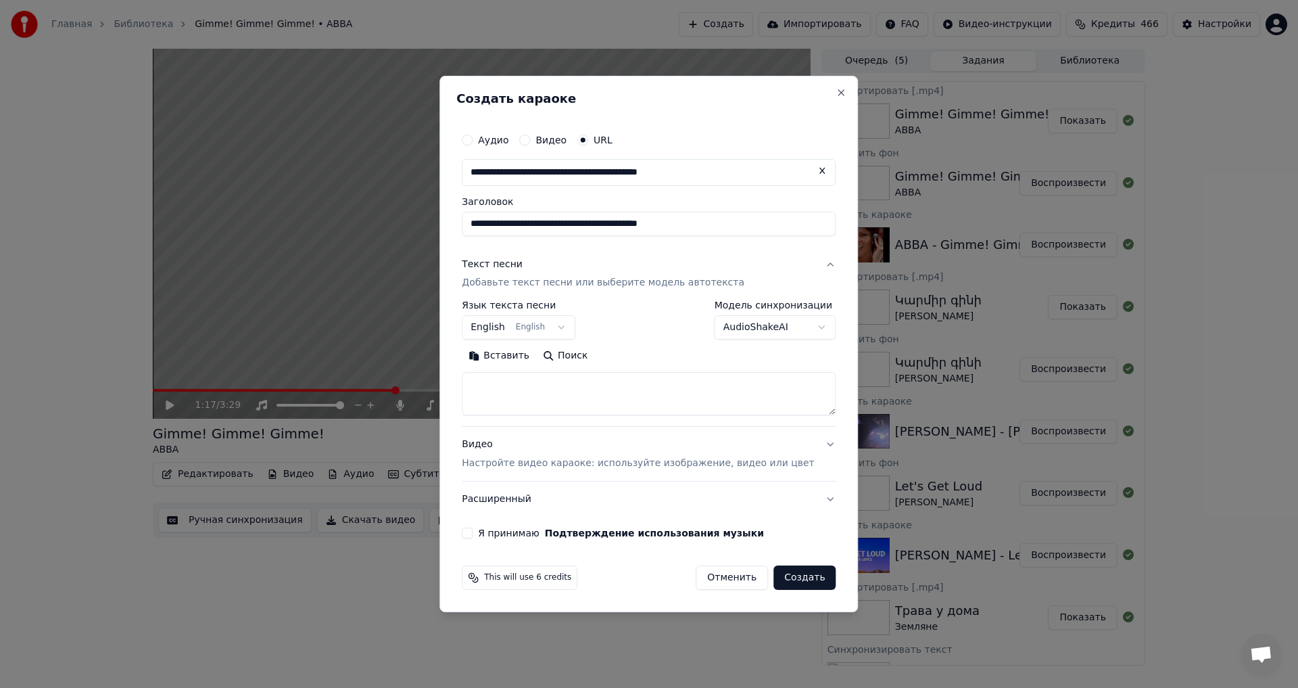
click at [538, 394] on textarea at bounding box center [649, 394] width 374 height 43
paste textarea "**********"
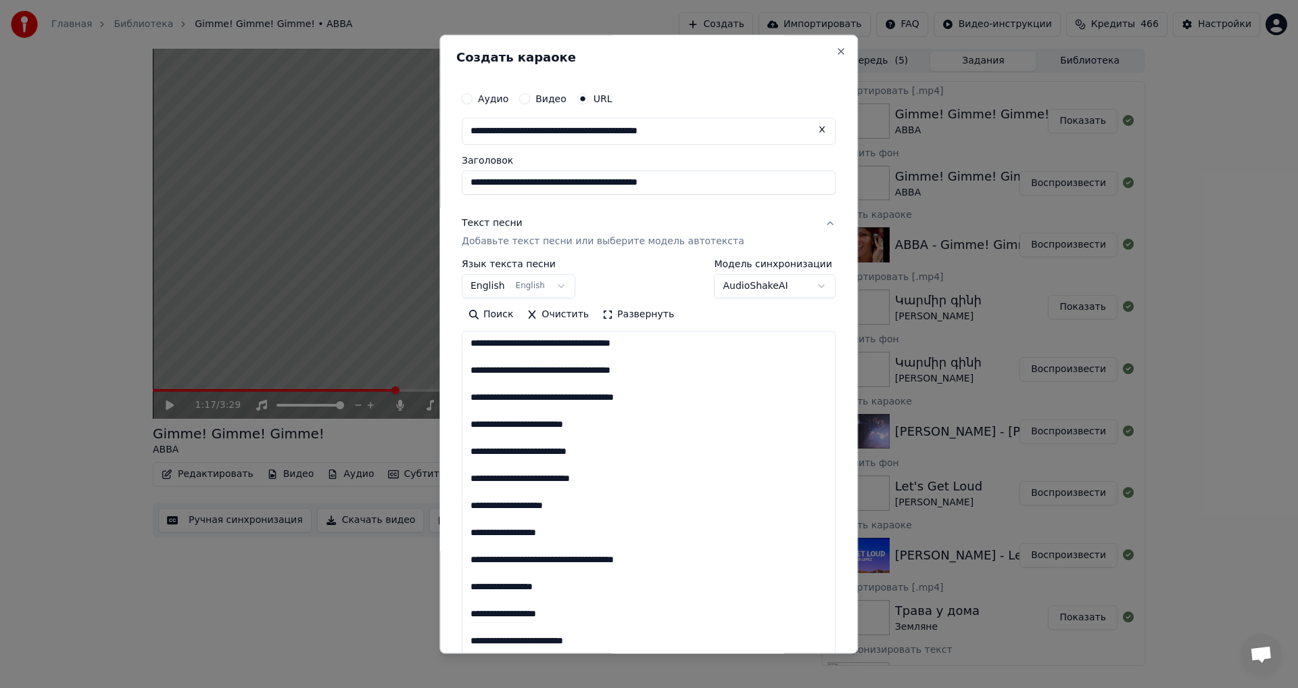
scroll to position [1085, 0]
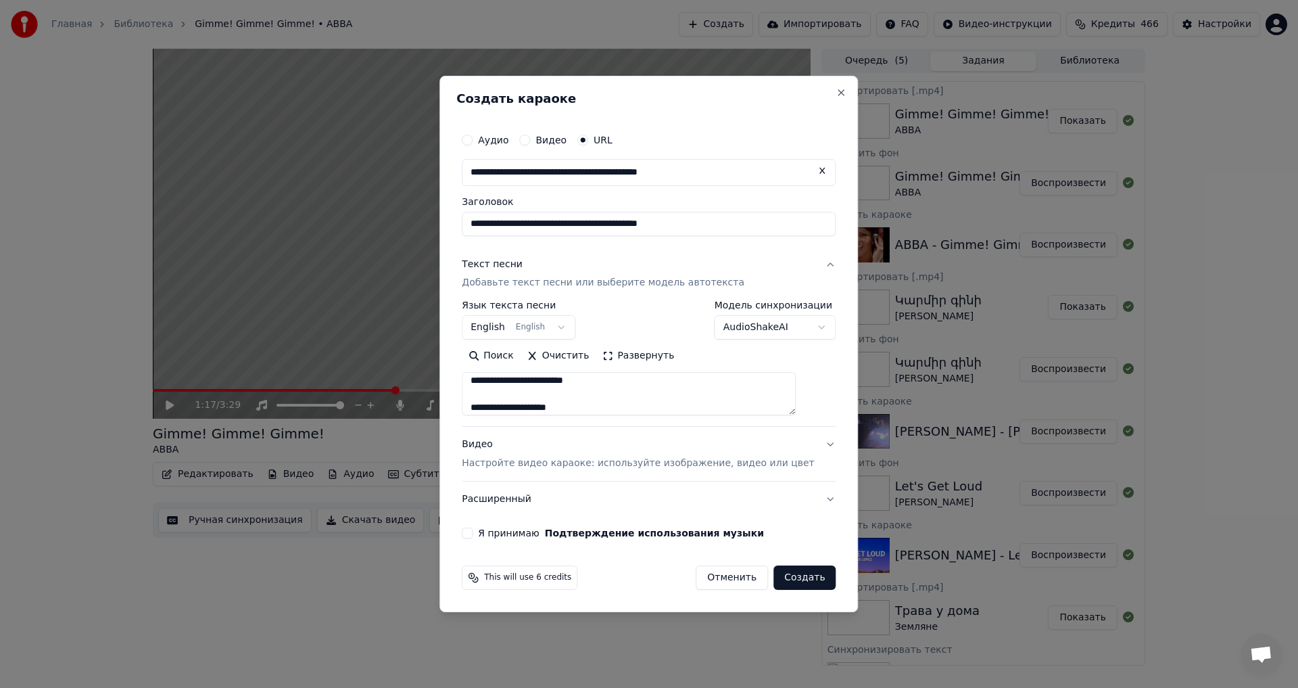
type textarea "**********"
click at [477, 534] on div "**********" at bounding box center [648, 332] width 385 height 423
click at [473, 534] on button "Я принимаю Подтверждение использования музыки" at bounding box center [467, 532] width 11 height 11
click at [797, 586] on button "Создать" at bounding box center [805, 577] width 62 height 24
select select "**"
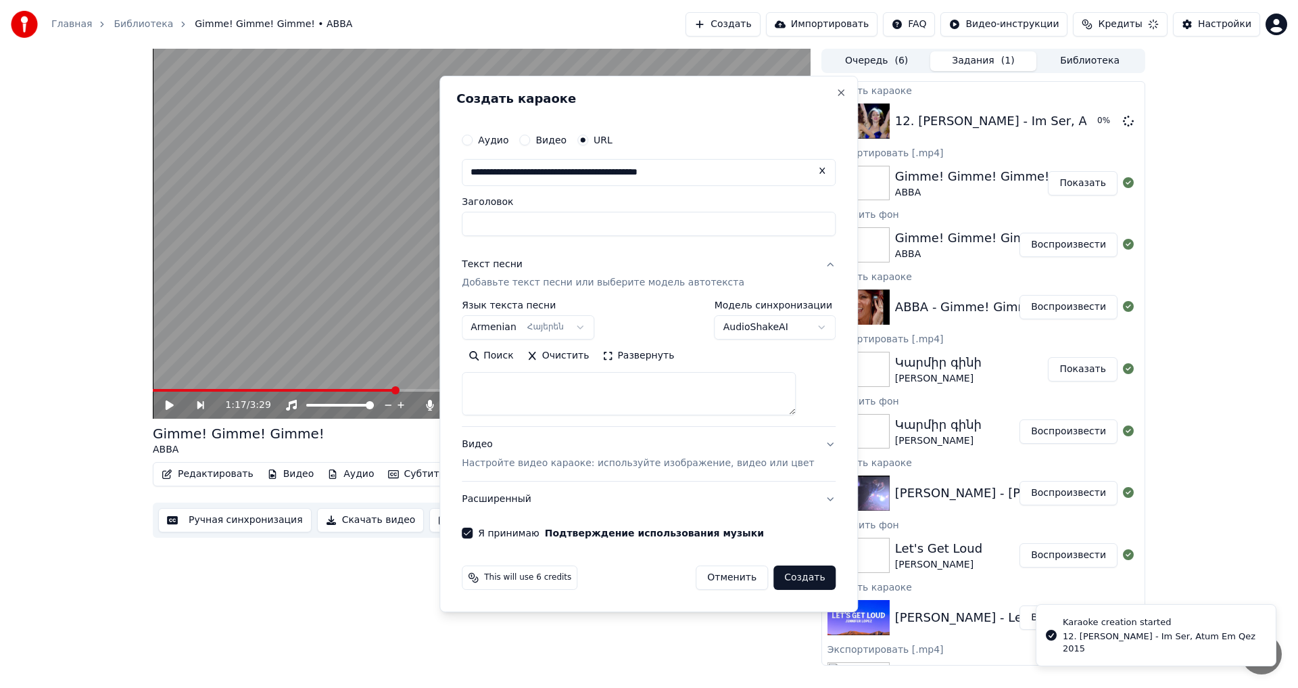
scroll to position [0, 0]
